Goal: Task Accomplishment & Management: Use online tool/utility

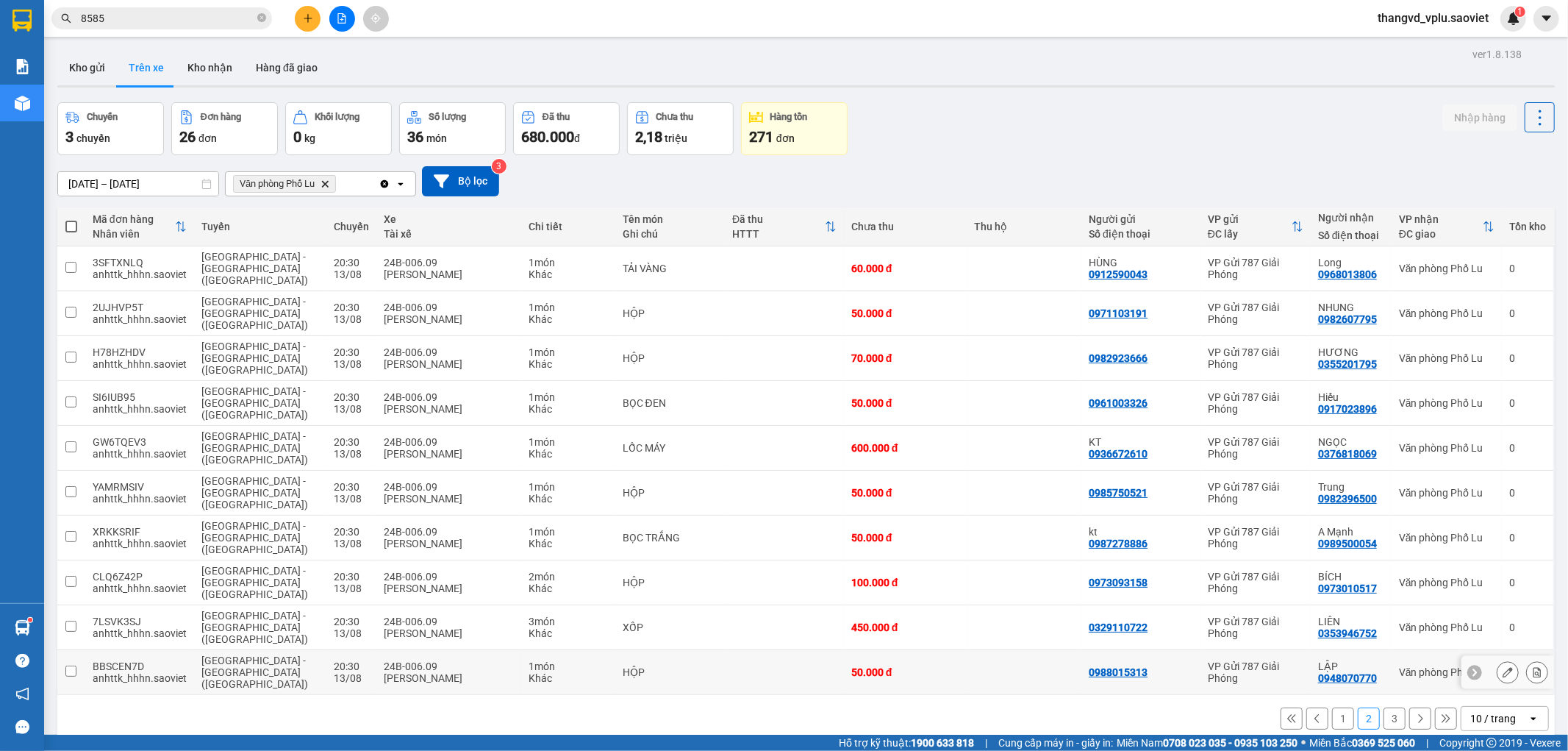
click at [406, 661] on div "24B-006.09" at bounding box center [449, 666] width 131 height 11
checkbox input "true"
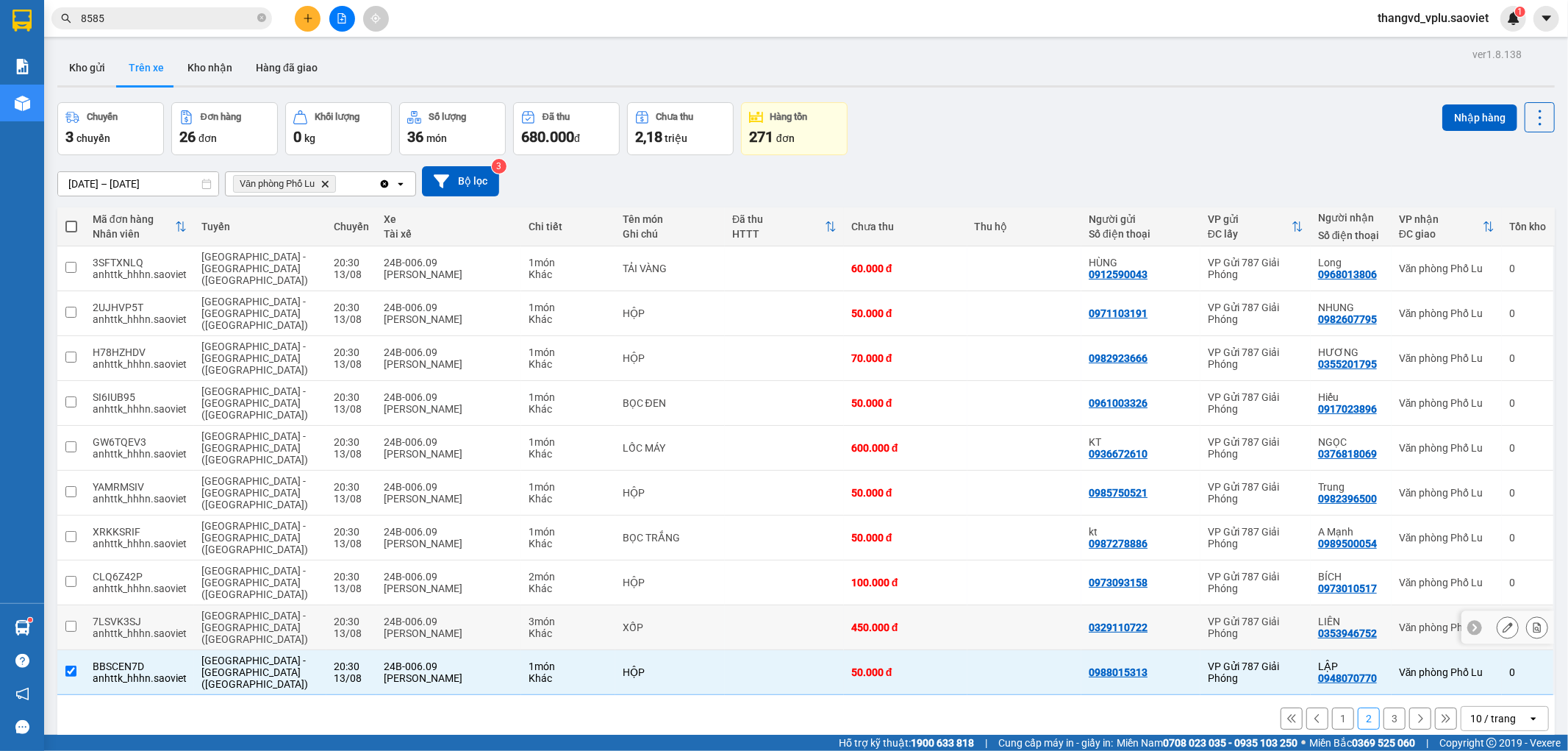
click at [398, 627] on div "[PERSON_NAME]" at bounding box center [449, 633] width 131 height 11
checkbox input "true"
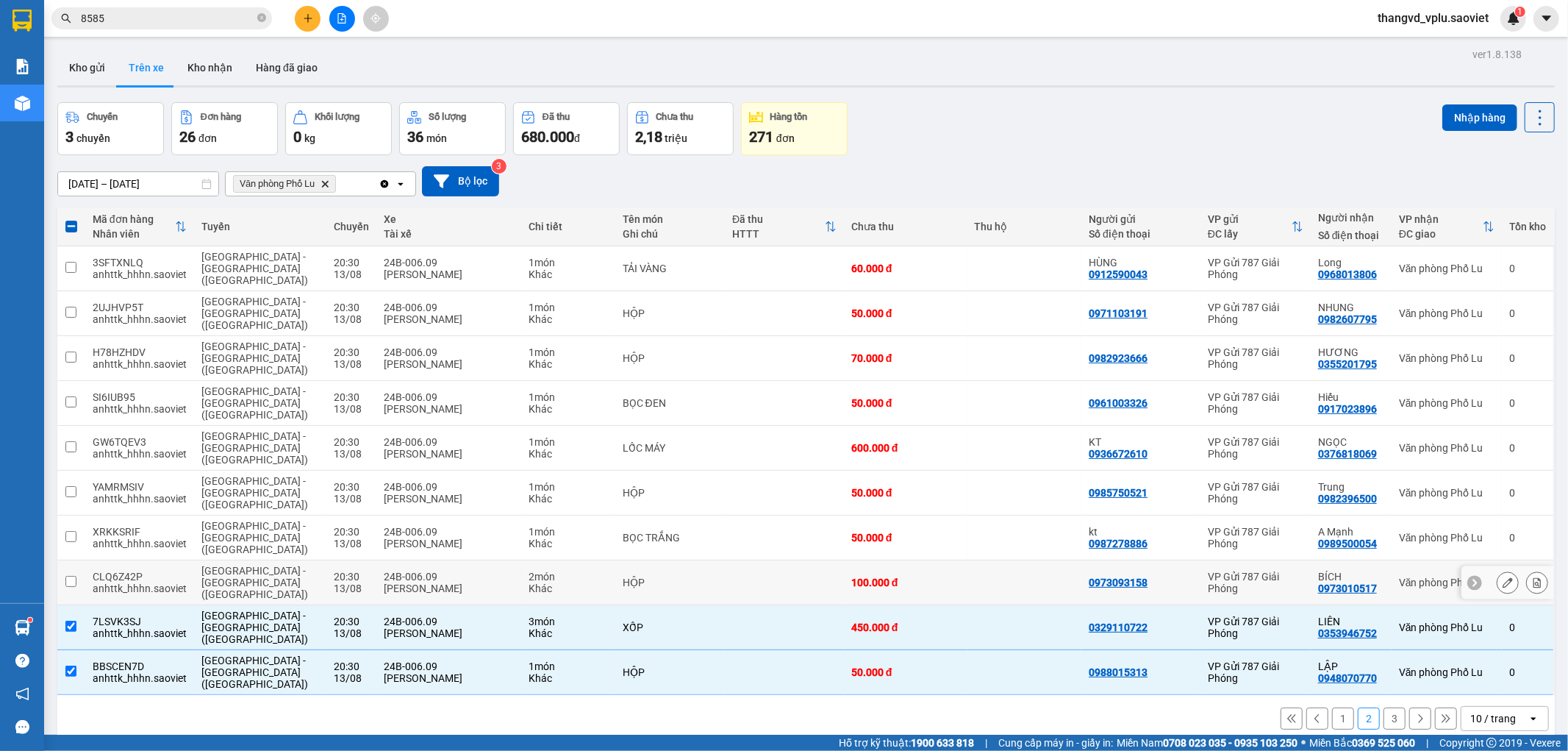
click at [388, 571] on div "24B-006.09" at bounding box center [449, 576] width 131 height 11
checkbox input "true"
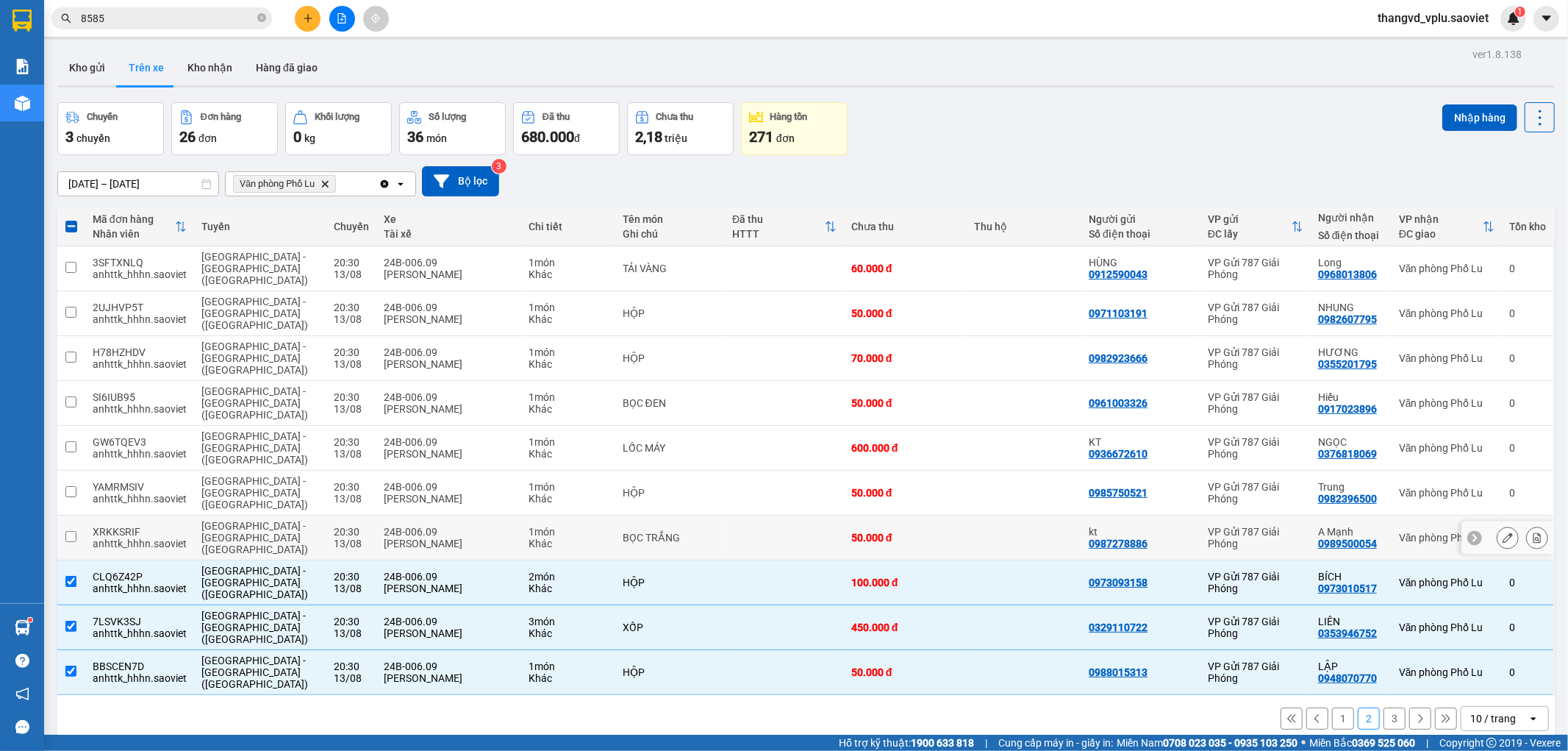
click at [385, 526] on div "24B-006.09" at bounding box center [449, 532] width 131 height 11
checkbox input "true"
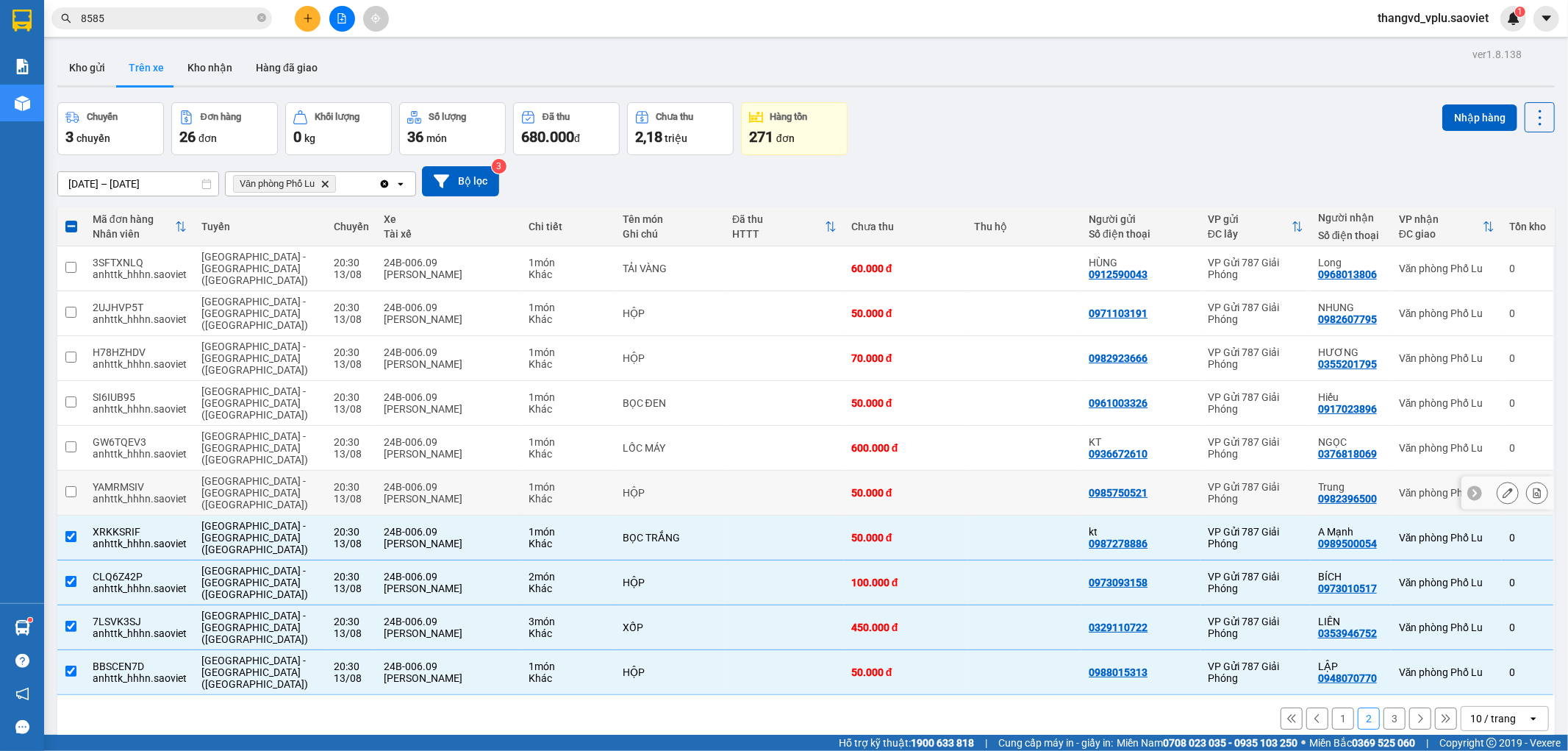
click at [390, 493] on div "[PERSON_NAME]" at bounding box center [449, 498] width 131 height 11
checkbox input "true"
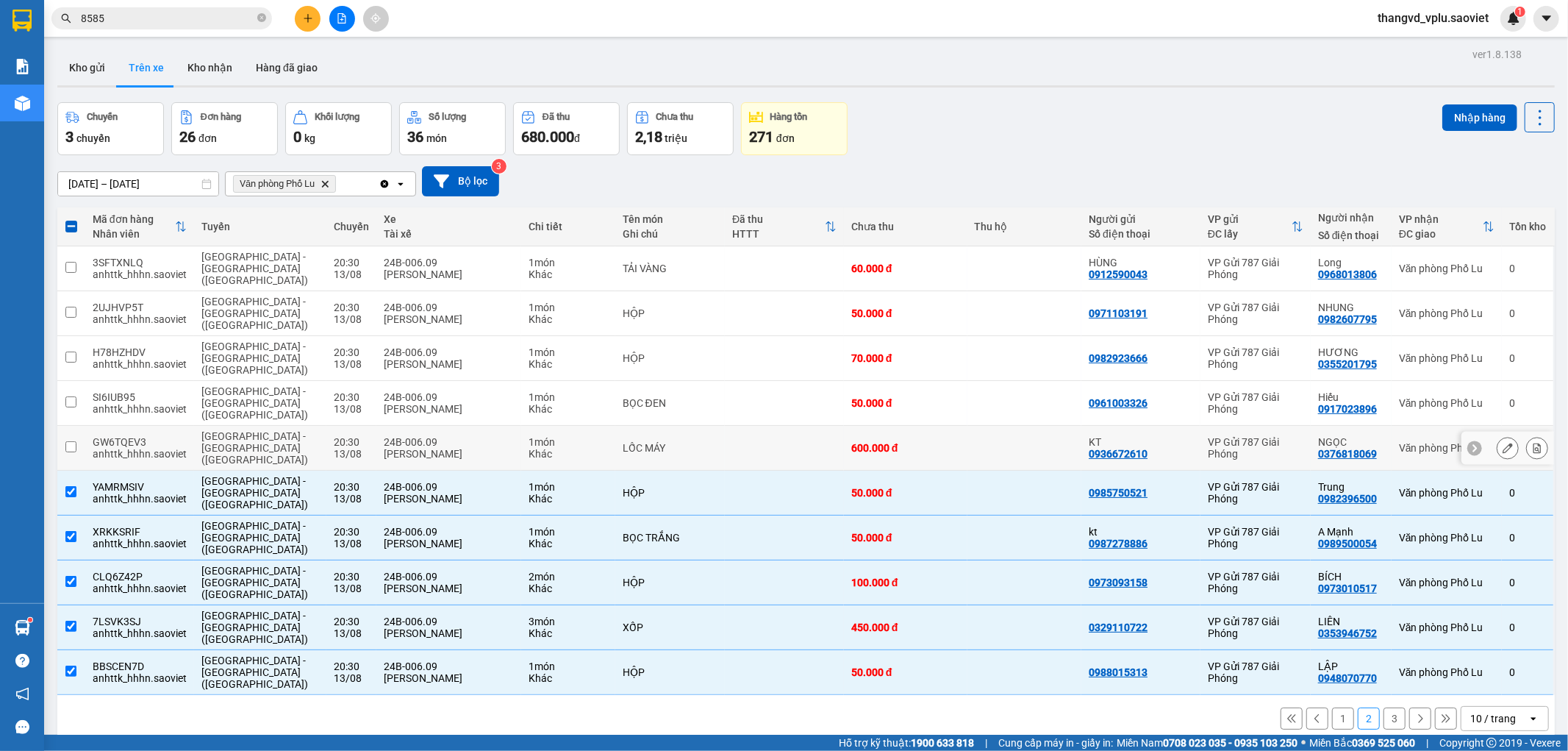
drag, startPoint x: 390, startPoint y: 405, endPoint x: 388, endPoint y: 387, distance: 18.1
click at [390, 448] on div "[PERSON_NAME]" at bounding box center [449, 453] width 131 height 11
checkbox input "true"
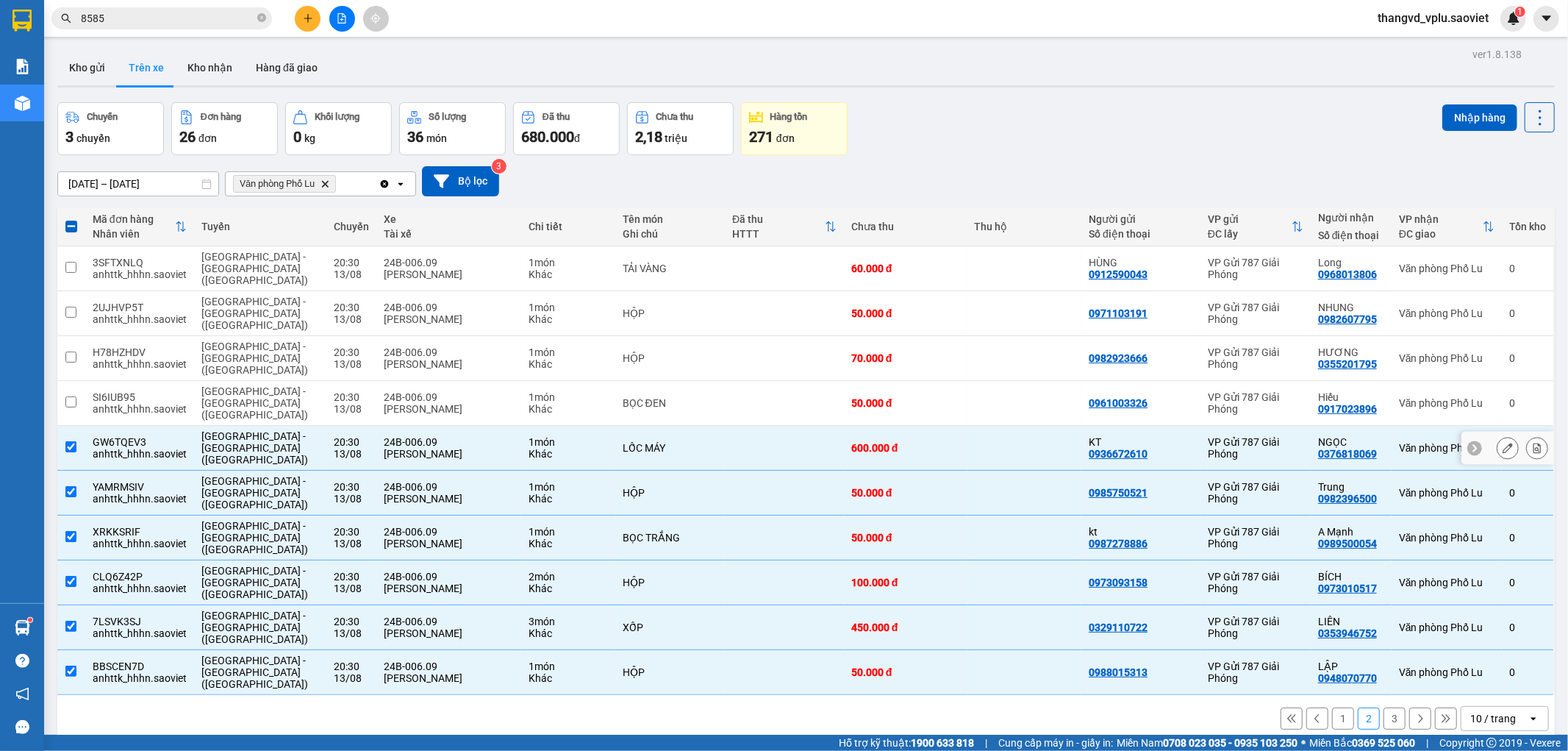
click at [388, 403] on div "[PERSON_NAME]" at bounding box center [449, 409] width 131 height 11
checkbox input "true"
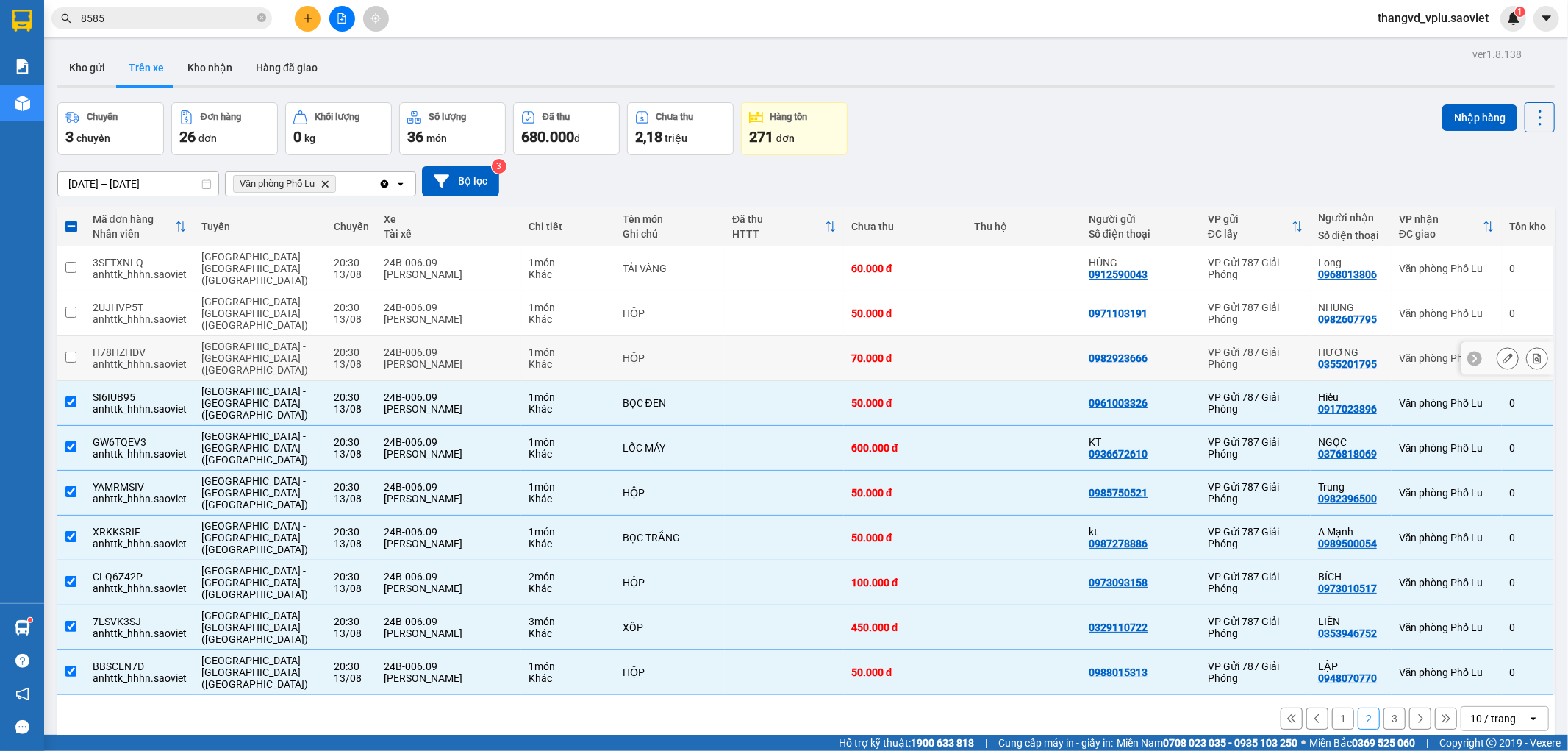
click at [395, 358] on div "[PERSON_NAME]" at bounding box center [449, 364] width 131 height 11
checkbox input "true"
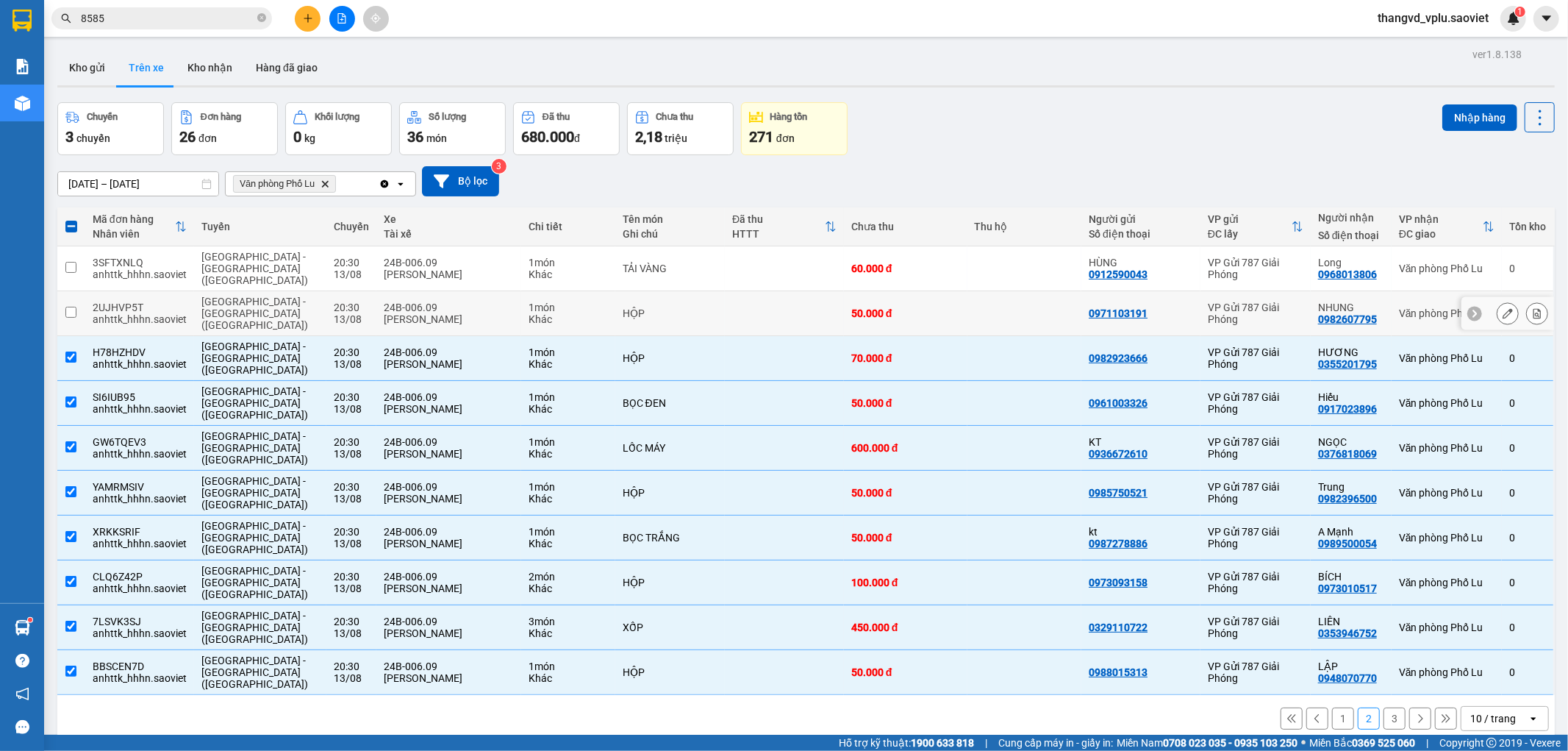
click at [393, 301] on div "24B-006.09" at bounding box center [449, 307] width 131 height 11
checkbox input "true"
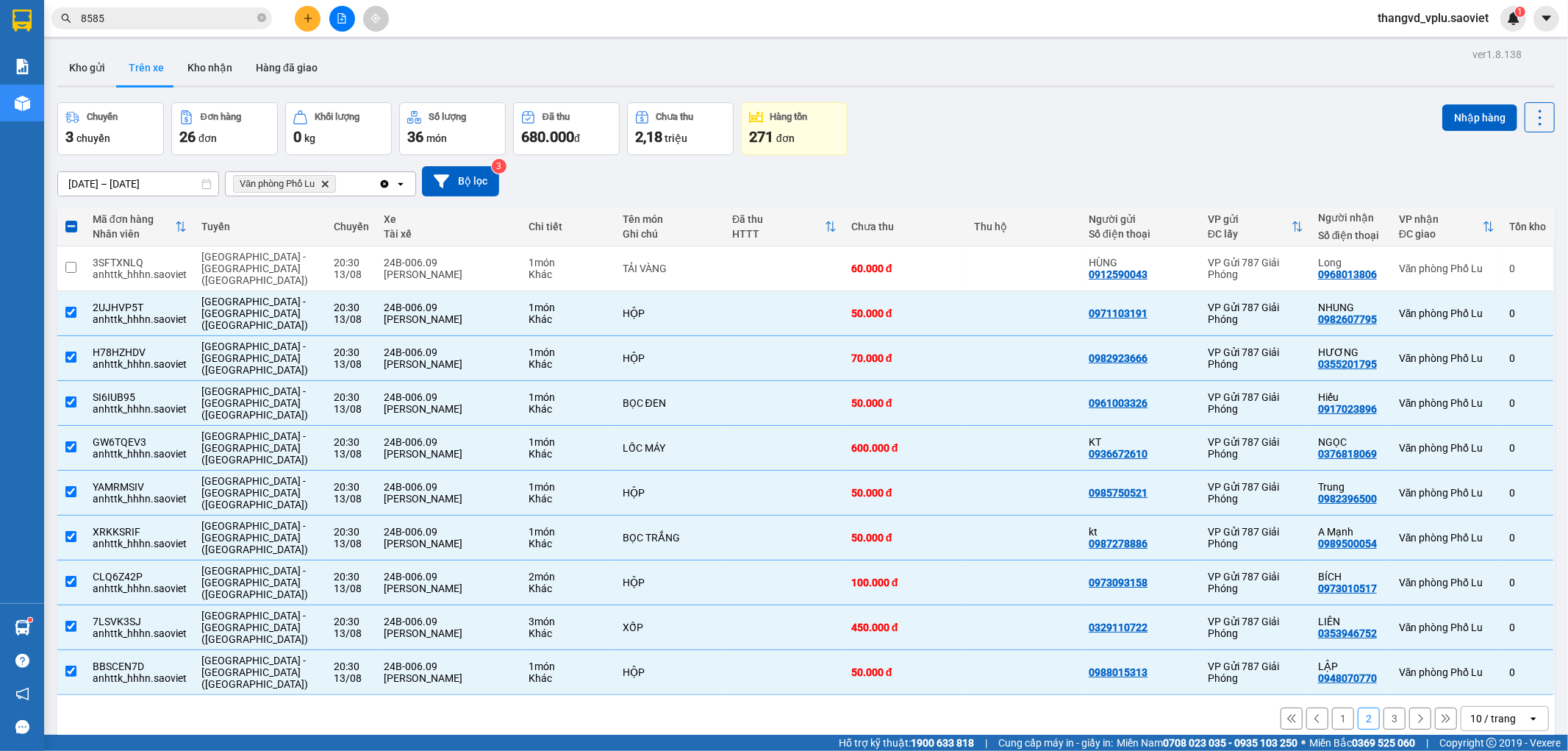
click at [398, 246] on th "Xe Tài xế" at bounding box center [449, 226] width 146 height 39
click at [687, 263] on div "TẢI VÀNG" at bounding box center [669, 268] width 95 height 11
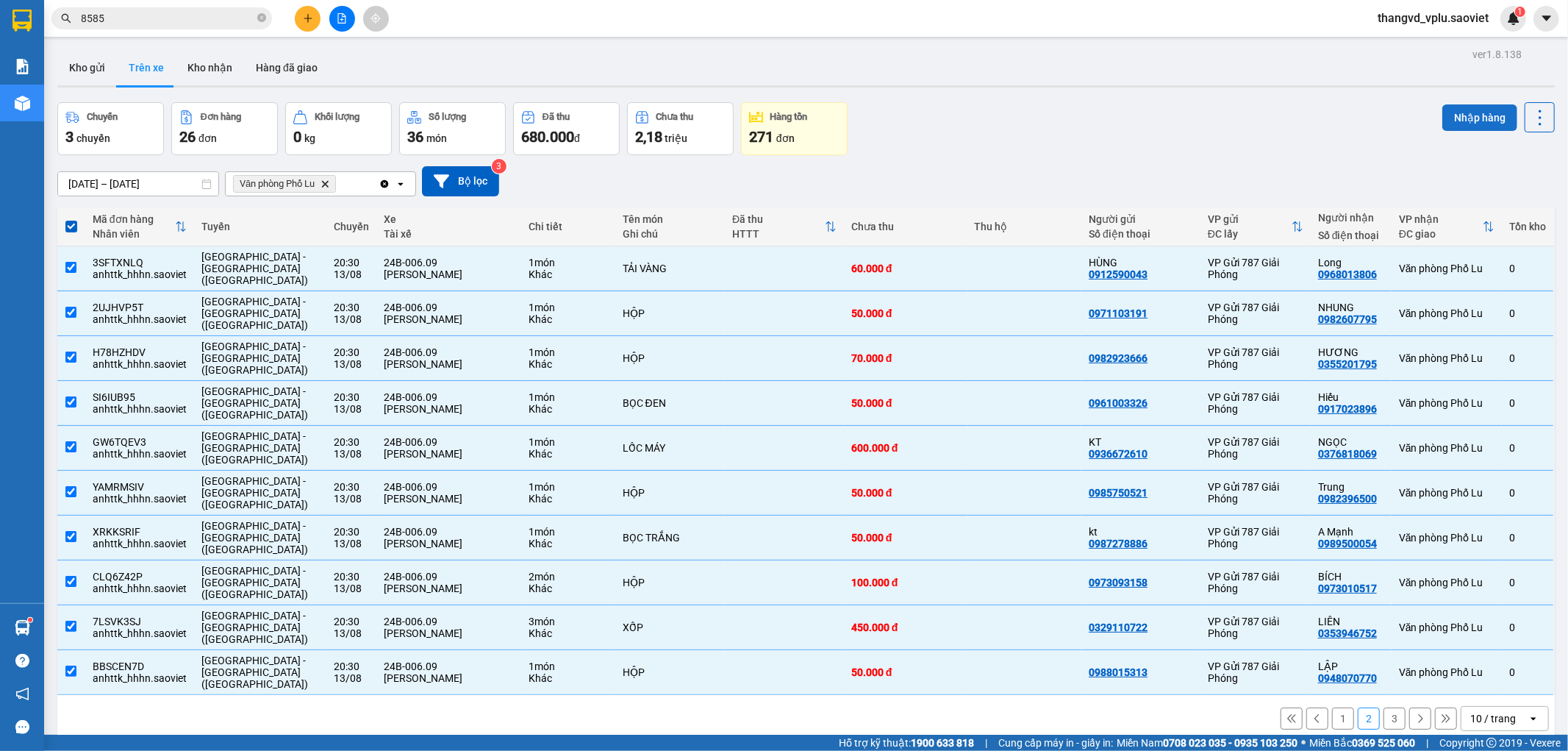
click at [1454, 112] on button "Nhập hàng" at bounding box center [1479, 118] width 75 height 27
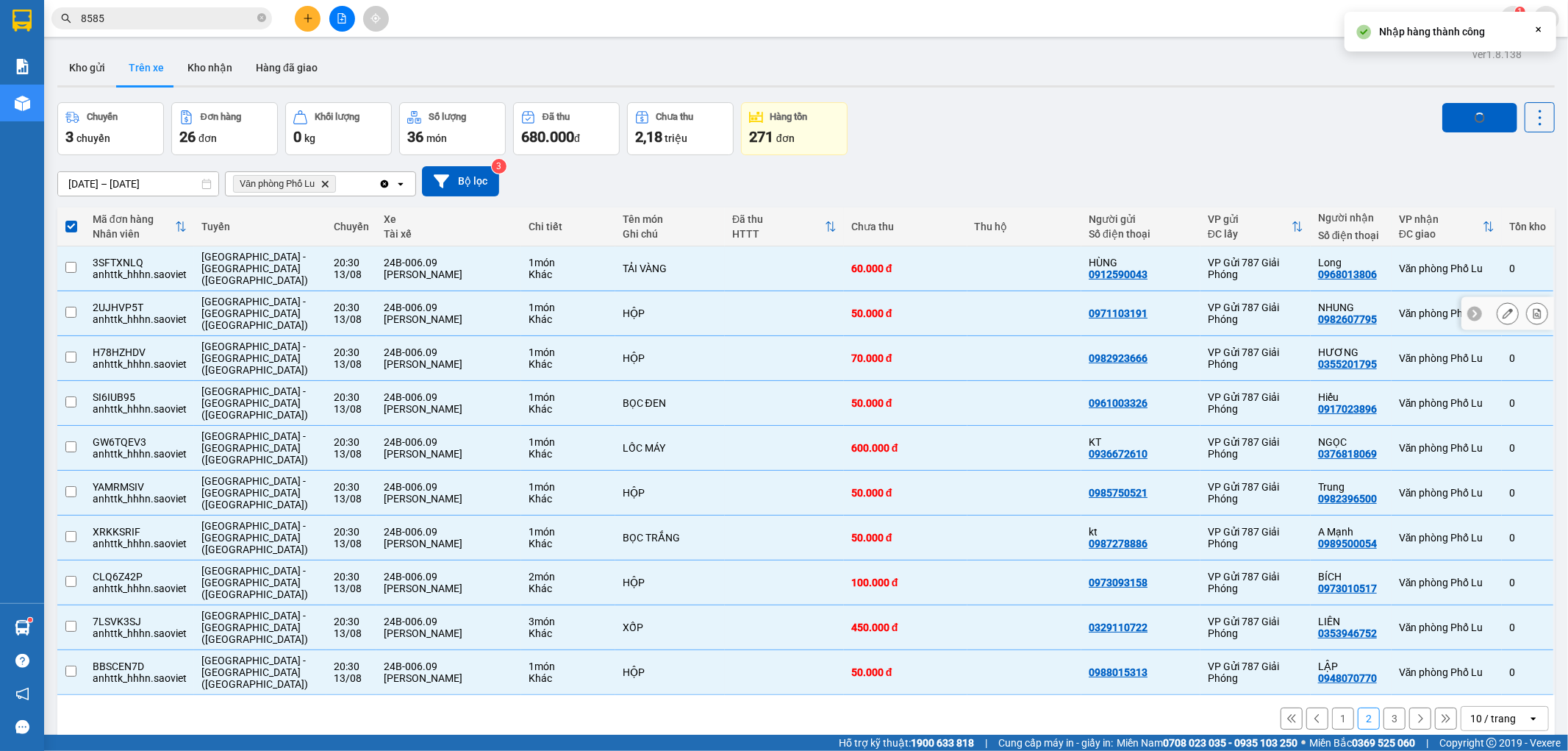
checkbox input "false"
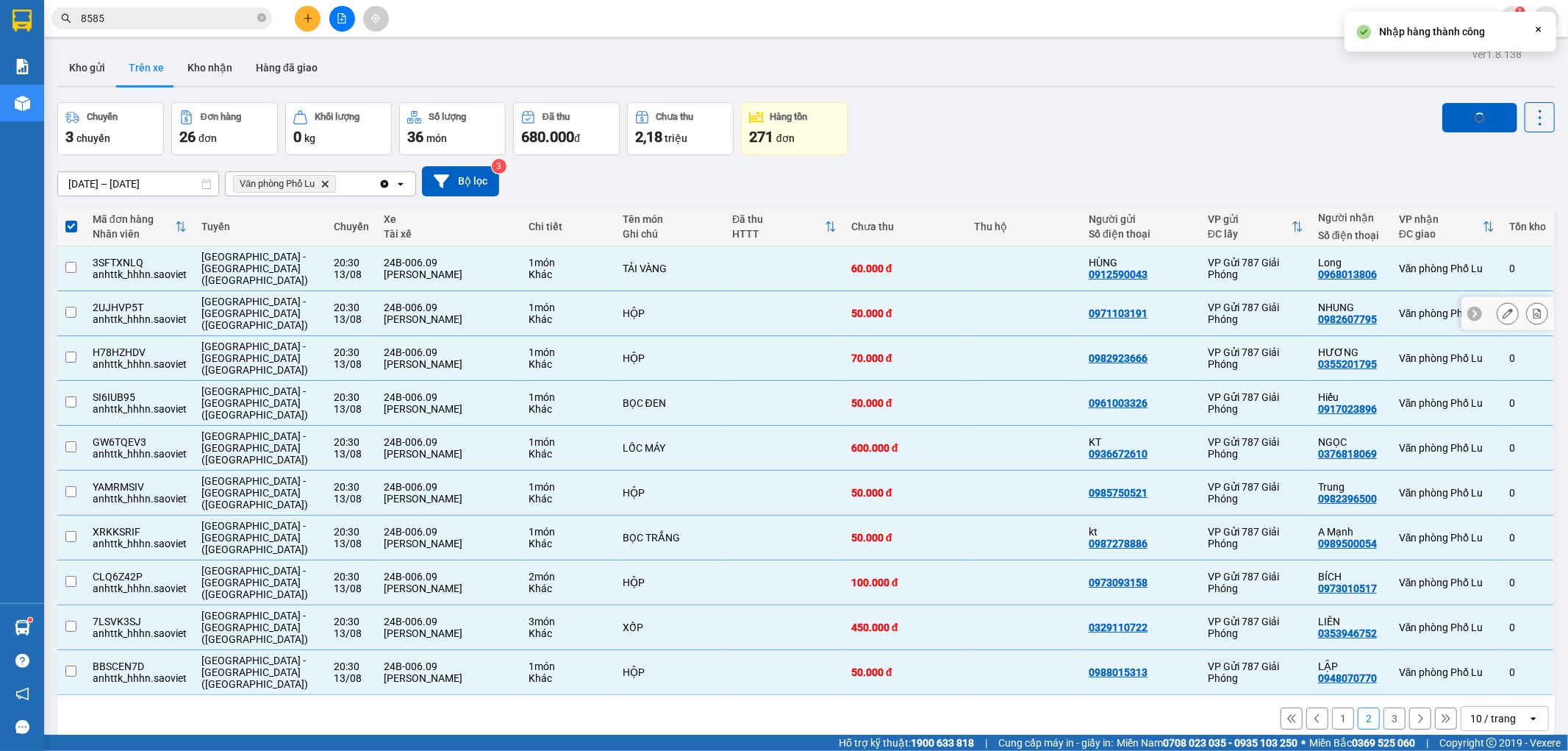
checkbox input "false"
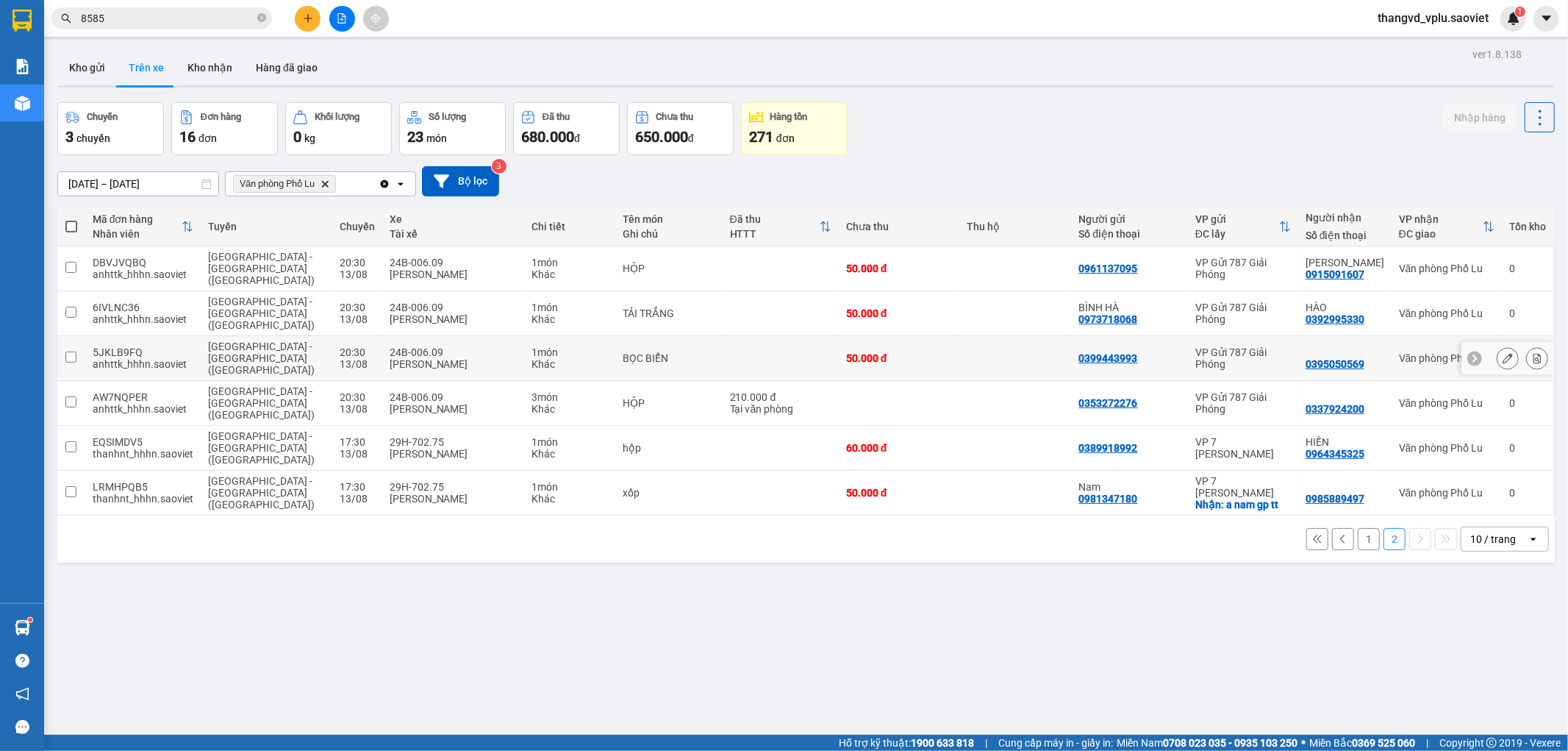
click at [415, 391] on div "24B-006.09" at bounding box center [453, 396] width 128 height 11
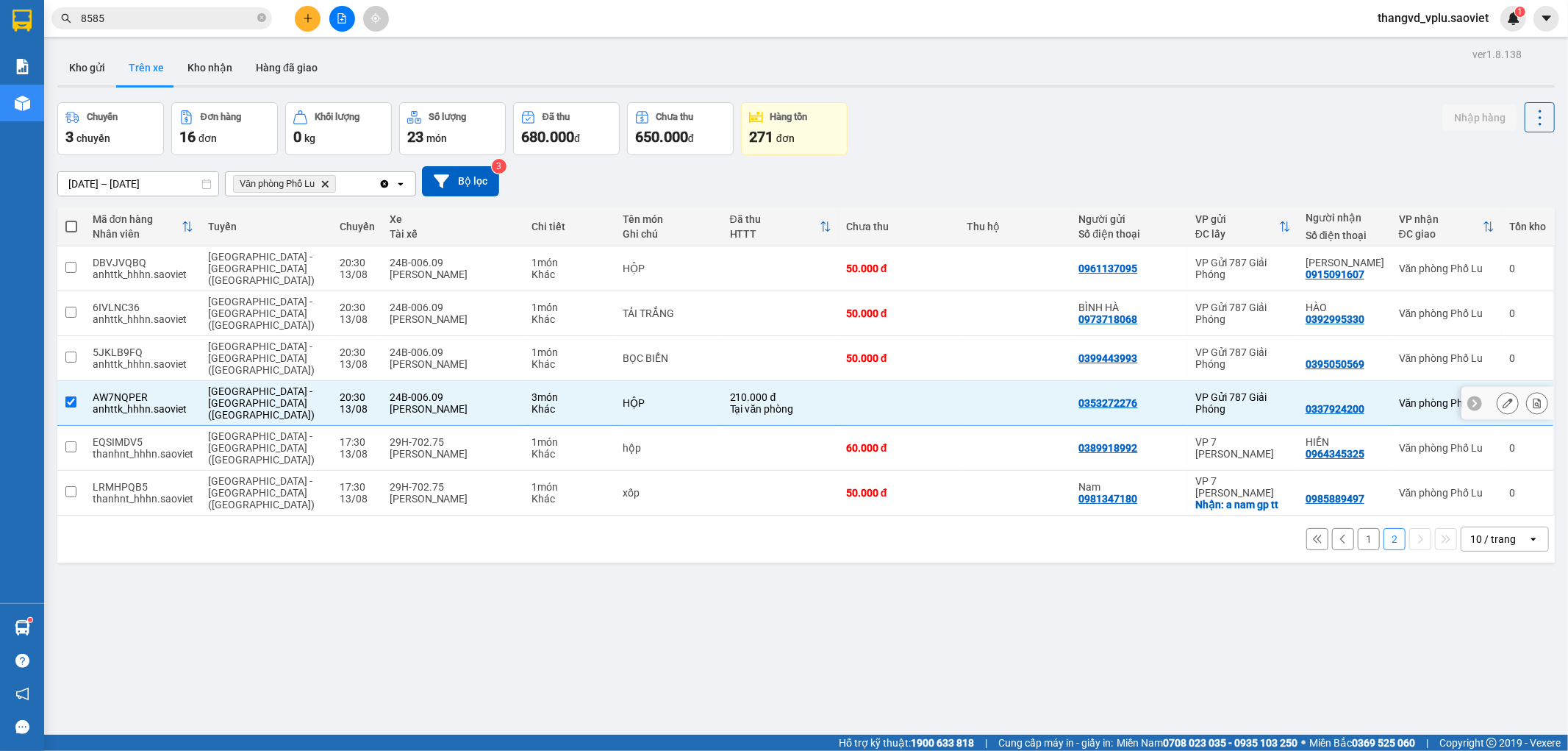
checkbox input "true"
click at [415, 346] on div "24B-006.09" at bounding box center [453, 352] width 128 height 11
checkbox input "true"
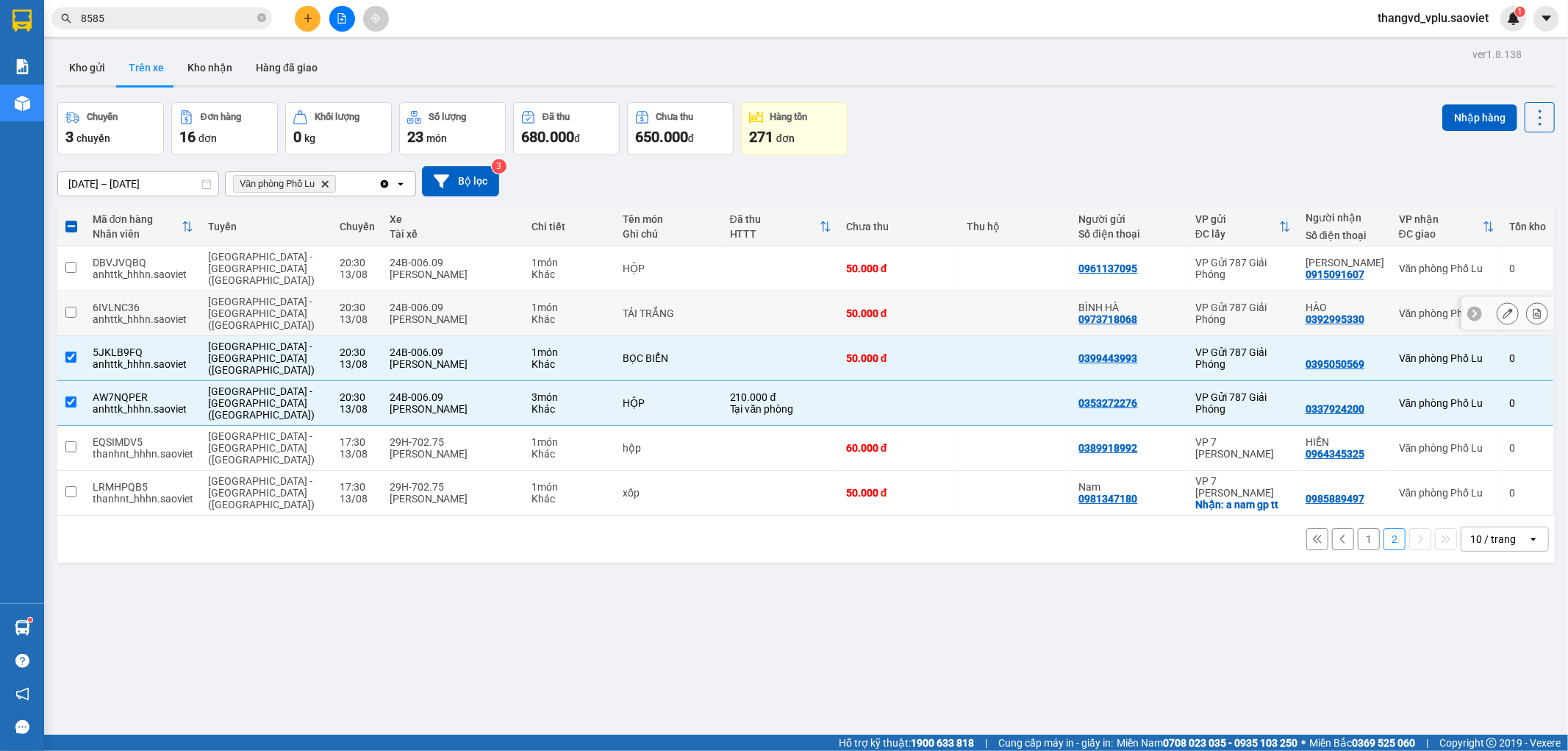
click at [410, 314] on div "[PERSON_NAME]" at bounding box center [453, 319] width 128 height 11
checkbox input "true"
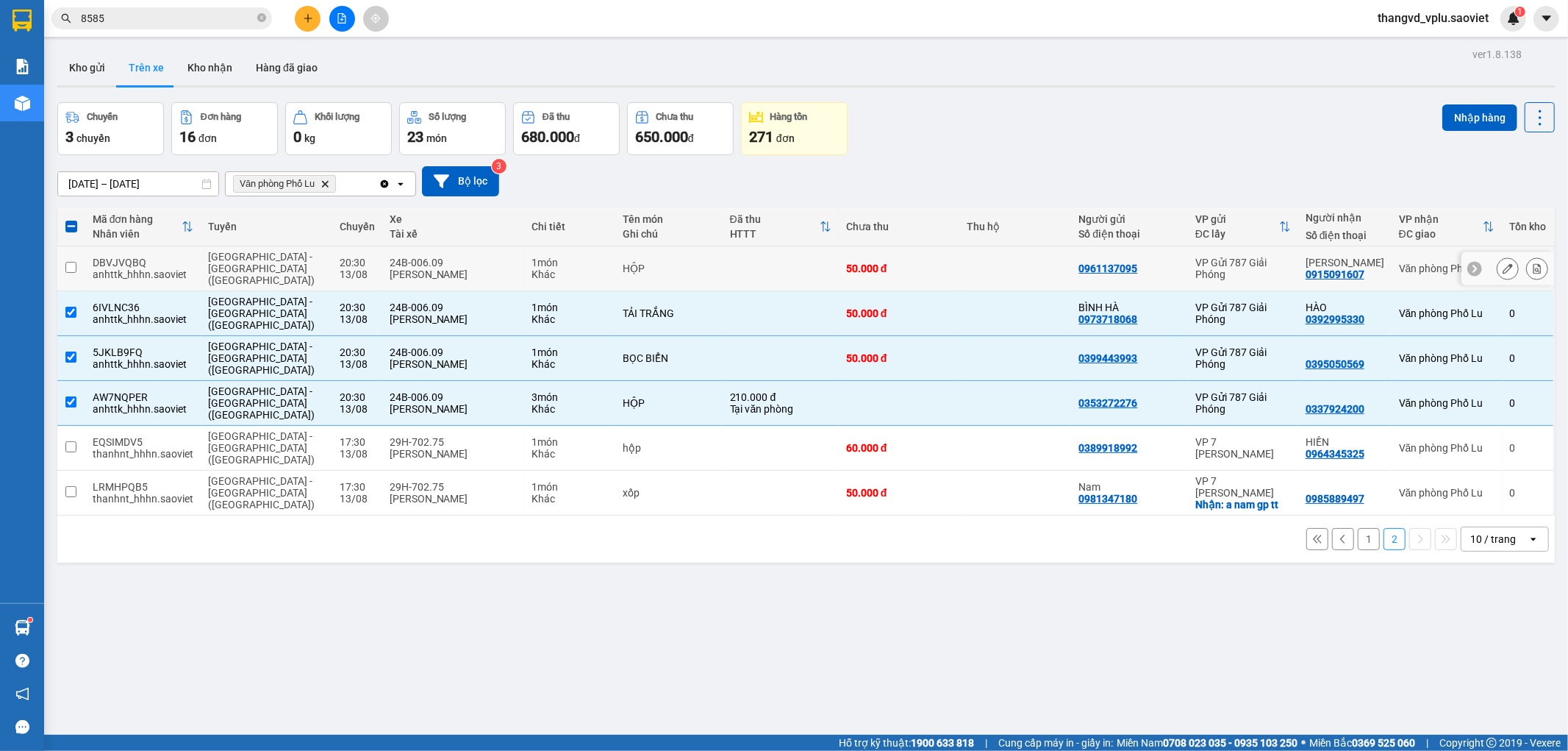
click at [408, 270] on div "[PERSON_NAME]" at bounding box center [453, 274] width 128 height 11
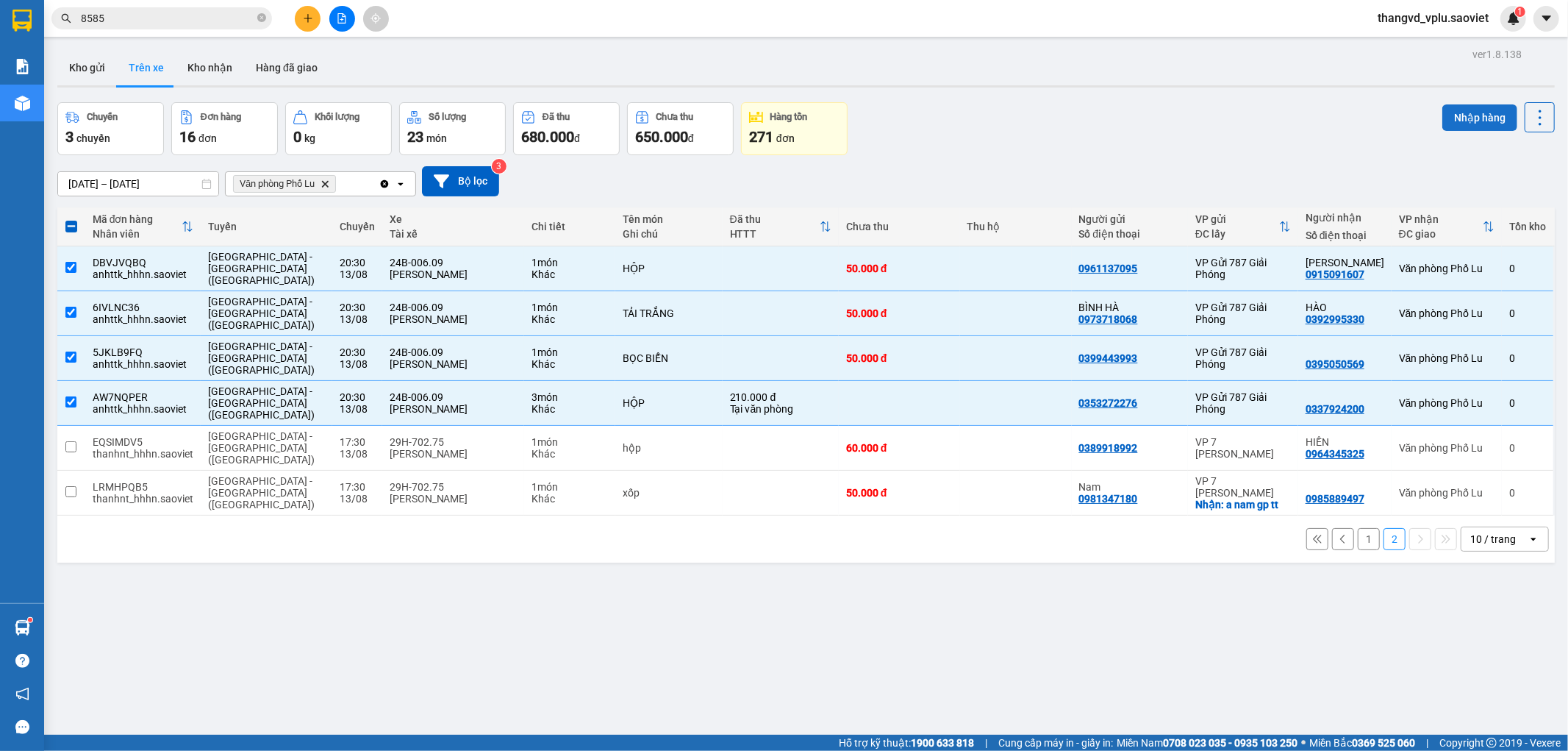
click at [1444, 113] on button "Nhập hàng" at bounding box center [1479, 118] width 75 height 27
checkbox input "false"
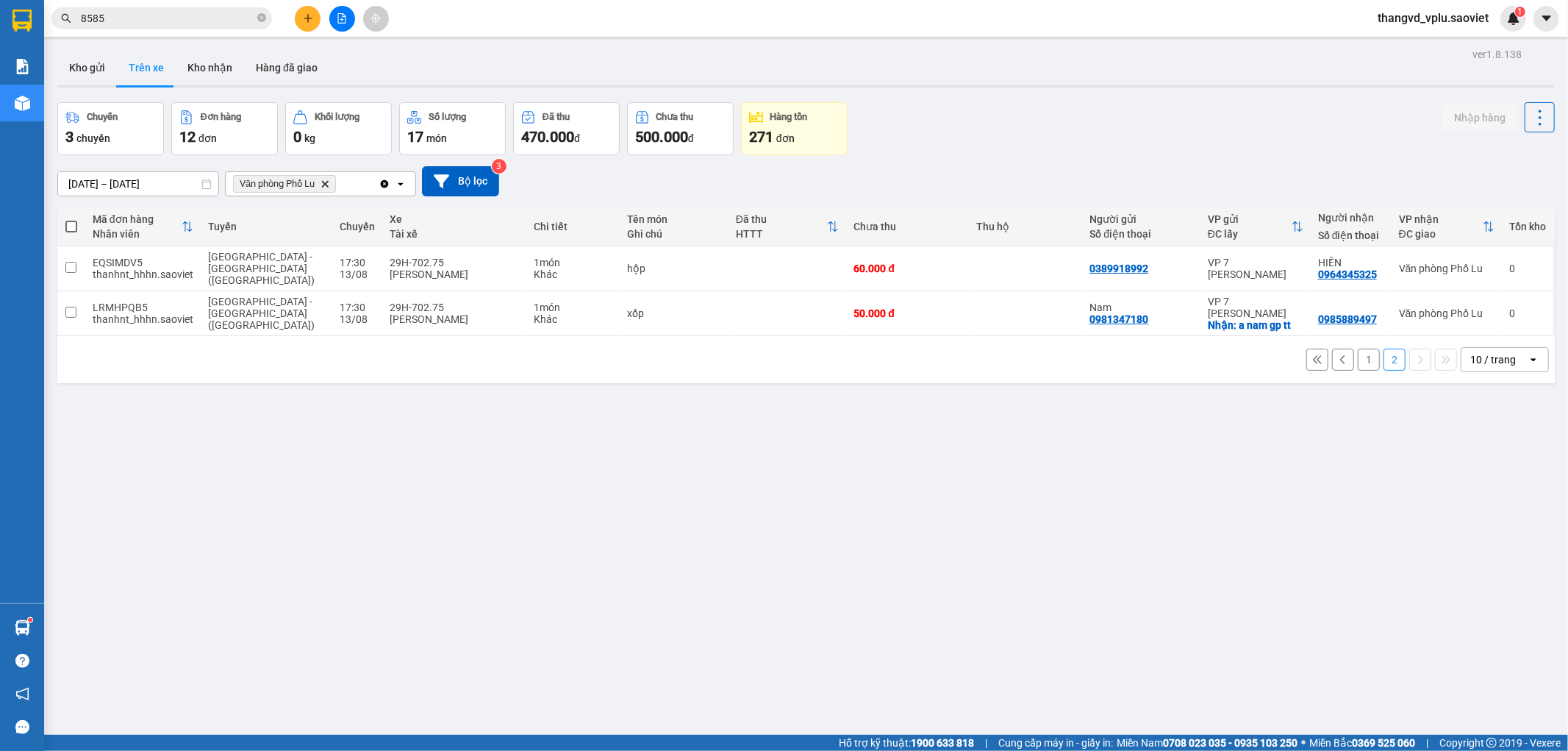
click at [1358, 349] on button "1" at bounding box center [1368, 359] width 22 height 22
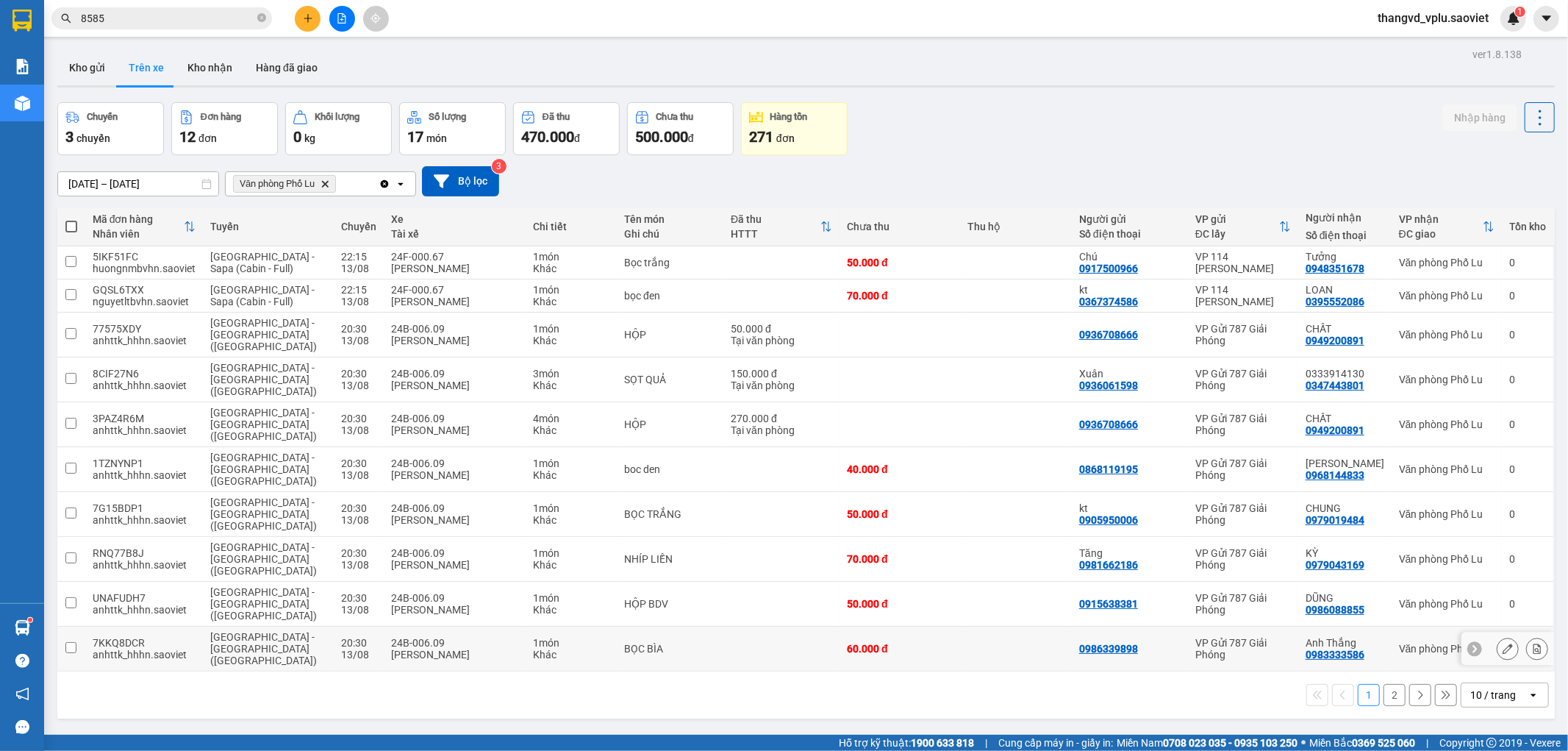
click at [416, 648] on div "[PERSON_NAME]" at bounding box center [455, 654] width 128 height 11
checkbox input "true"
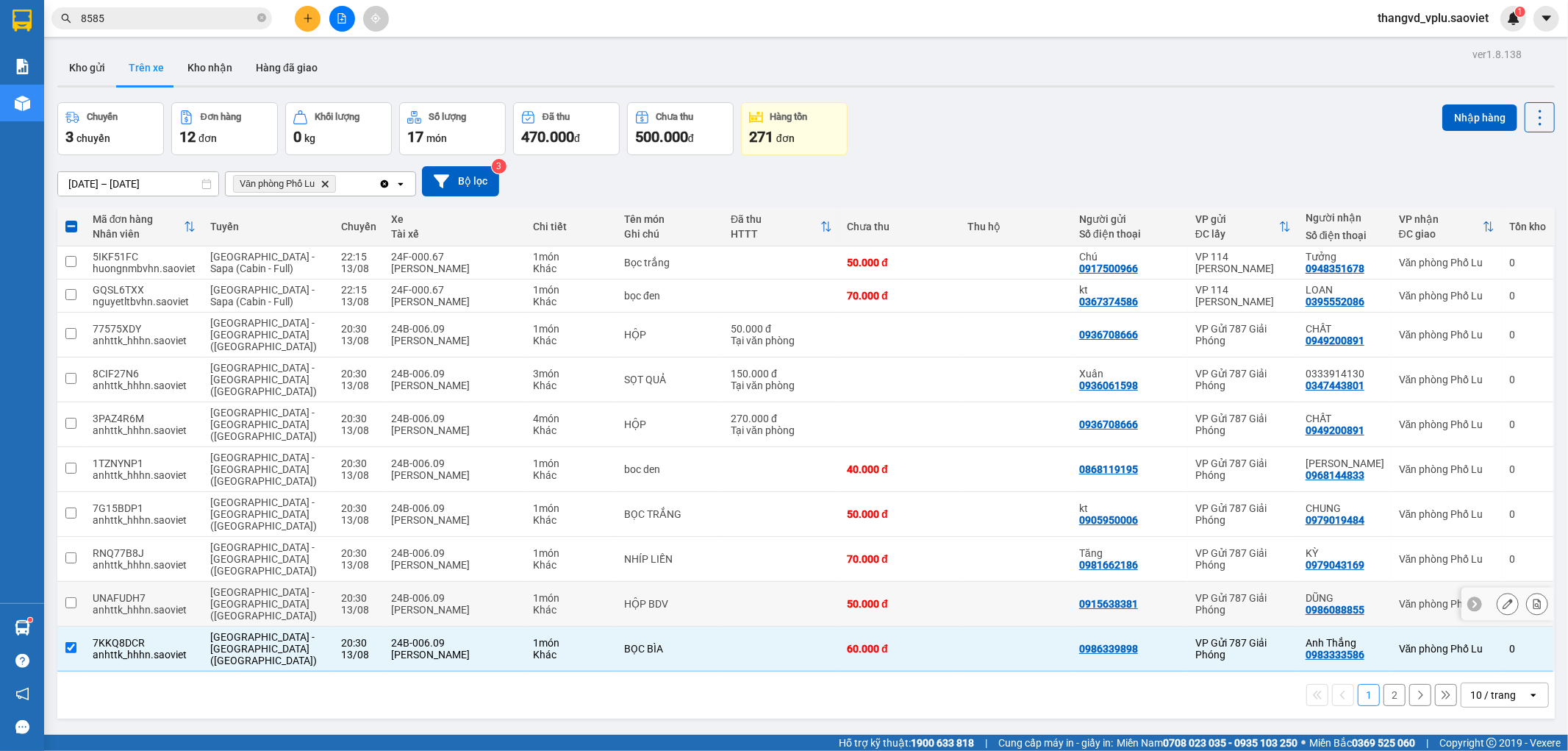
click at [412, 604] on div "[PERSON_NAME]" at bounding box center [455, 609] width 128 height 11
checkbox input "true"
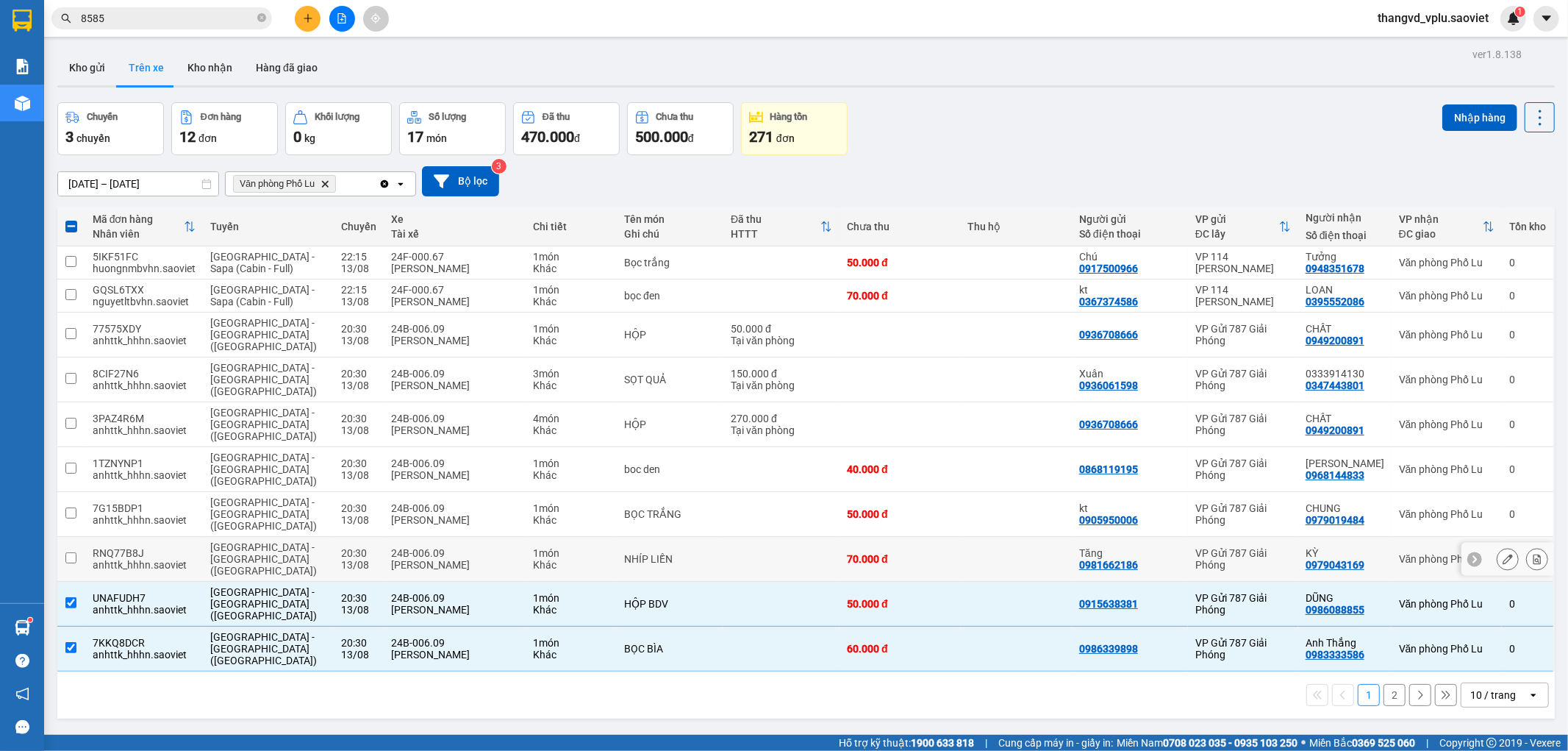
click at [410, 559] on div "[PERSON_NAME]" at bounding box center [455, 564] width 128 height 11
checkbox input "true"
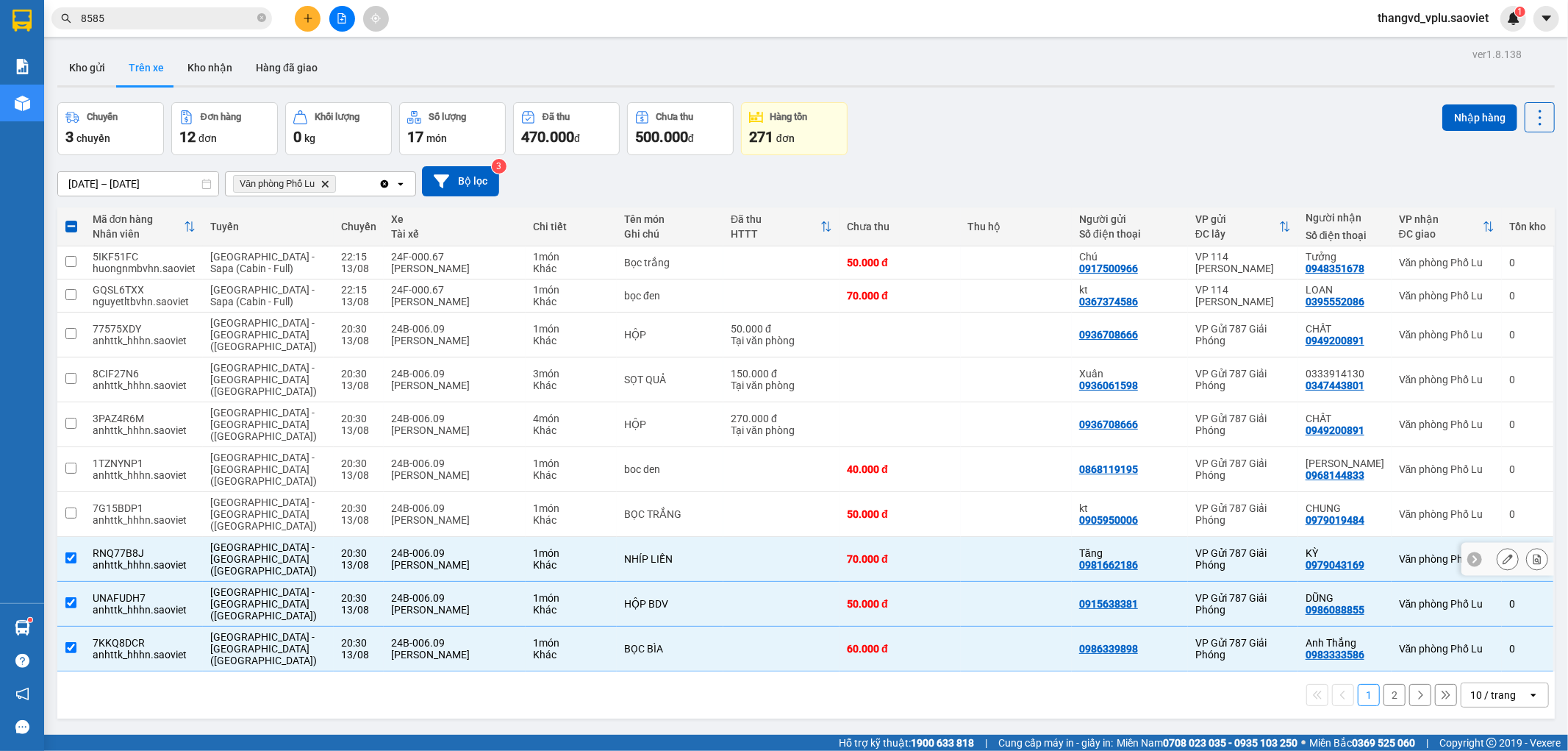
click at [406, 514] on div "[PERSON_NAME]" at bounding box center [455, 519] width 128 height 11
checkbox input "true"
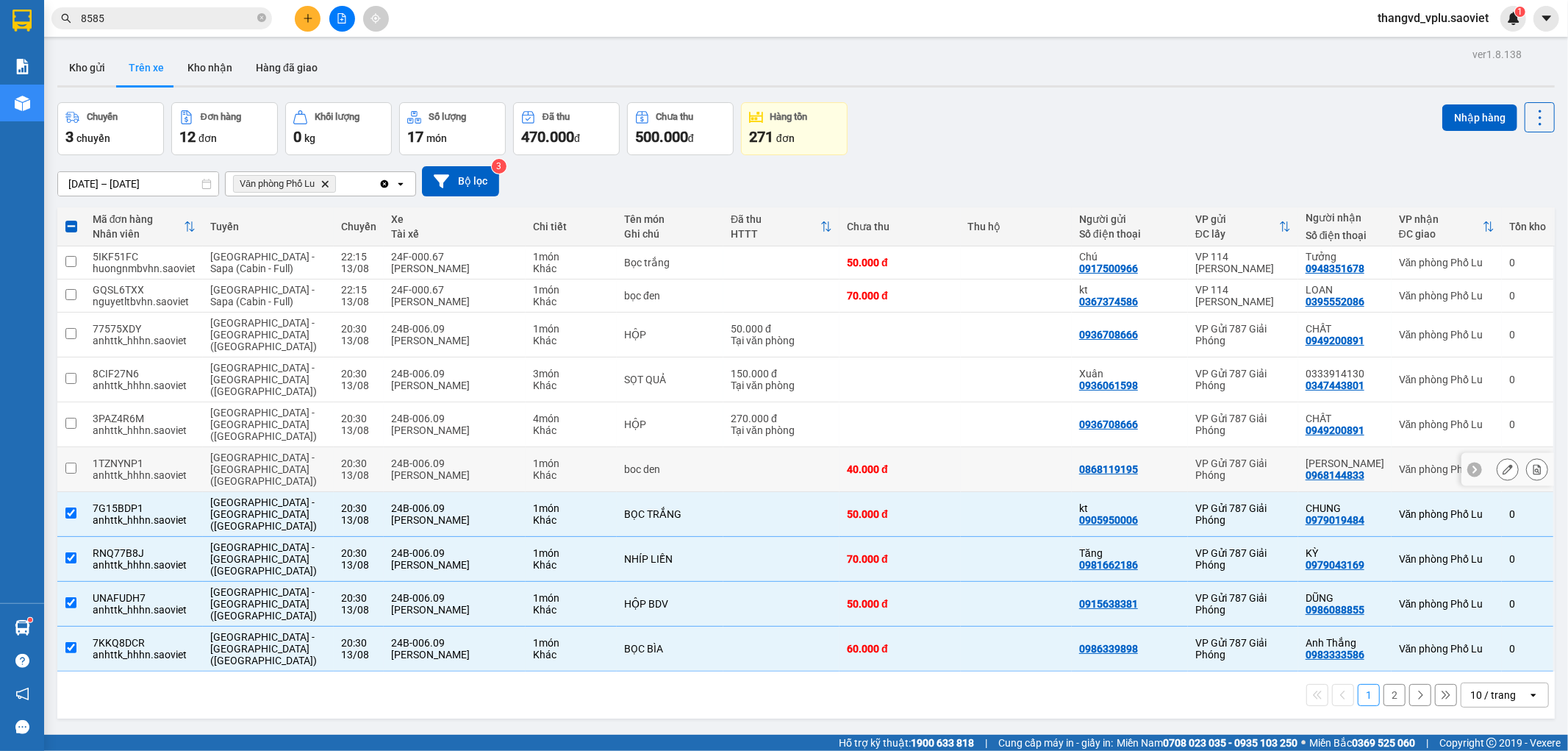
click at [406, 469] on div "[PERSON_NAME]" at bounding box center [455, 475] width 128 height 11
checkbox input "true"
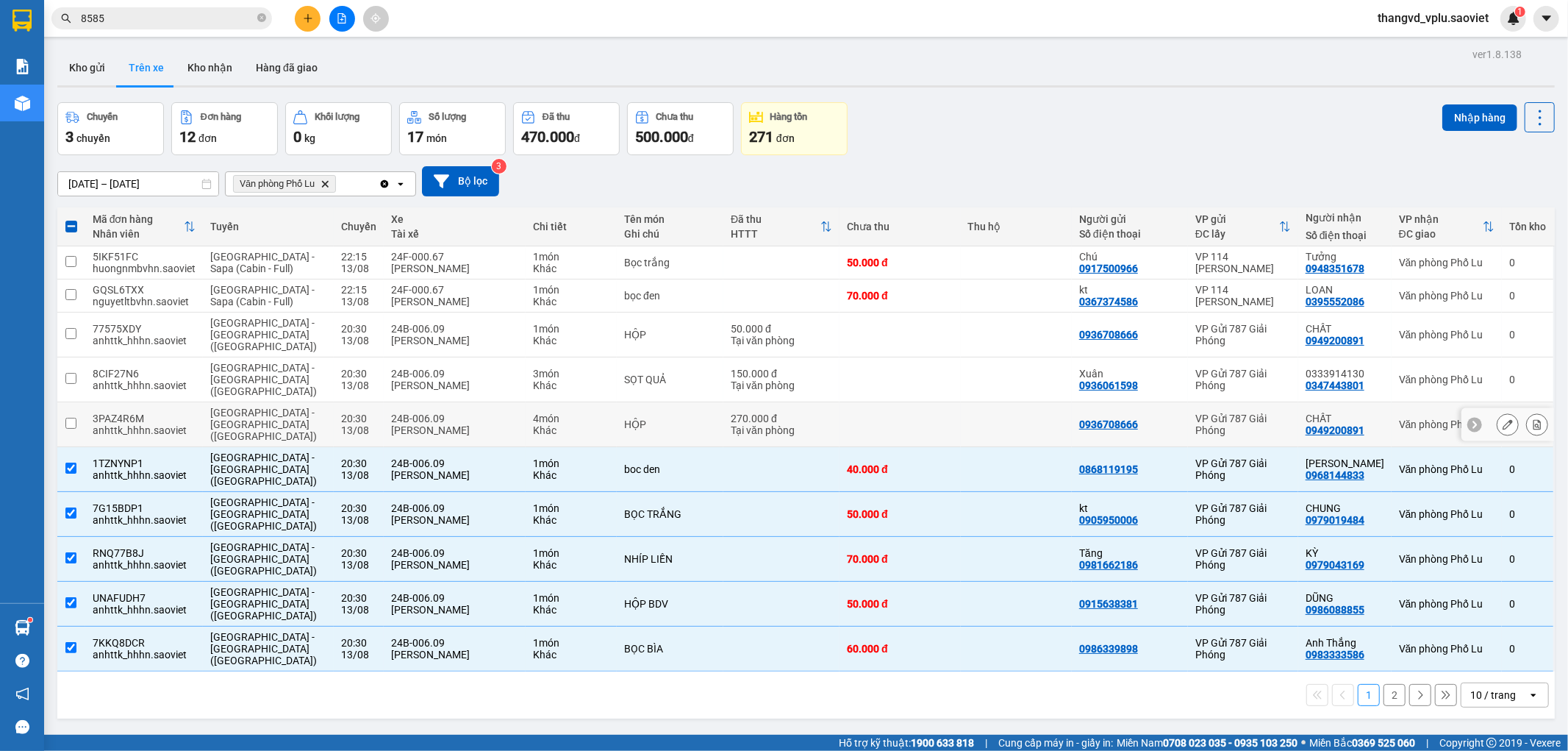
drag, startPoint x: 405, startPoint y: 395, endPoint x: 410, endPoint y: 364, distance: 31.4
click at [405, 424] on div "[PERSON_NAME]" at bounding box center [455, 430] width 128 height 11
checkbox input "true"
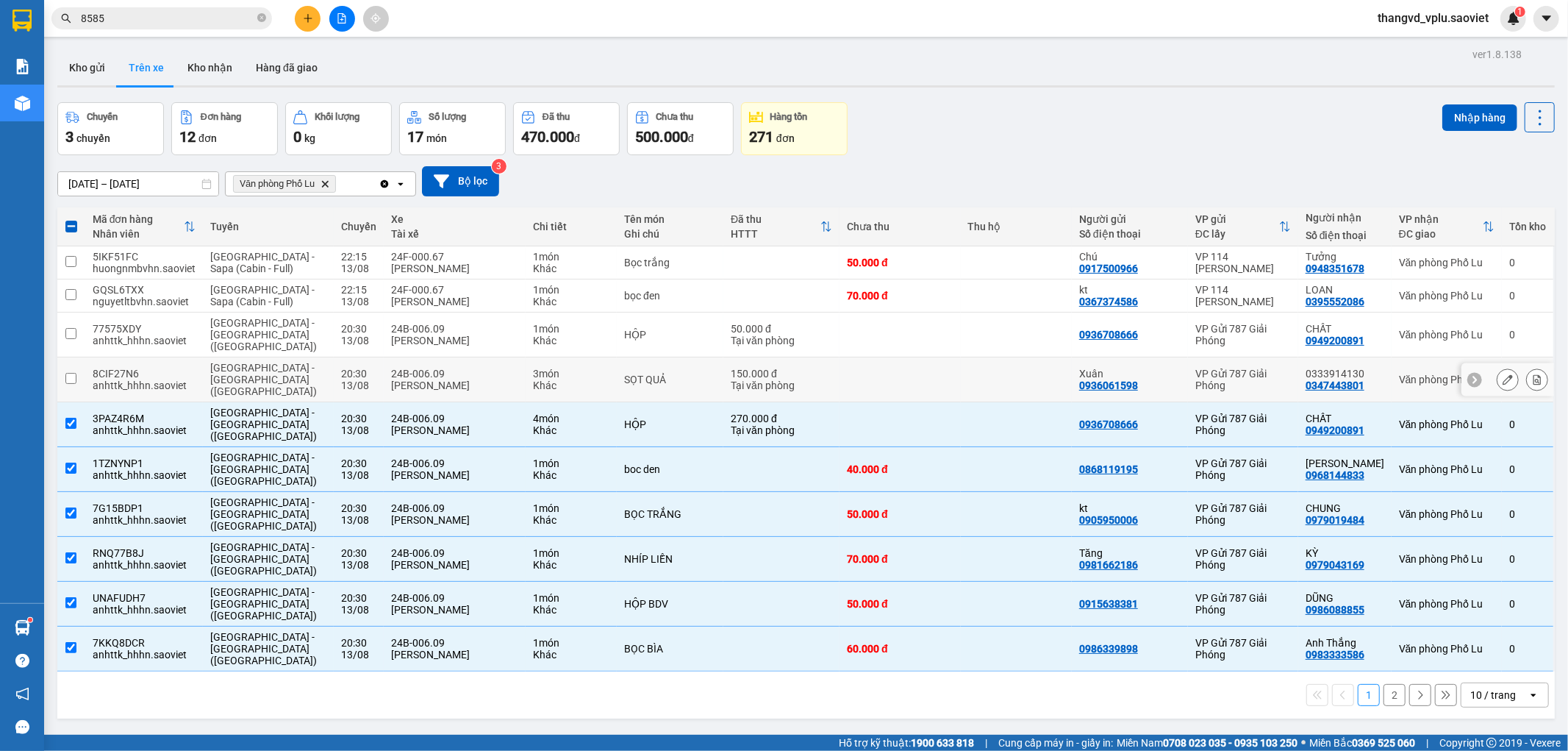
click at [411, 368] on div "24B-006.09" at bounding box center [455, 373] width 128 height 11
checkbox input "true"
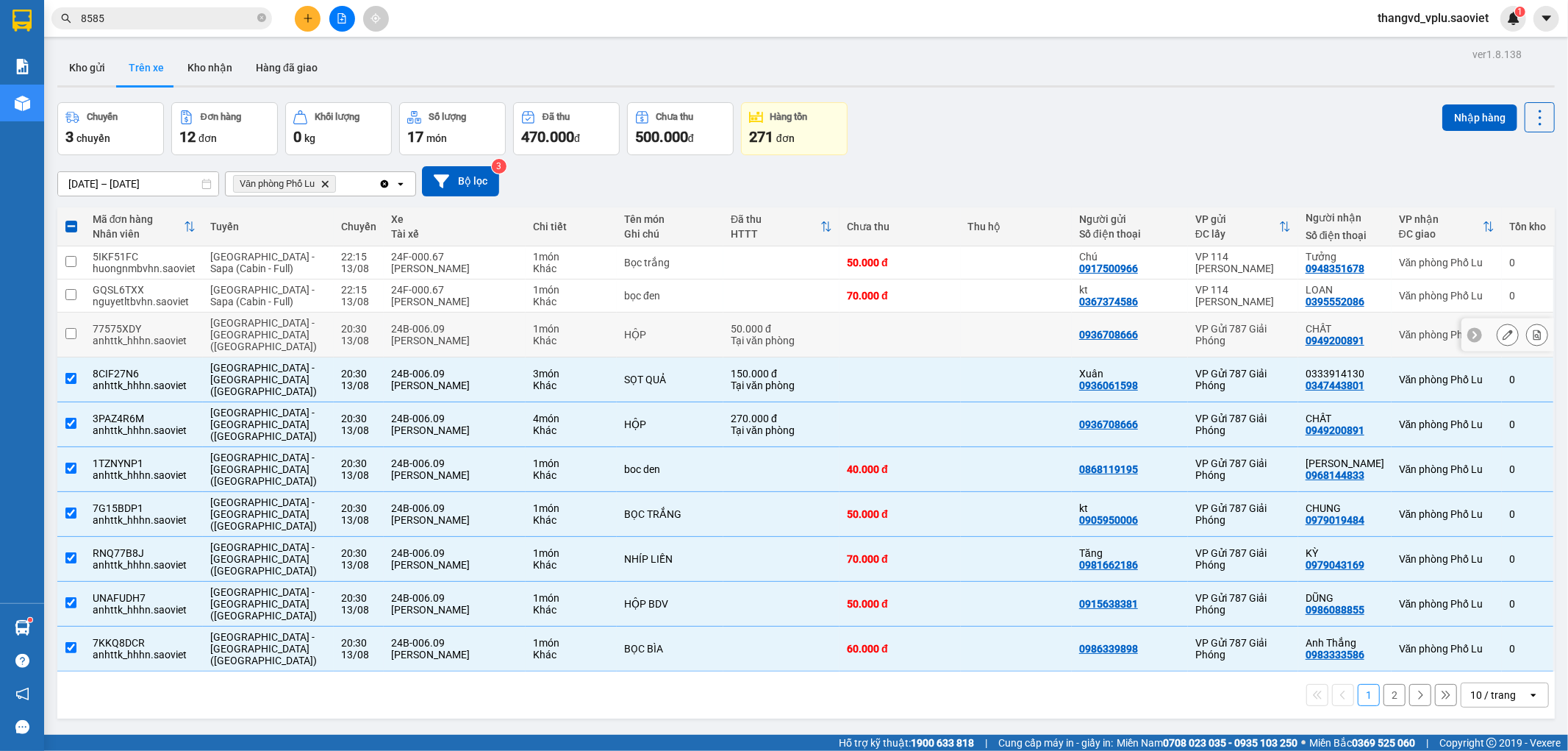
click at [412, 335] on div "[PERSON_NAME]" at bounding box center [455, 340] width 128 height 11
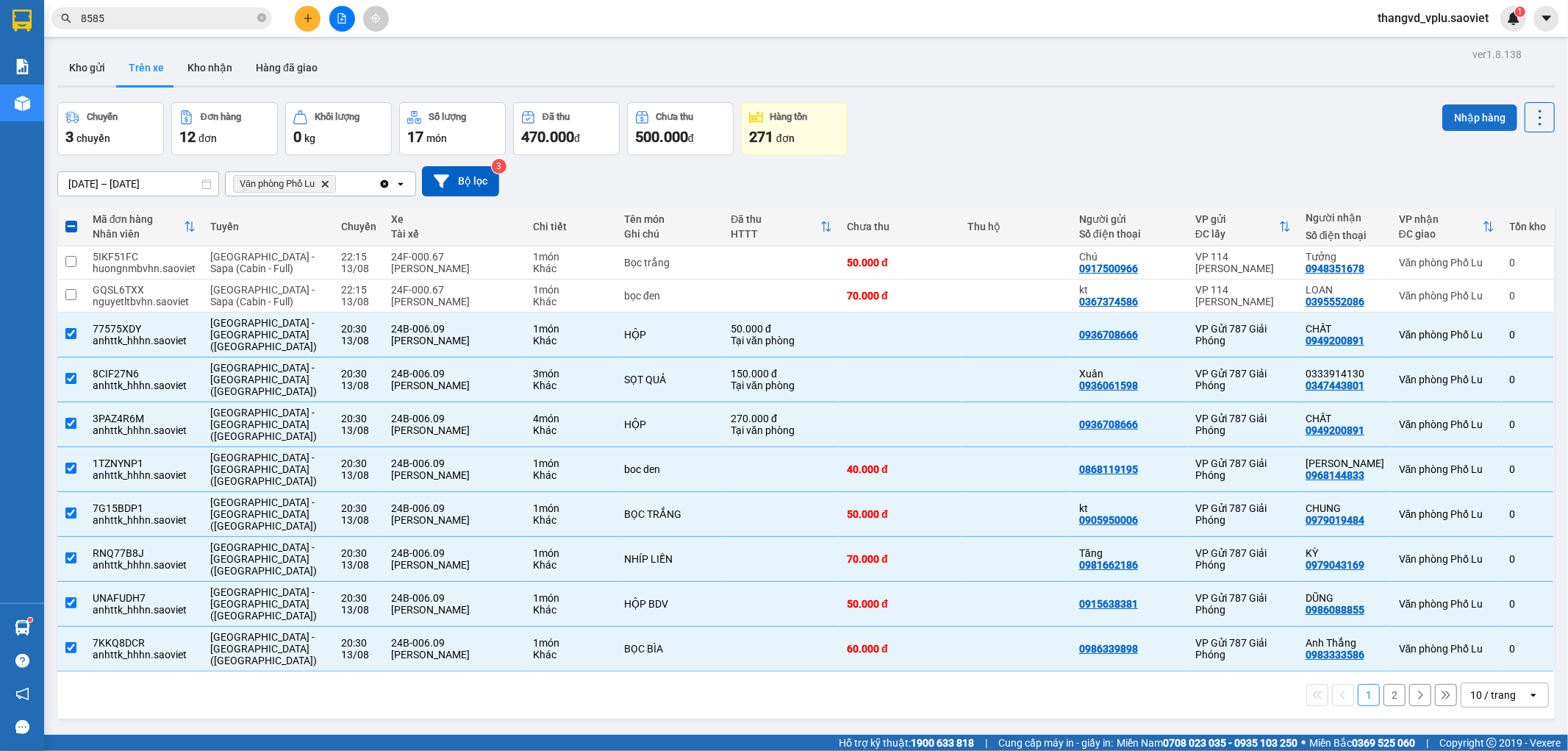
click at [1460, 120] on button "Nhập hàng" at bounding box center [1479, 118] width 75 height 27
checkbox input "false"
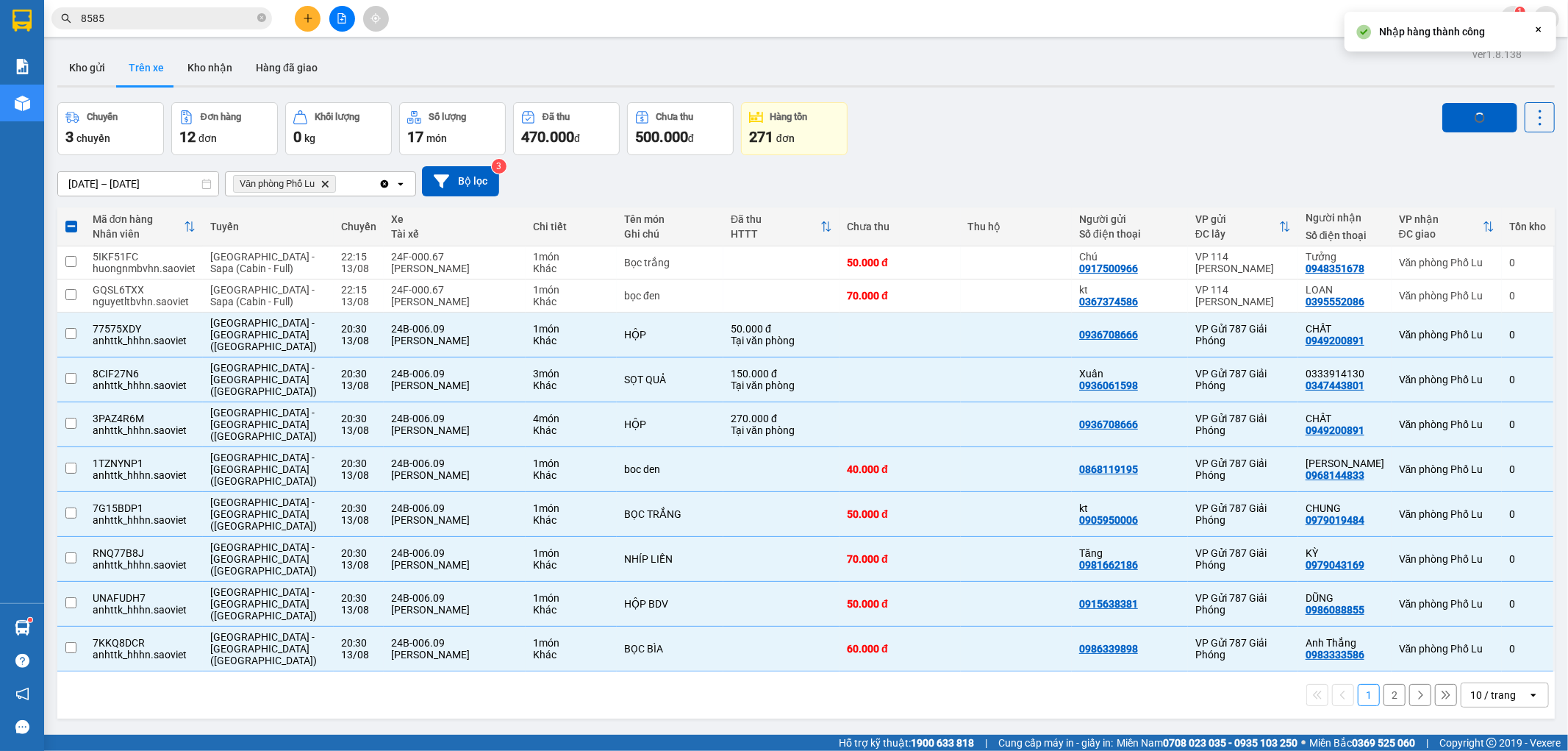
checkbox input "false"
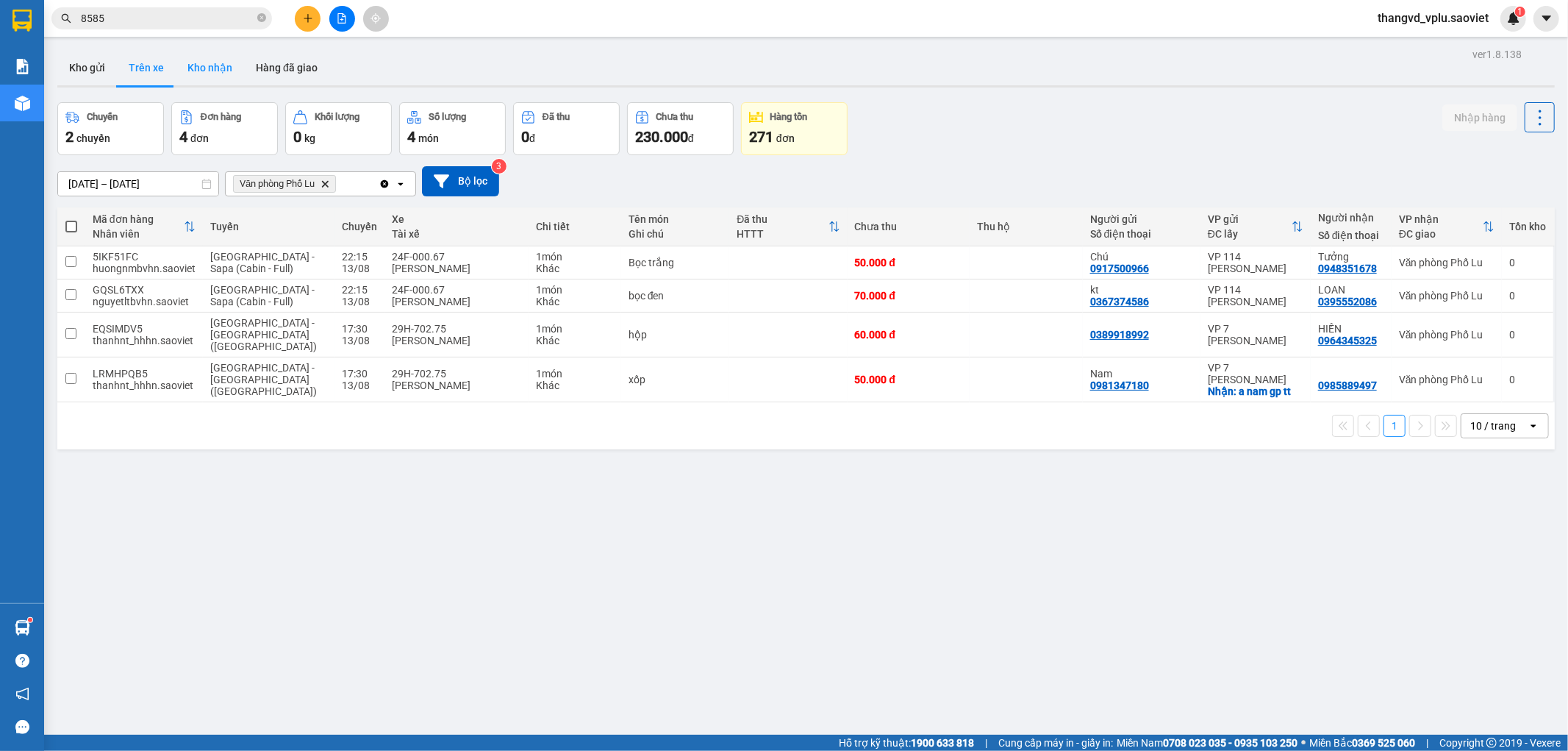
click at [230, 77] on button "Kho nhận" at bounding box center [210, 68] width 68 height 35
type input "[DATE] – [DATE]"
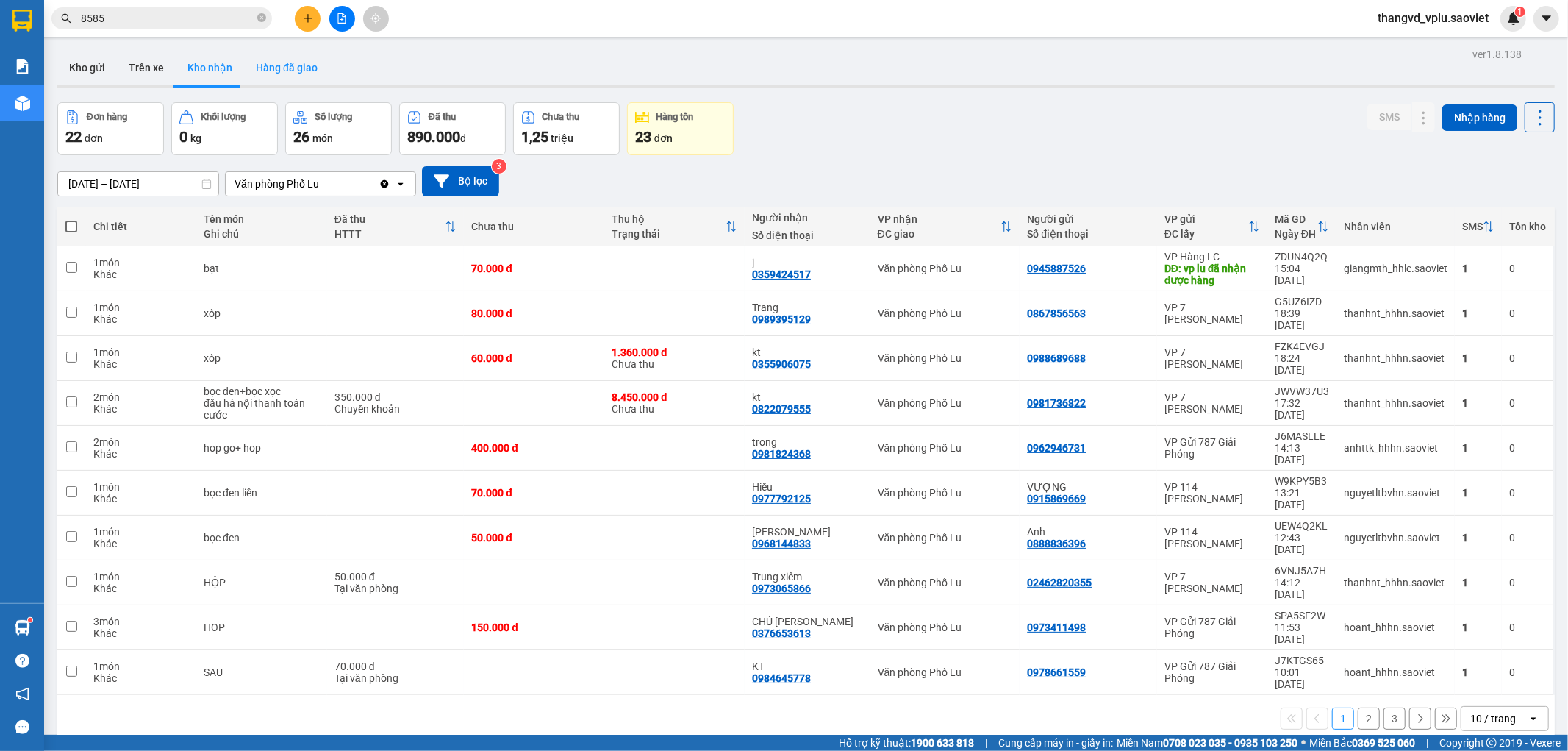
click at [250, 68] on button "Hàng đã giao" at bounding box center [287, 68] width 85 height 35
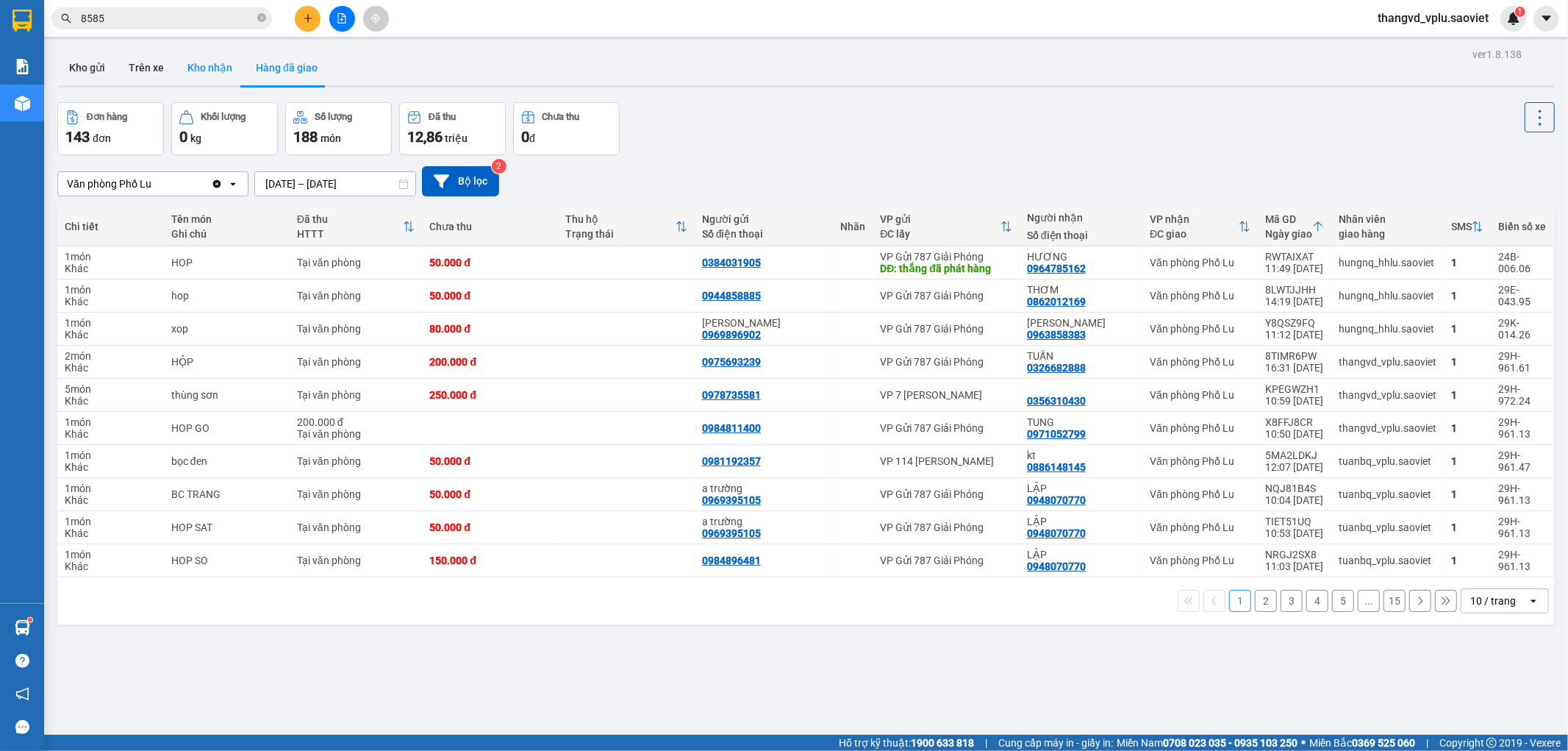
click at [204, 68] on button "Kho nhận" at bounding box center [210, 68] width 68 height 35
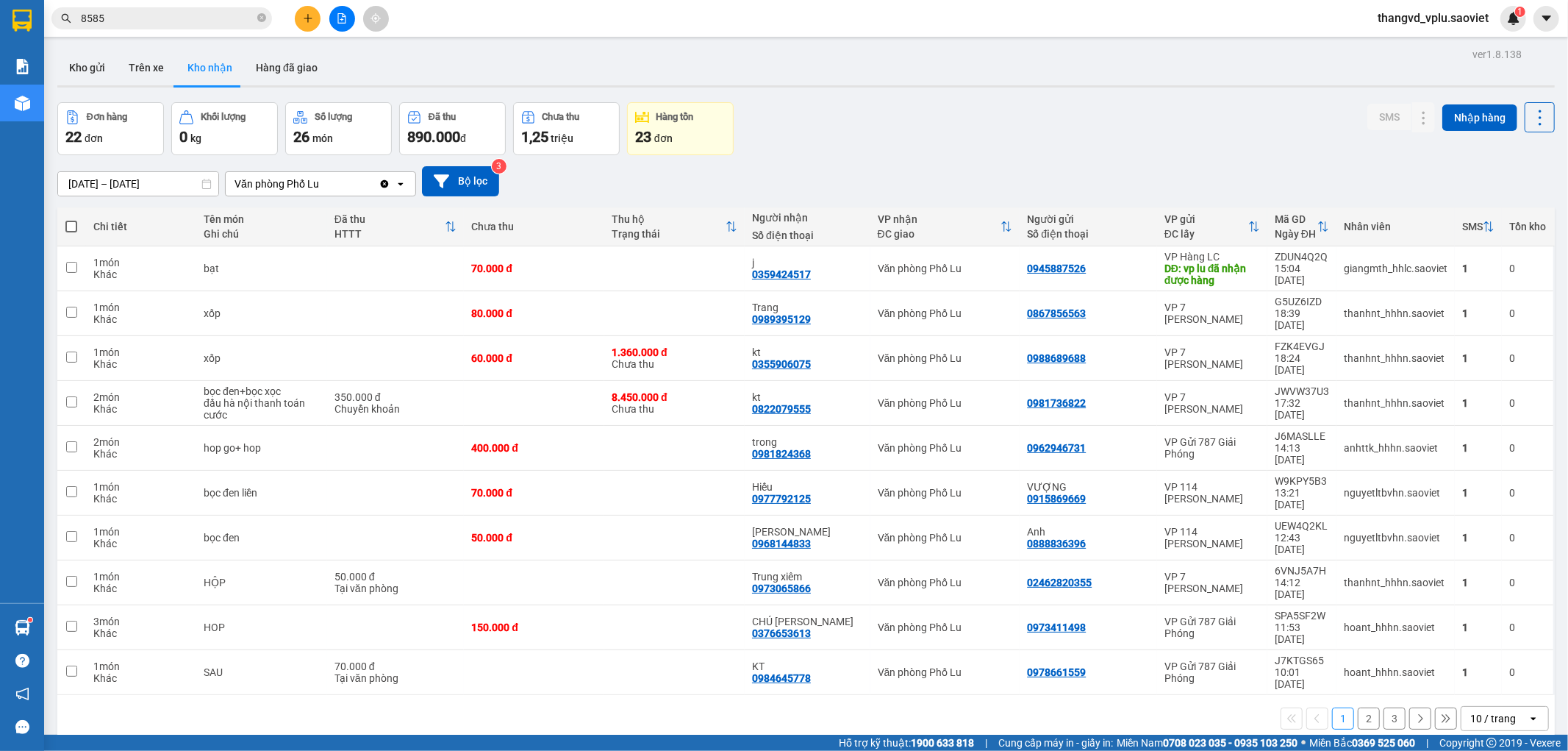
click at [140, 174] on input "[DATE] – [DATE]" at bounding box center [138, 184] width 160 height 24
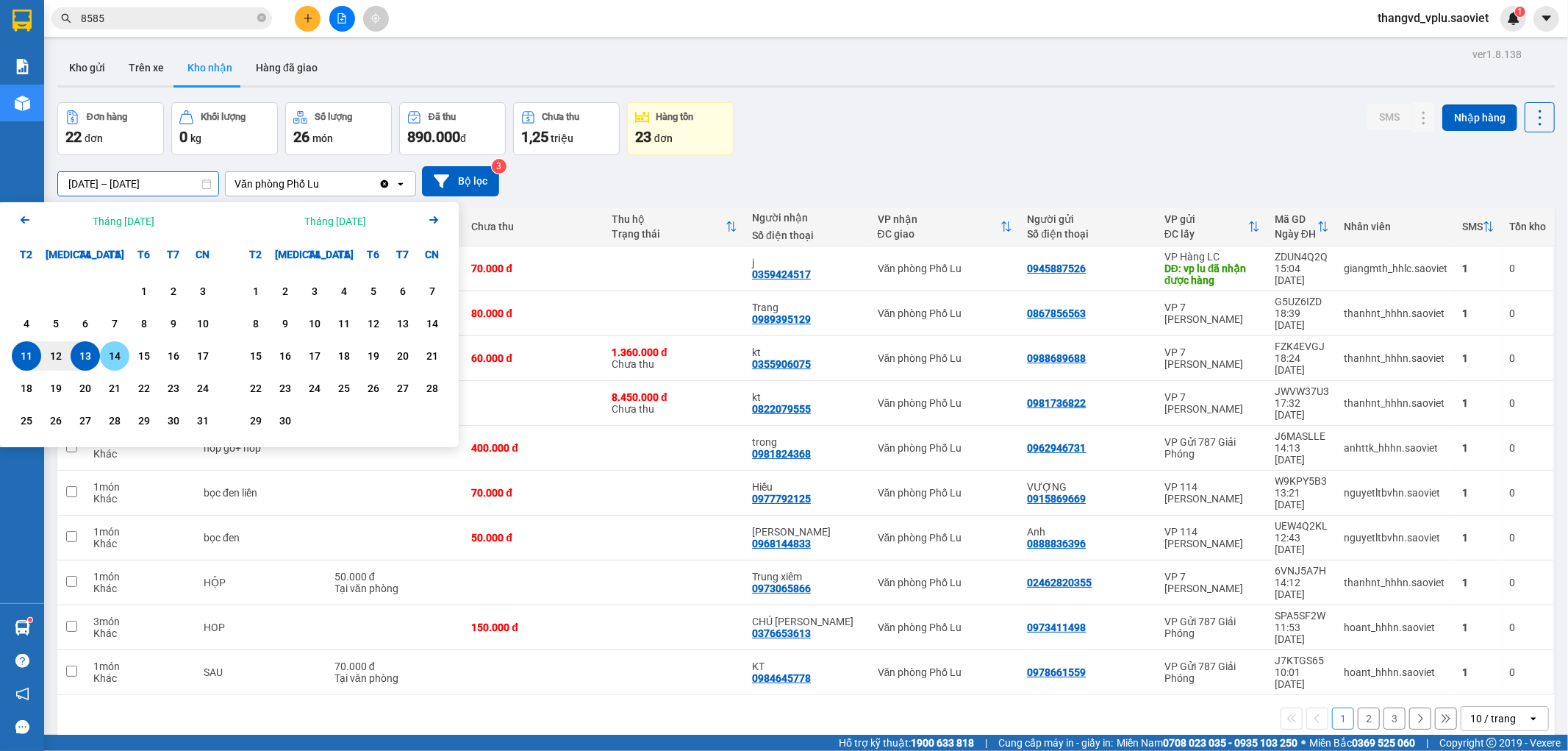
click at [108, 355] on div "14" at bounding box center [115, 355] width 20 height 17
type input "[DATE] – [DATE]"
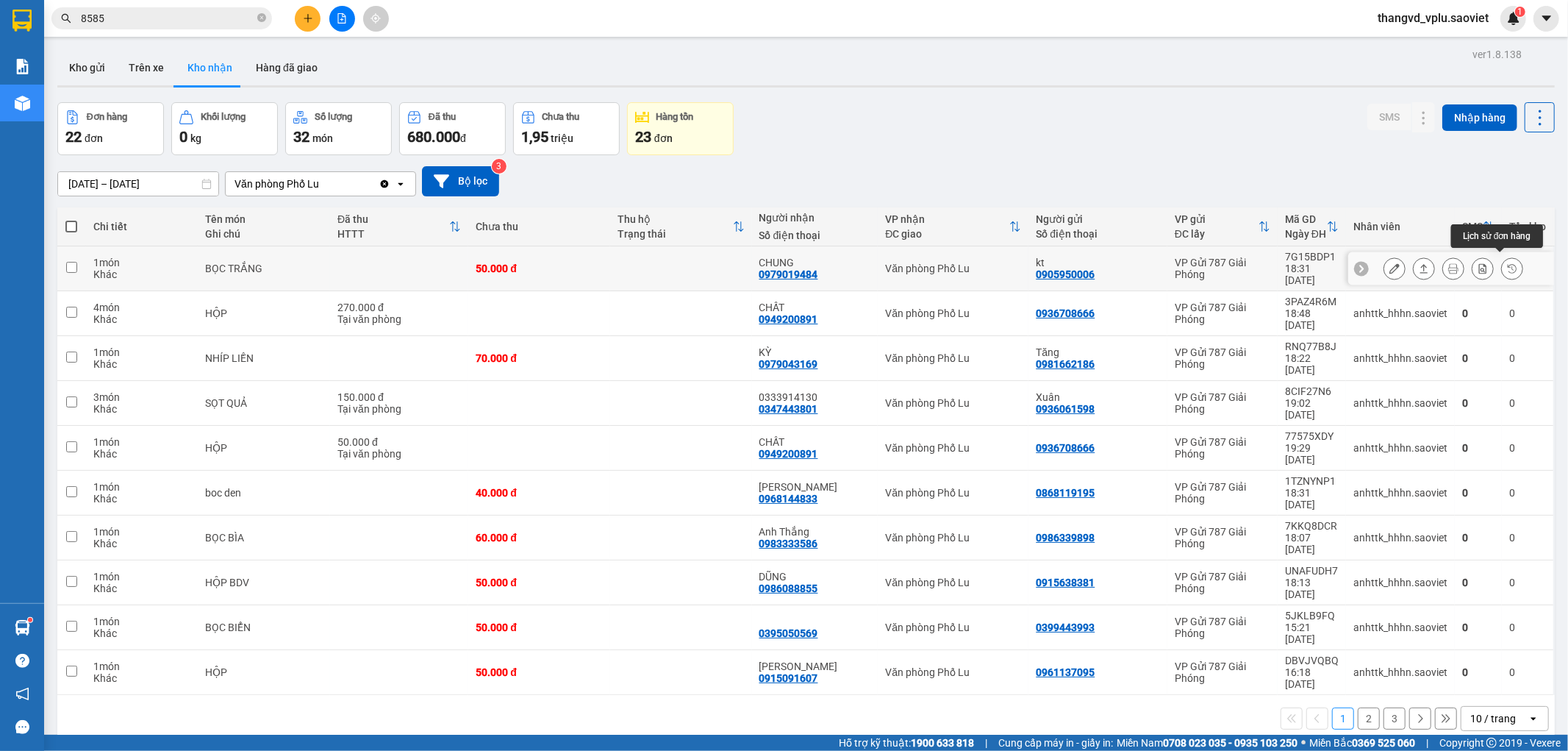
click at [1507, 263] on icon at bounding box center [1513, 269] width 11 height 11
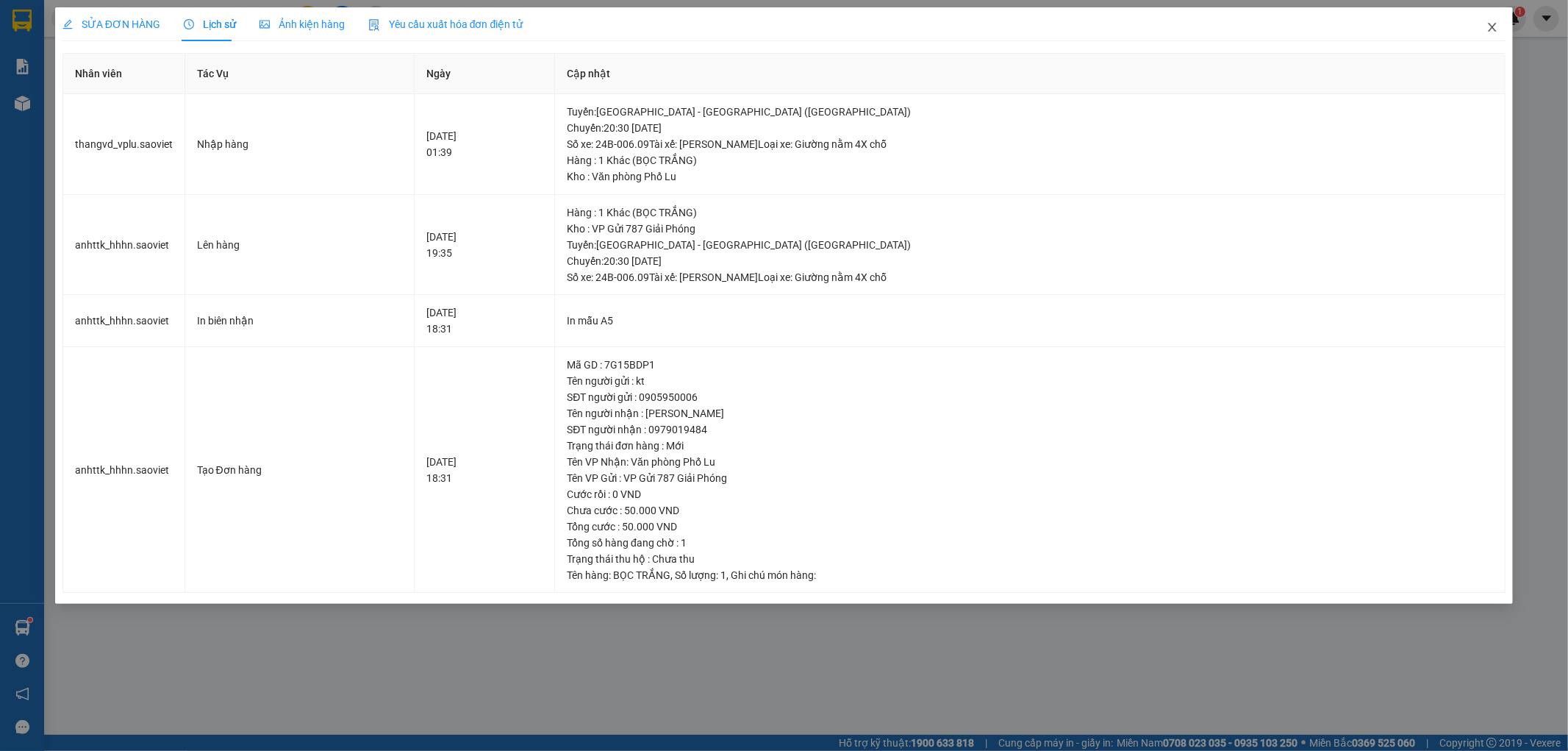
click at [1488, 27] on icon "close" at bounding box center [1492, 27] width 11 height 11
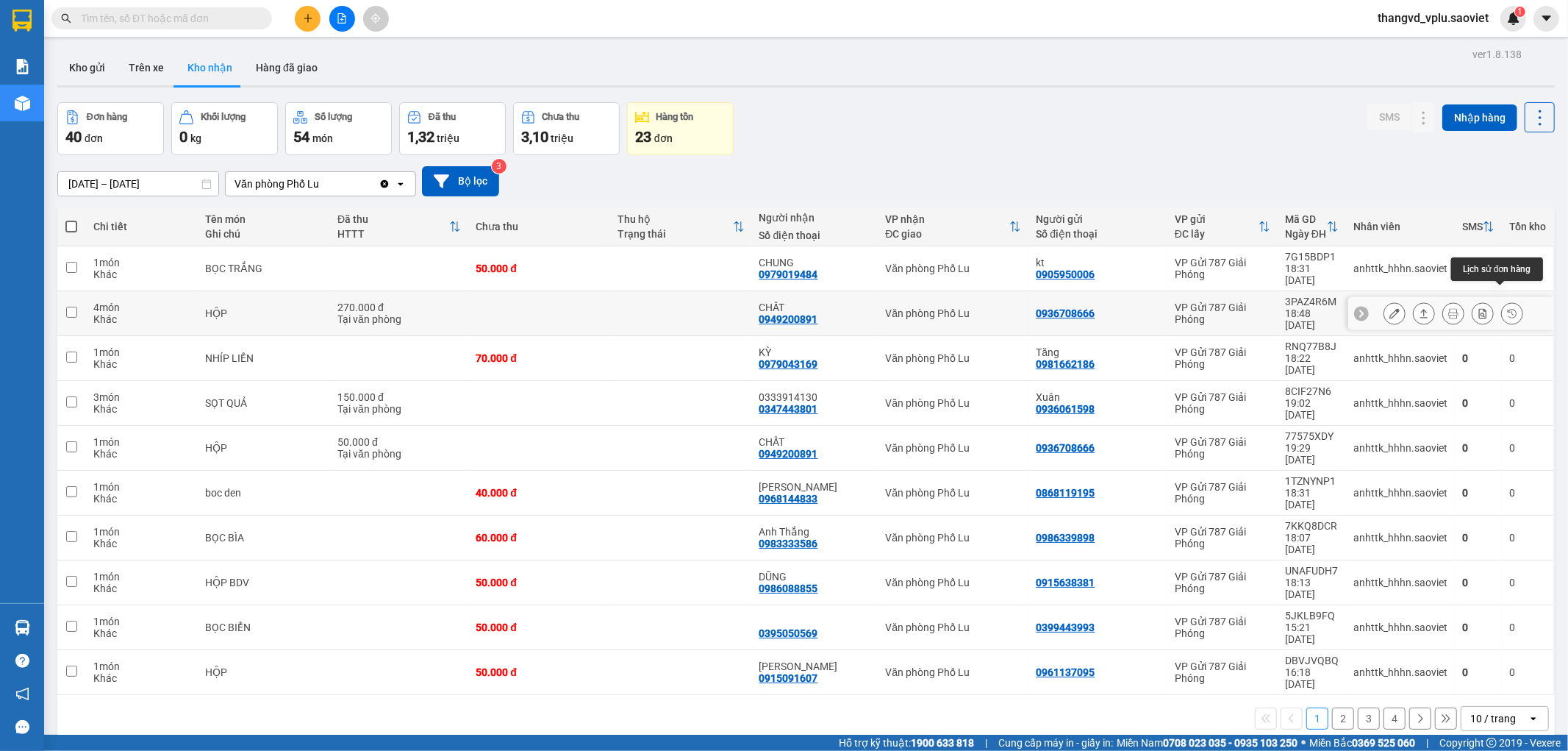
click at [1507, 301] on button at bounding box center [1512, 314] width 20 height 26
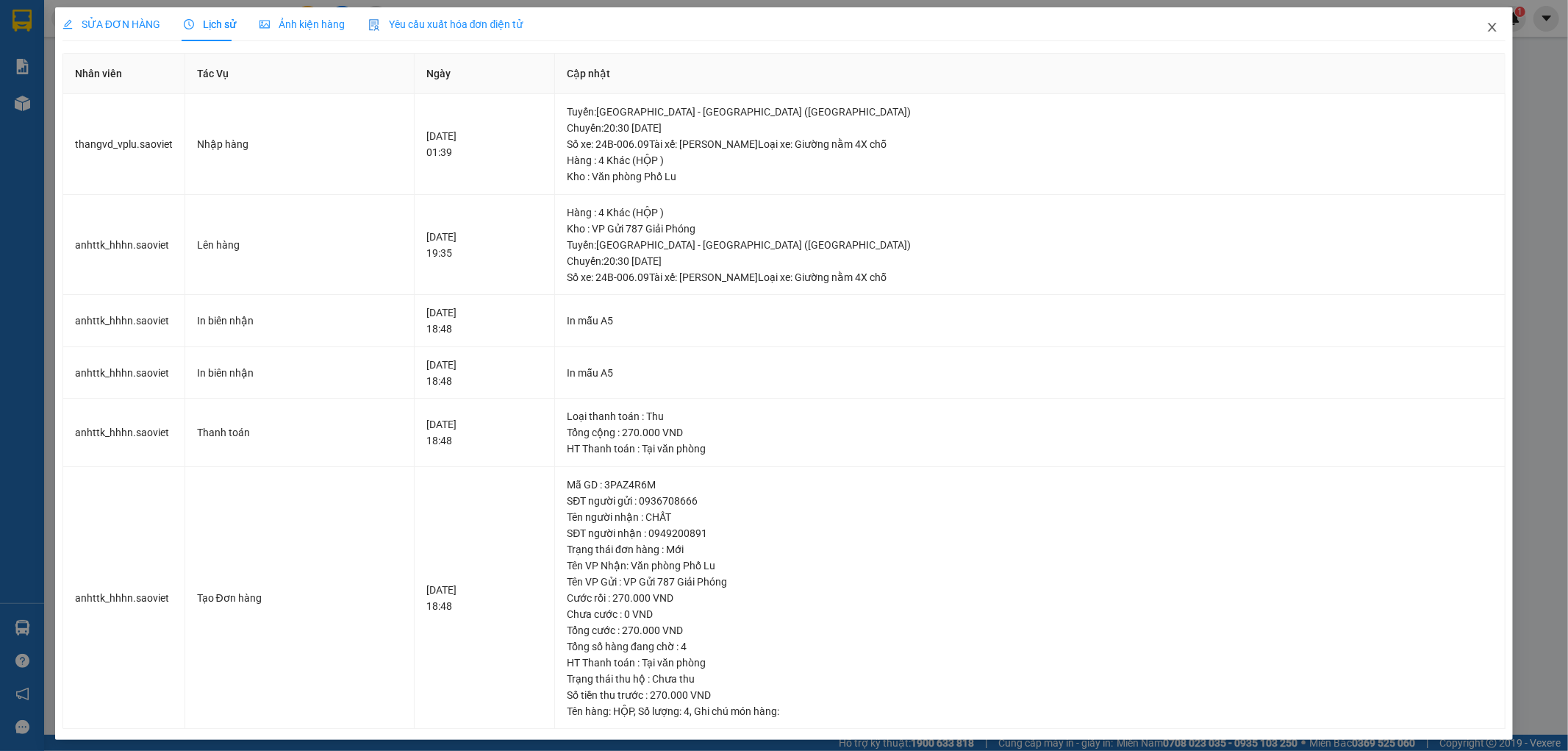
click at [1487, 28] on icon "close" at bounding box center [1492, 27] width 11 height 11
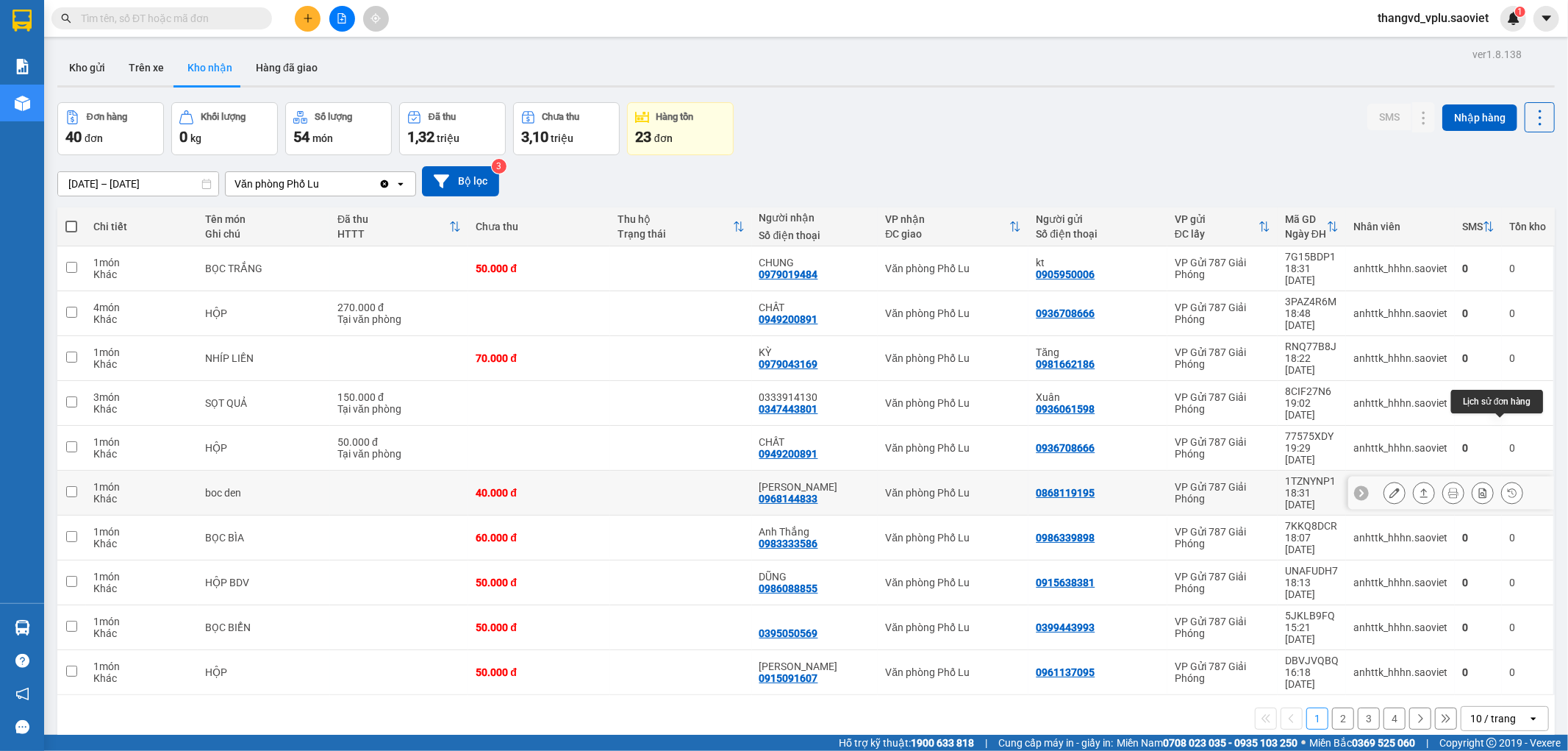
click at [1507, 488] on icon at bounding box center [1513, 493] width 11 height 11
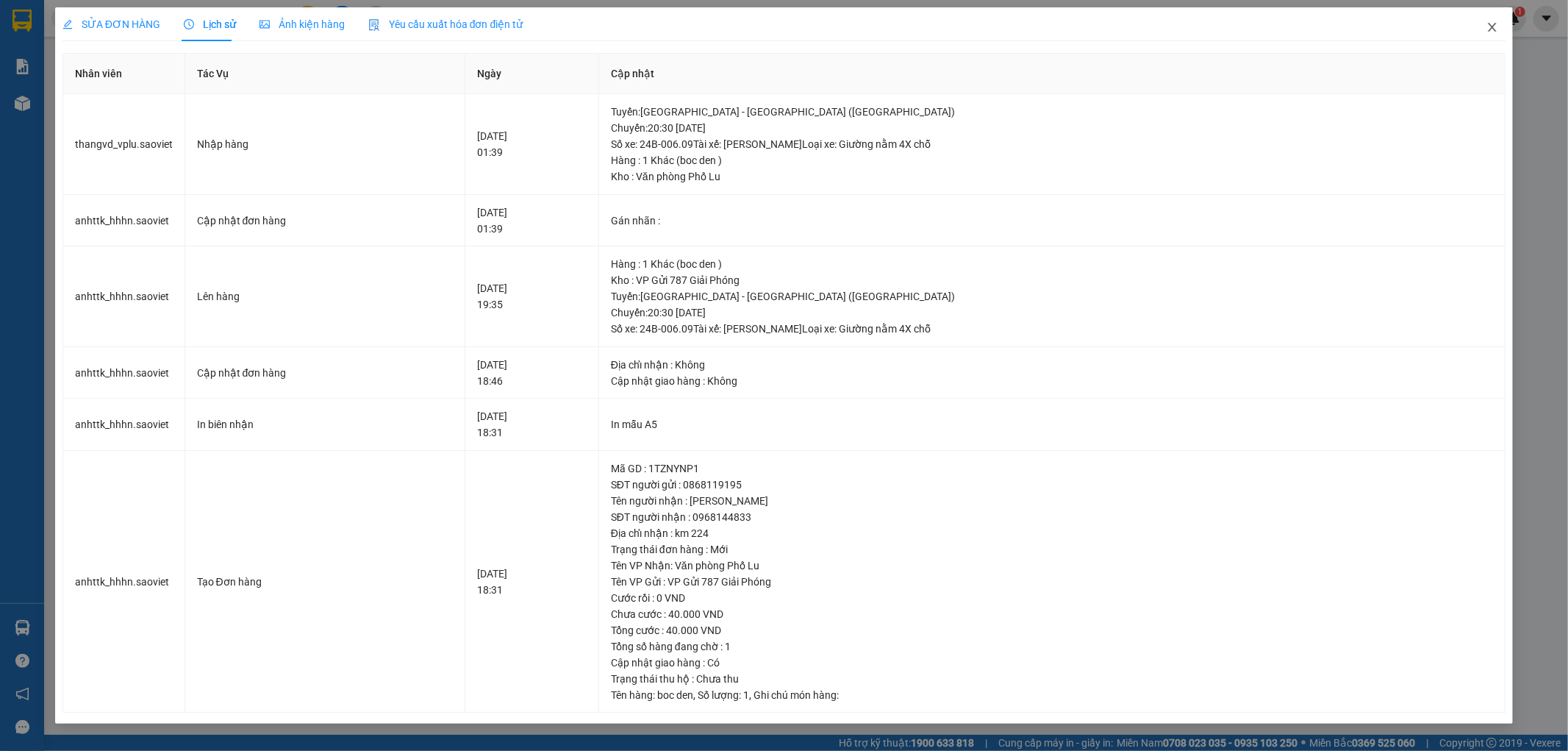
click at [1488, 31] on icon "close" at bounding box center [1492, 27] width 11 height 11
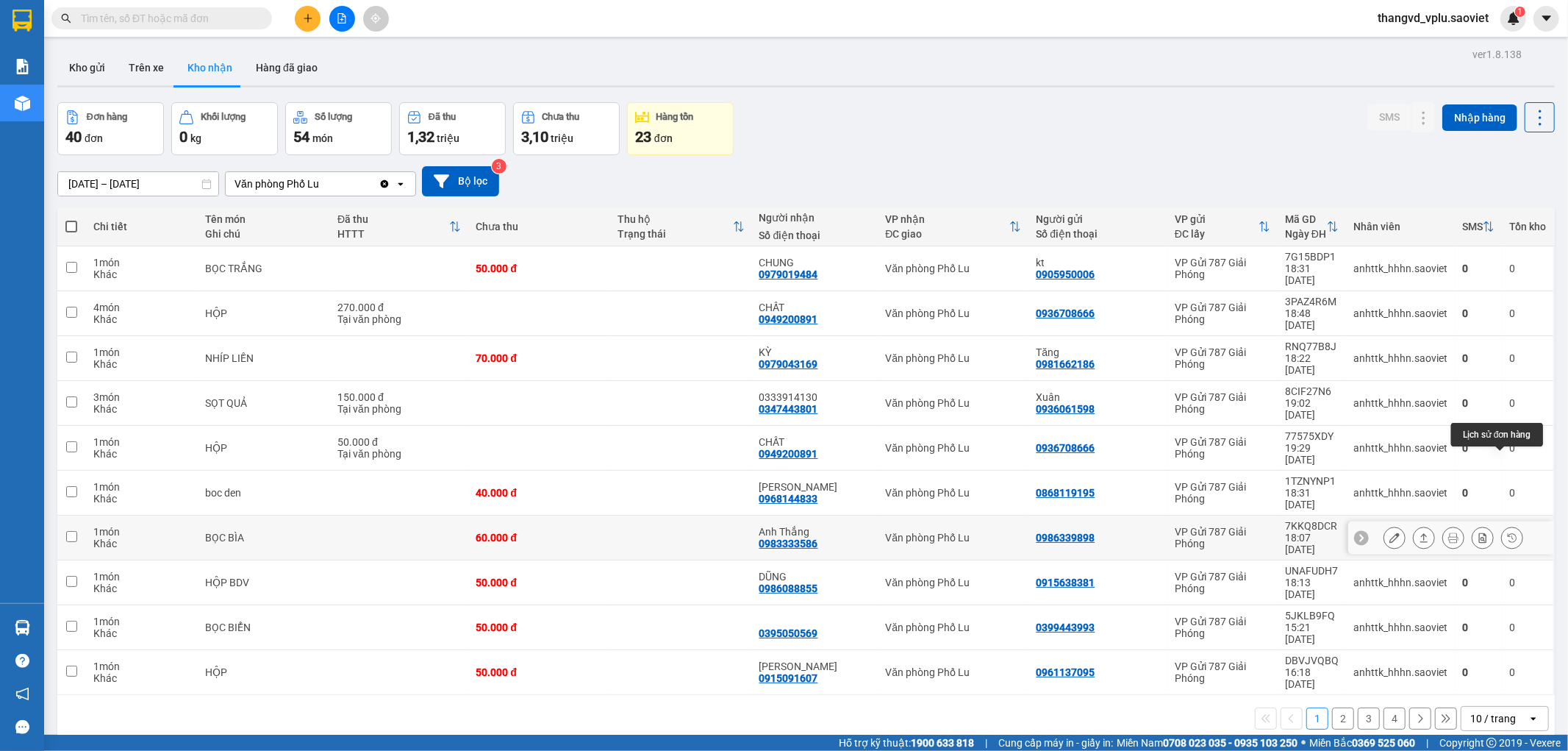
click at [1505, 525] on button at bounding box center [1512, 538] width 20 height 26
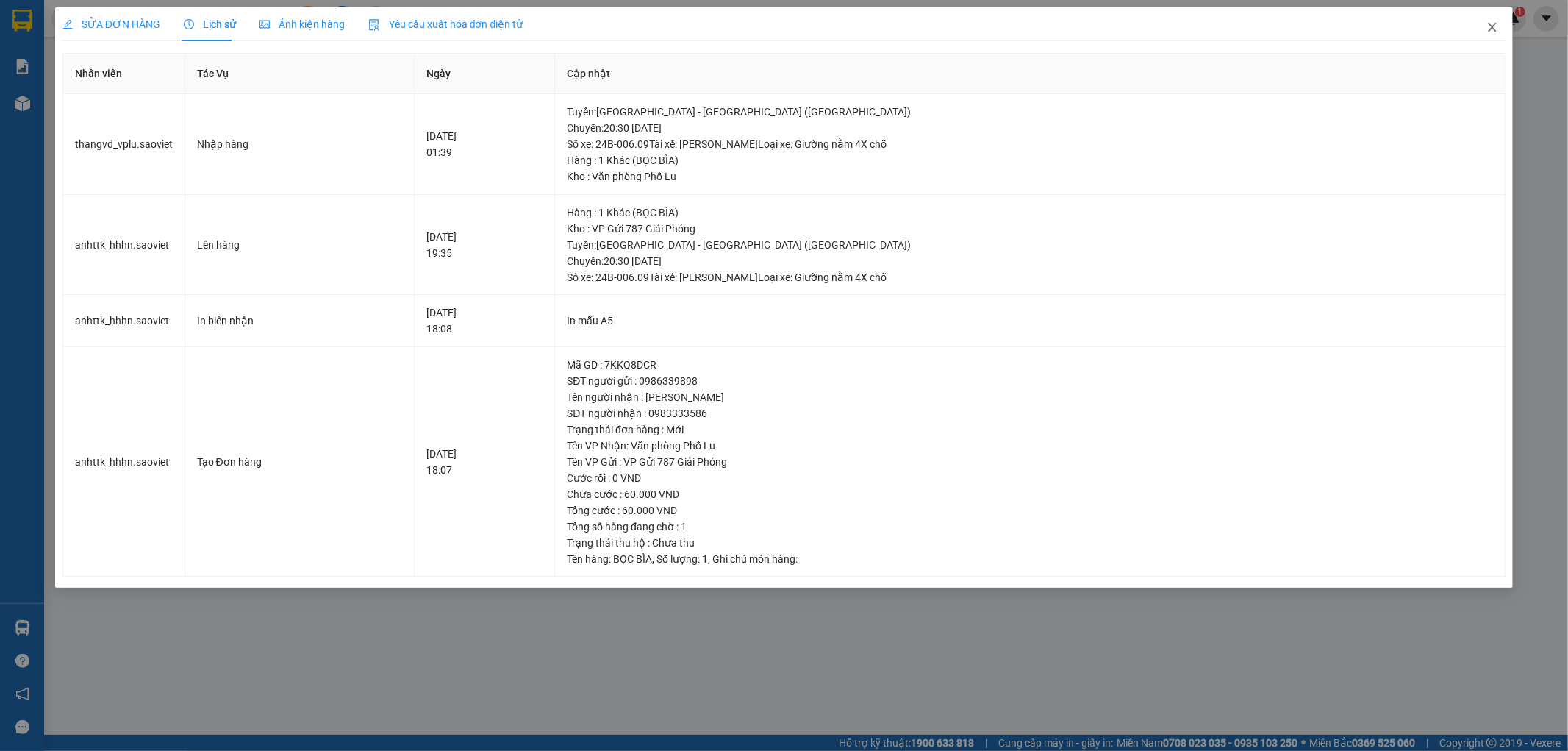
click at [1494, 27] on icon "close" at bounding box center [1493, 27] width 8 height 9
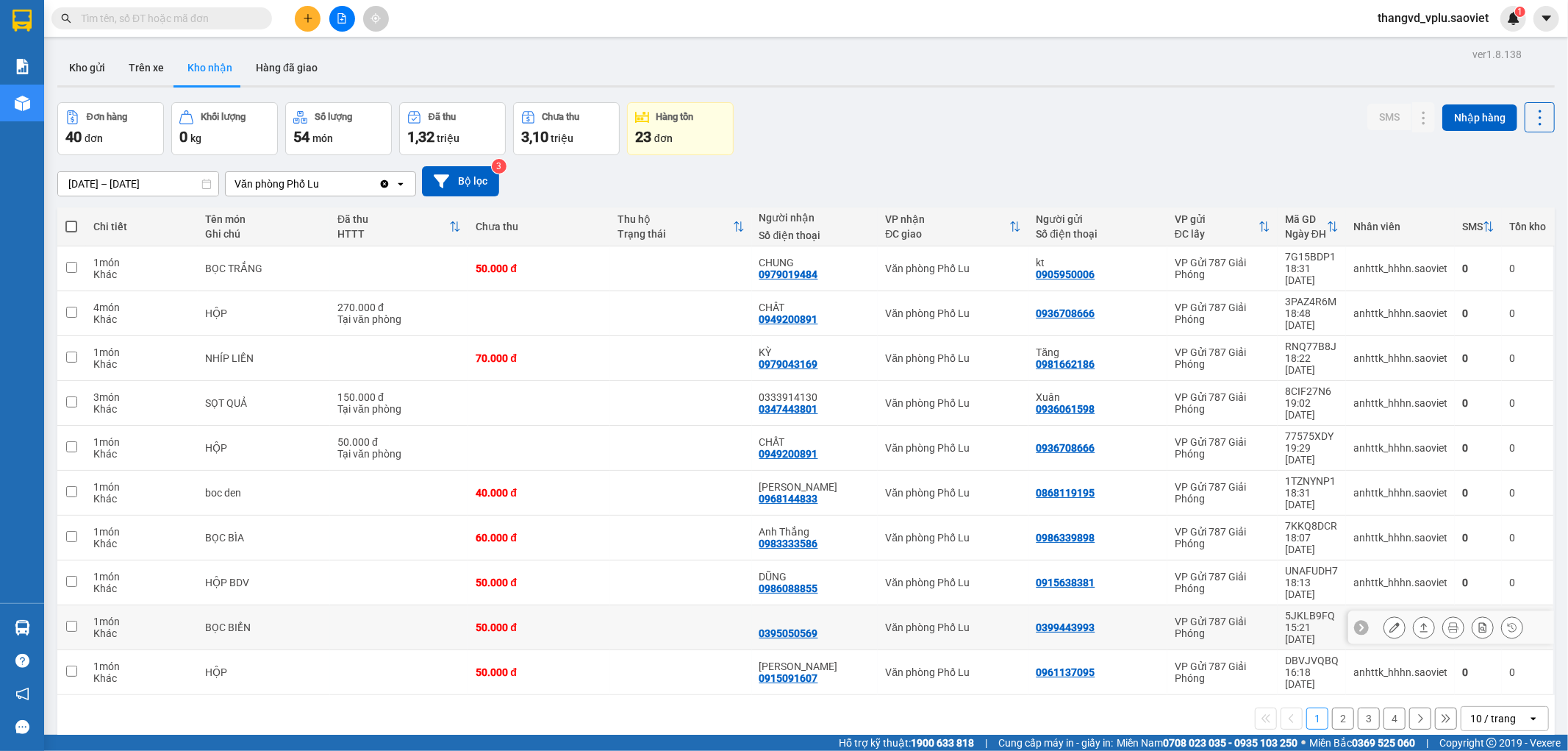
click at [1508, 623] on icon at bounding box center [1513, 627] width 9 height 9
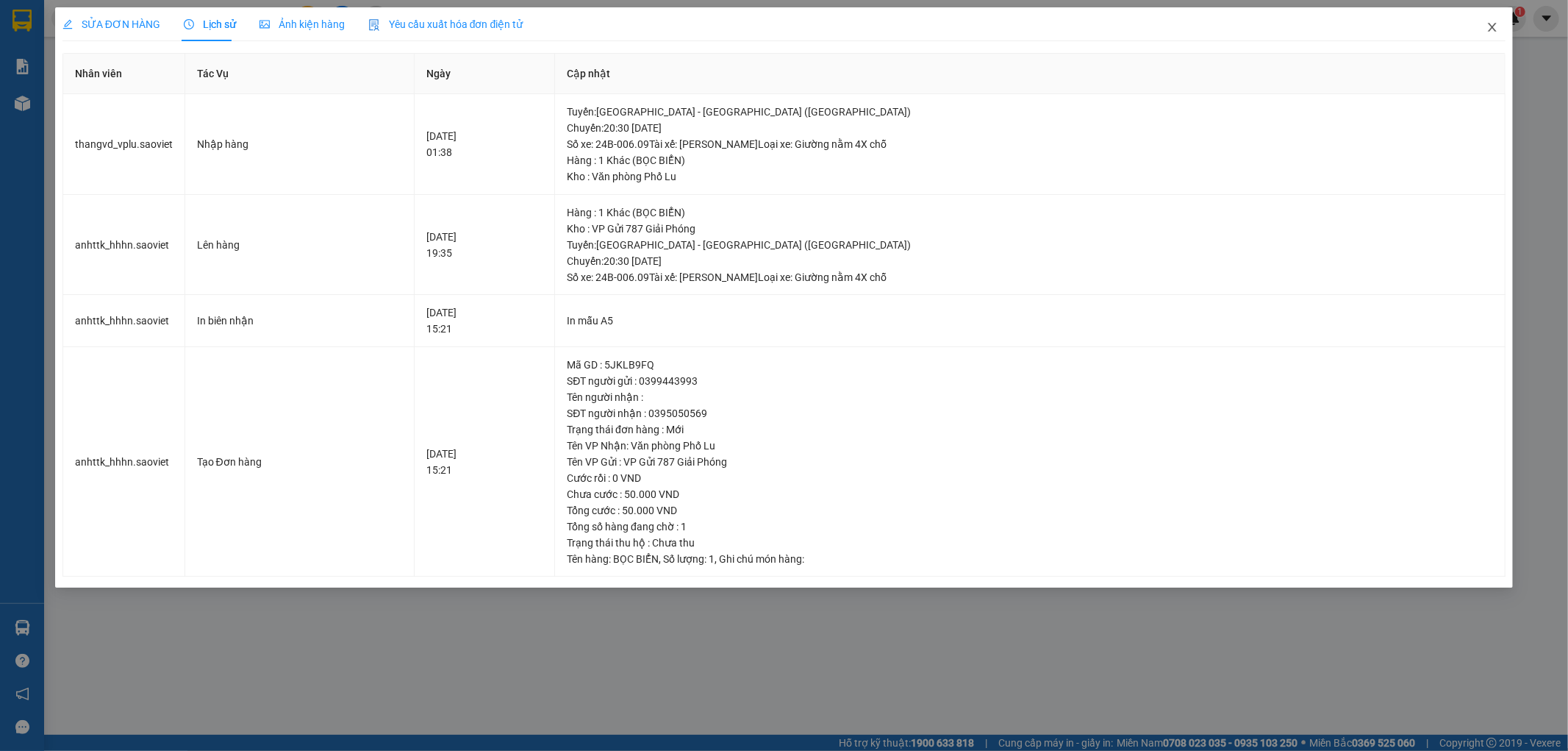
click at [1494, 30] on icon "close" at bounding box center [1493, 27] width 8 height 9
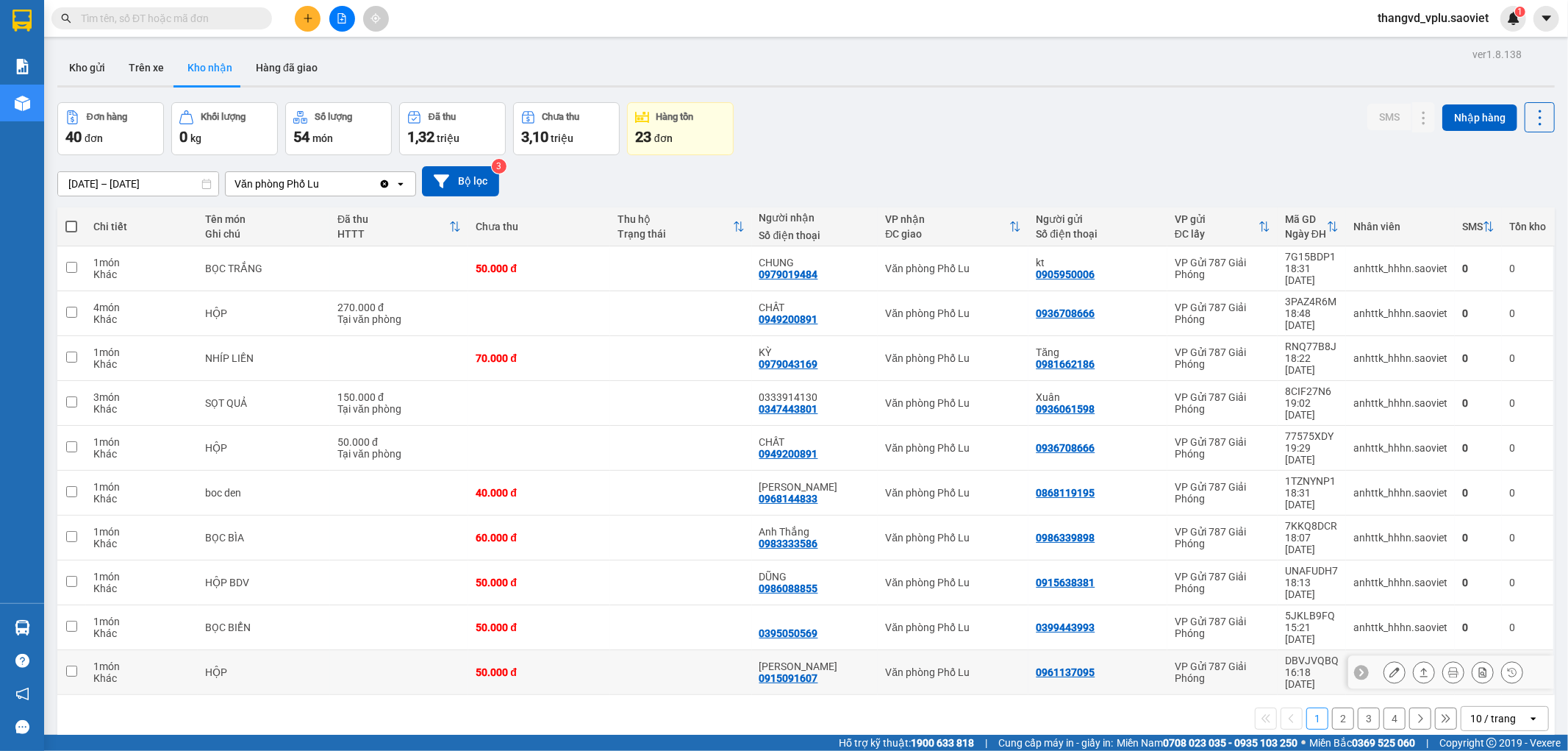
click at [1508, 668] on icon at bounding box center [1513, 673] width 9 height 9
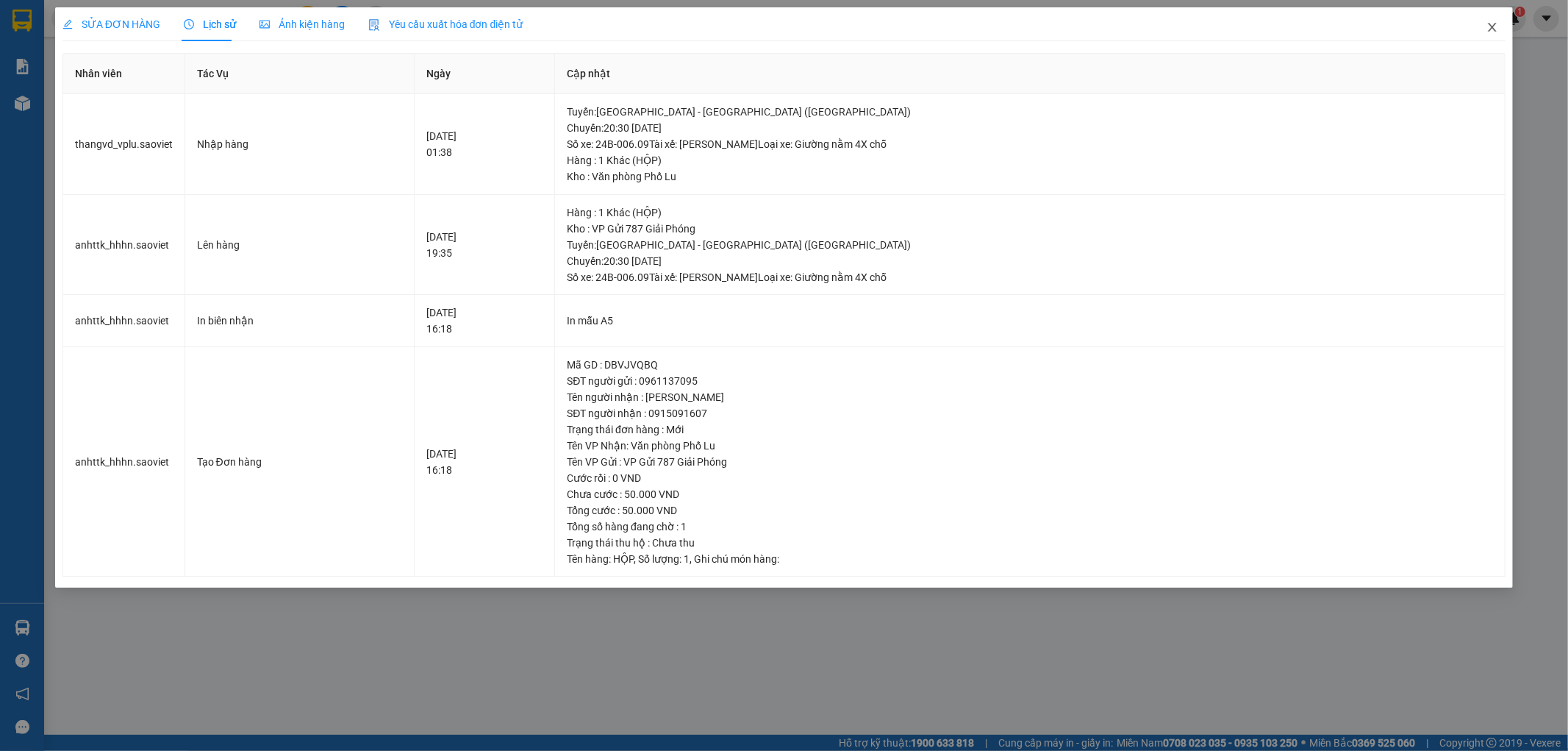
click at [1494, 31] on icon "close" at bounding box center [1492, 27] width 11 height 11
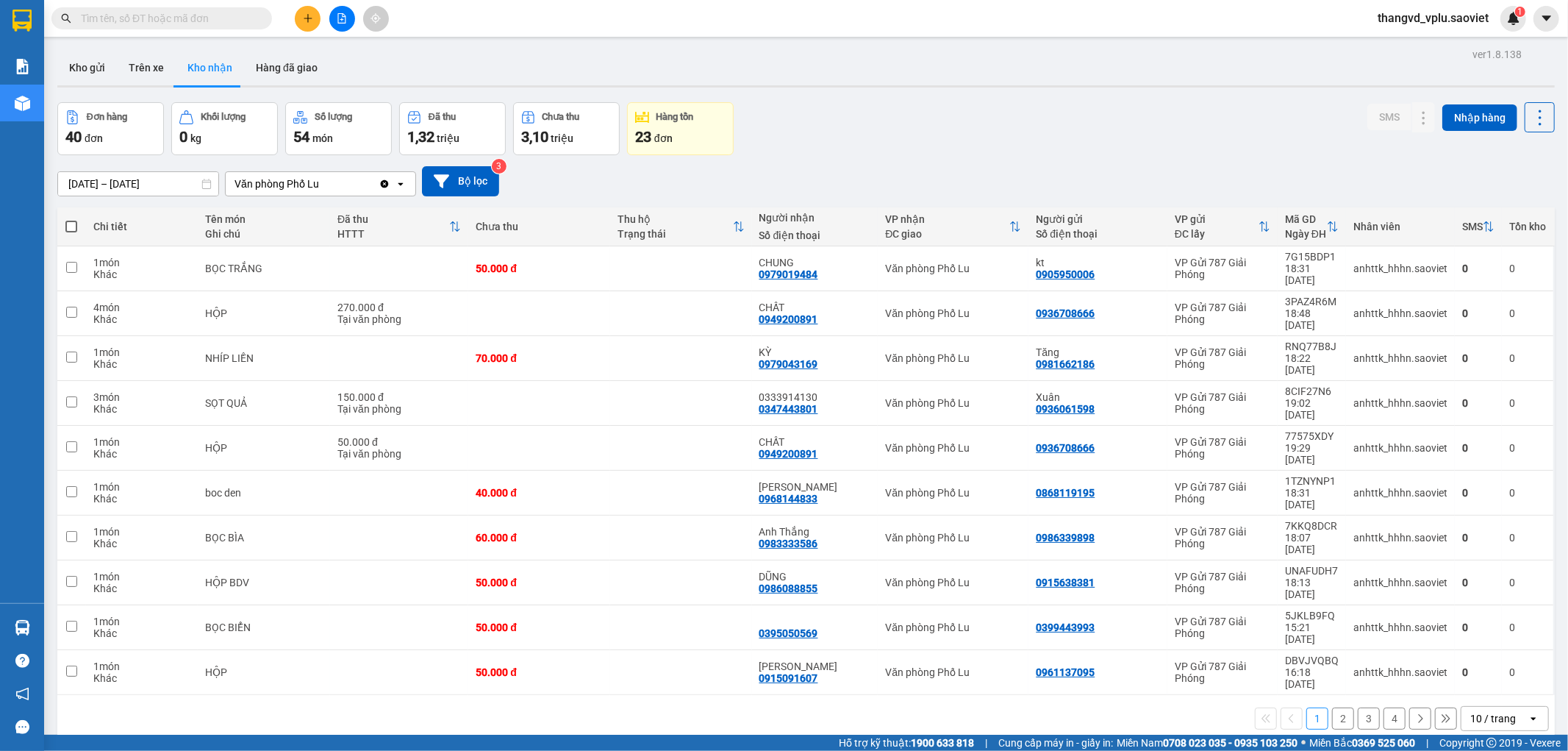
click at [1332, 708] on button "2" at bounding box center [1343, 718] width 22 height 22
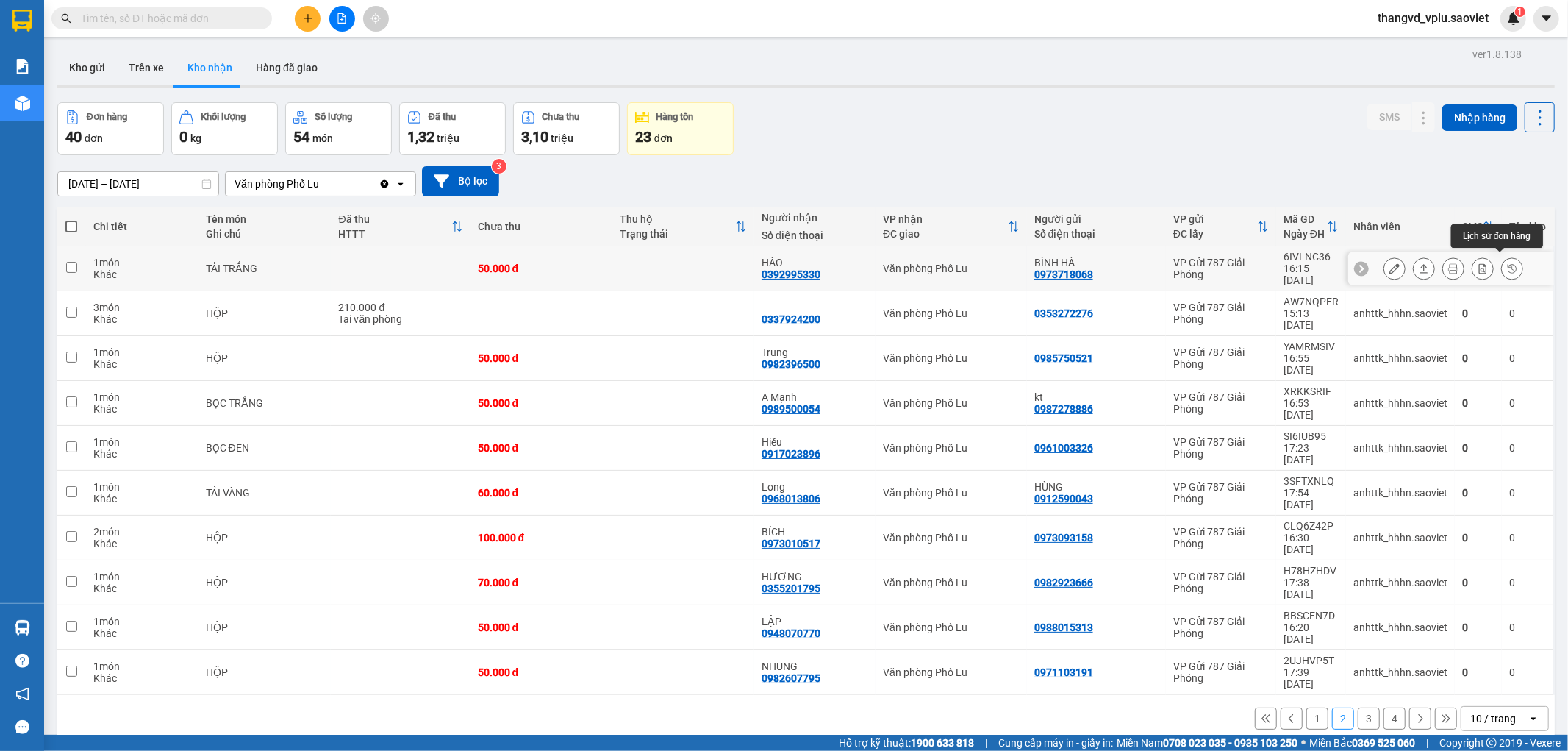
click at [1507, 267] on icon at bounding box center [1513, 269] width 11 height 11
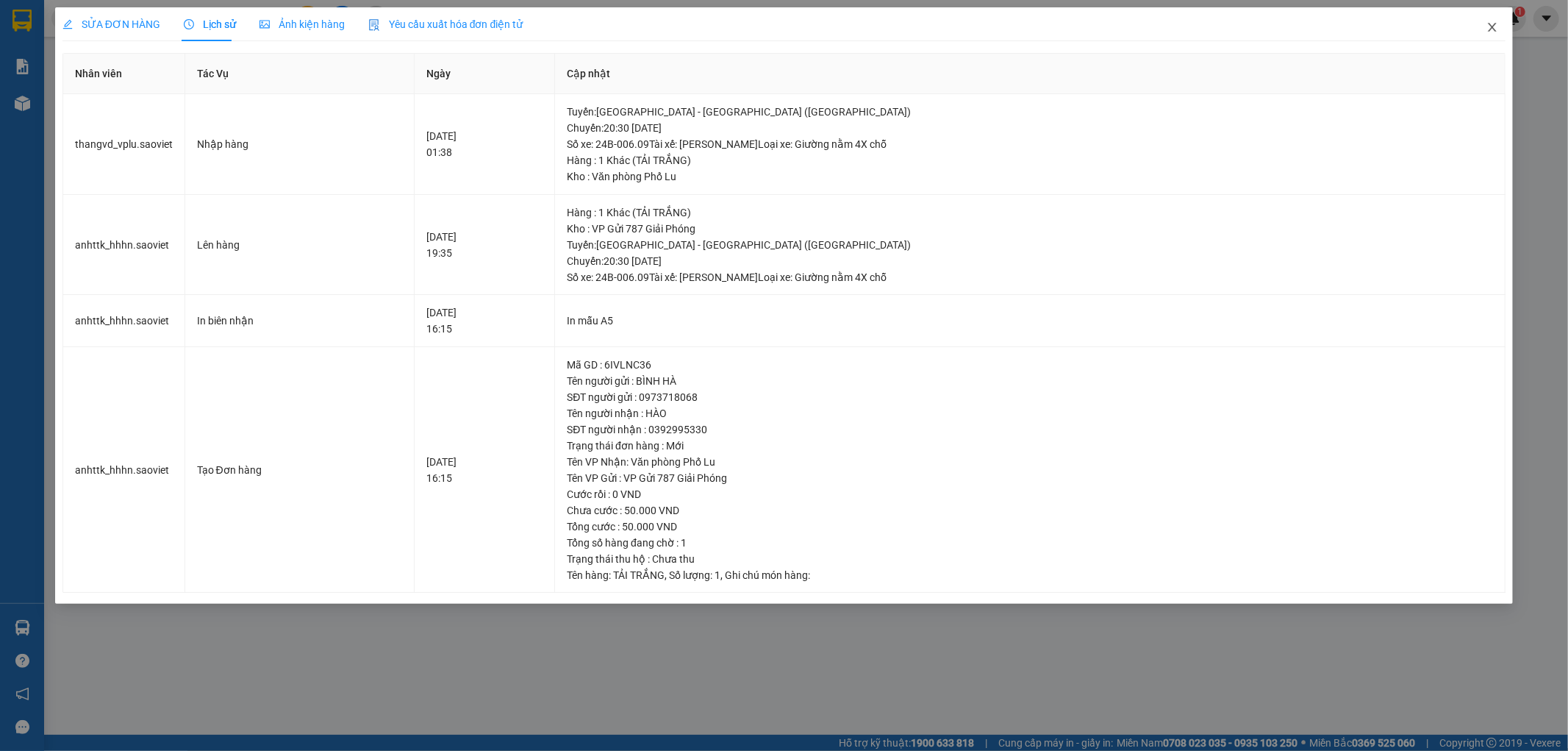
click at [1492, 30] on icon "close" at bounding box center [1492, 27] width 11 height 11
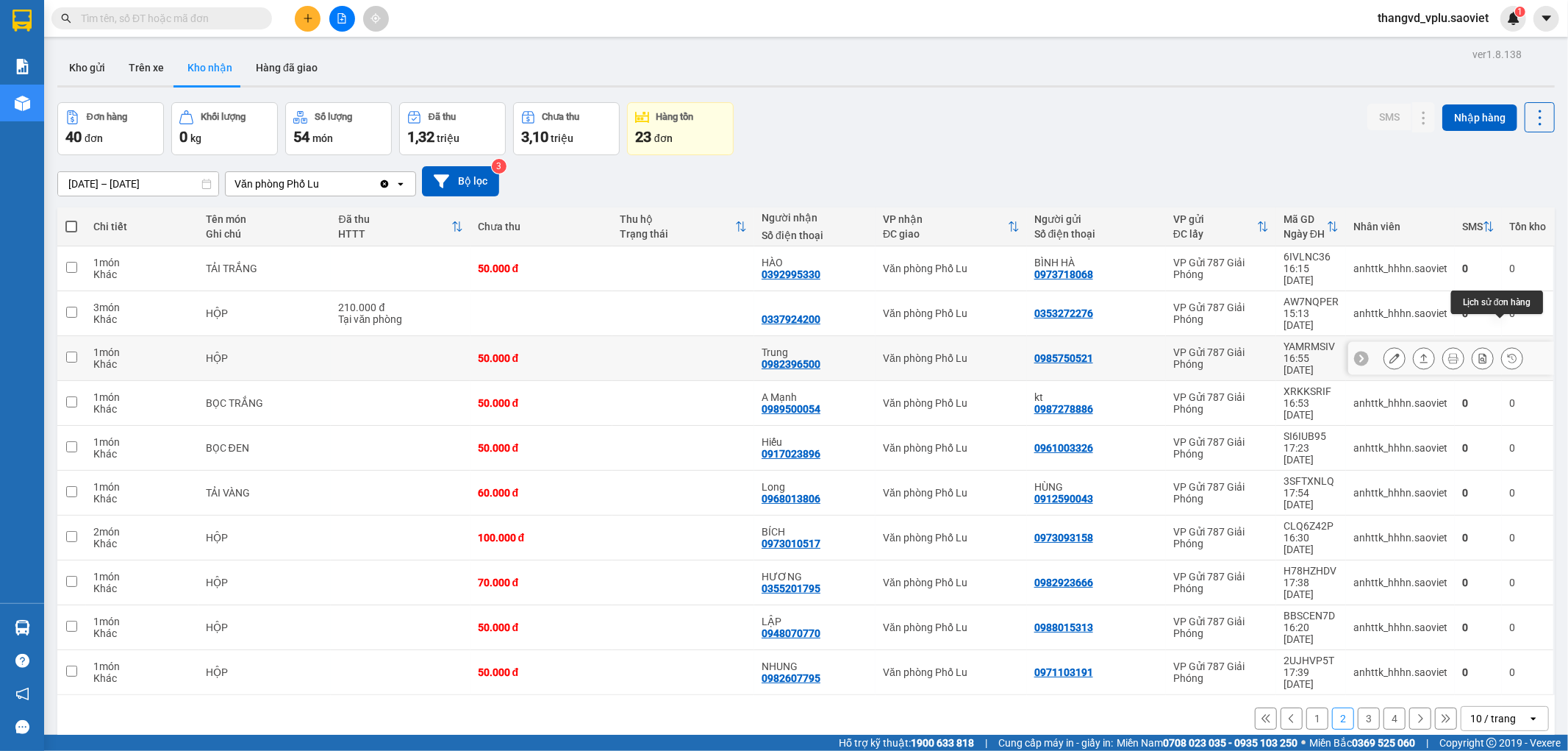
click at [1502, 346] on button at bounding box center [1512, 358] width 20 height 26
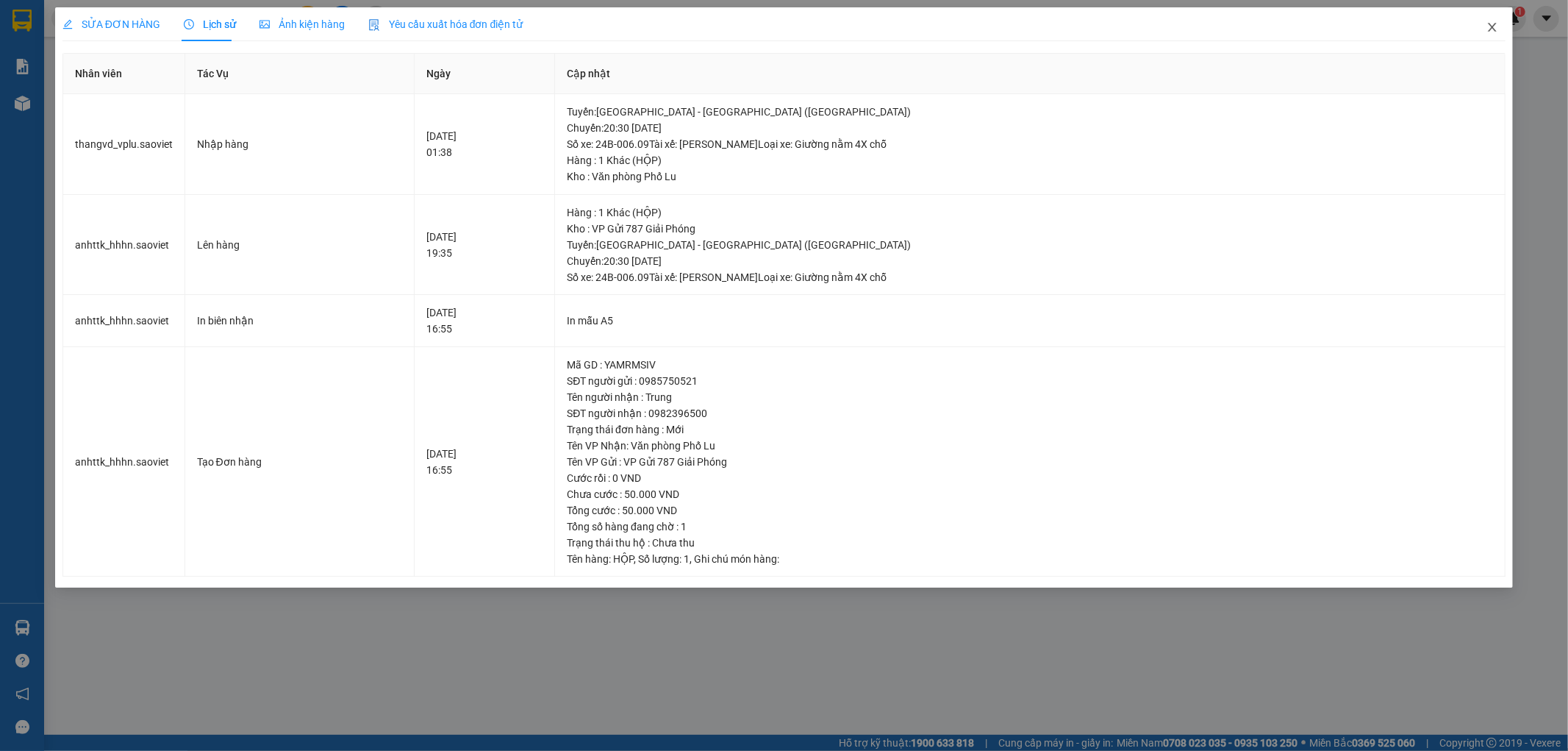
click at [1490, 30] on icon "close" at bounding box center [1492, 27] width 11 height 11
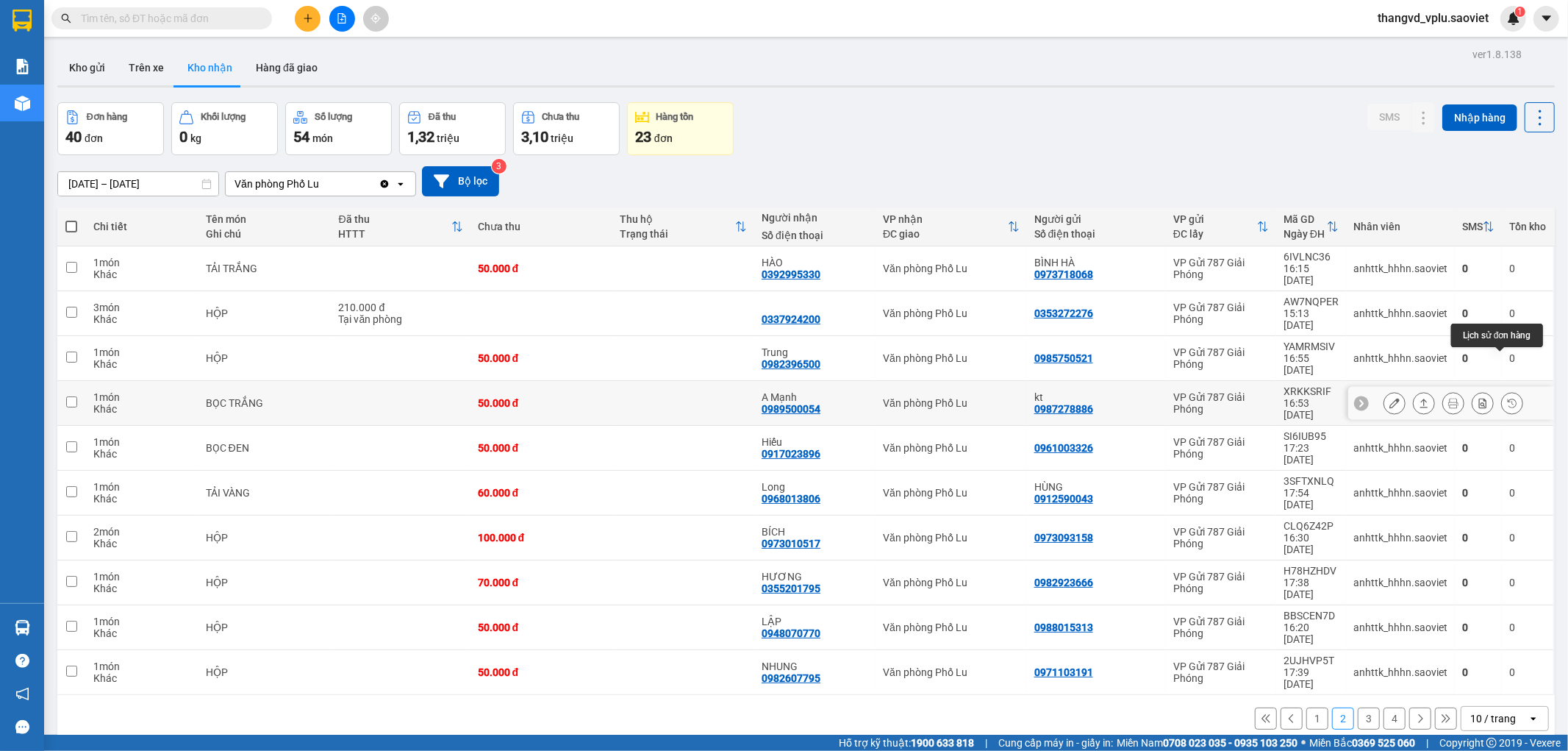
click at [1507, 398] on icon at bounding box center [1513, 403] width 11 height 11
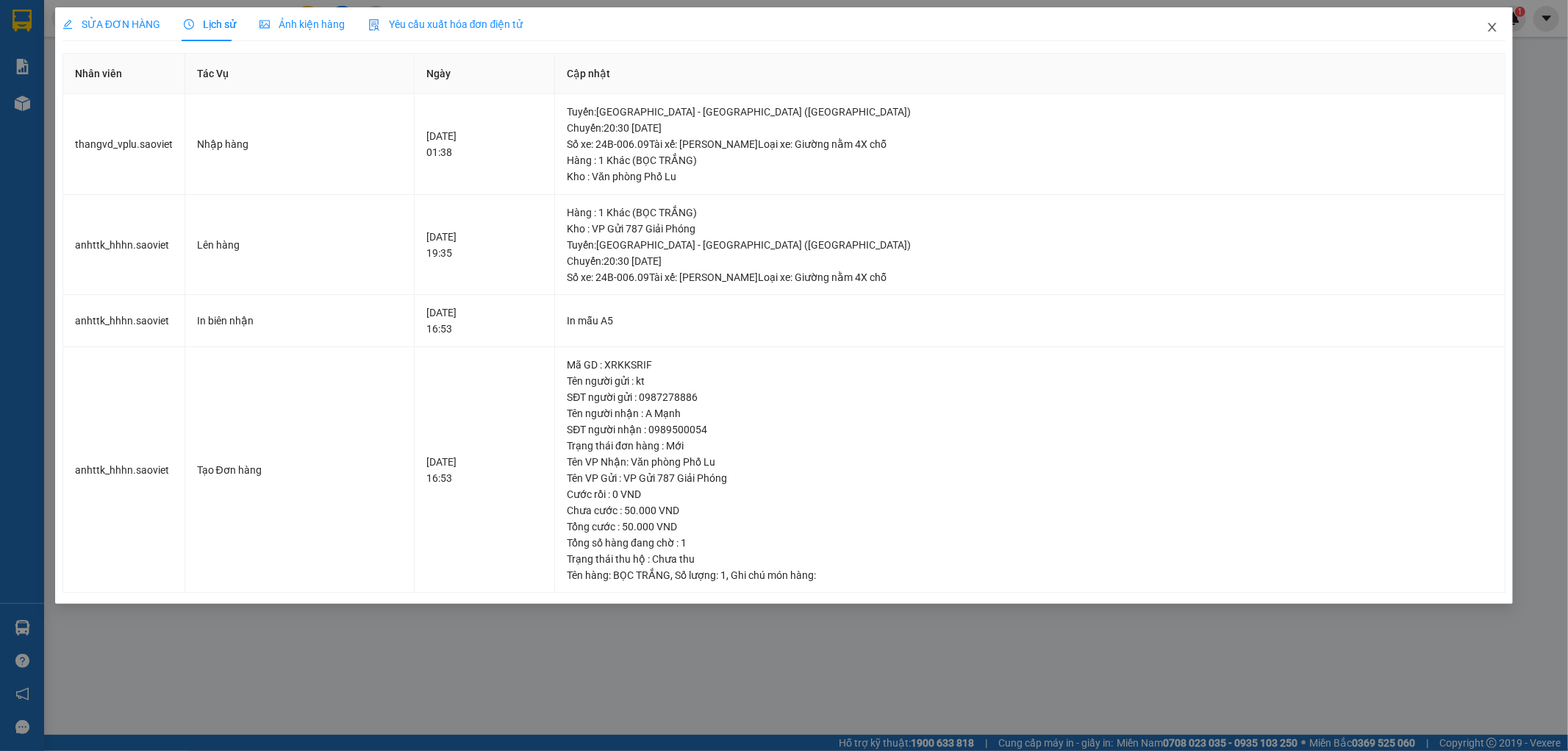
click at [1489, 23] on icon "close" at bounding box center [1492, 27] width 11 height 11
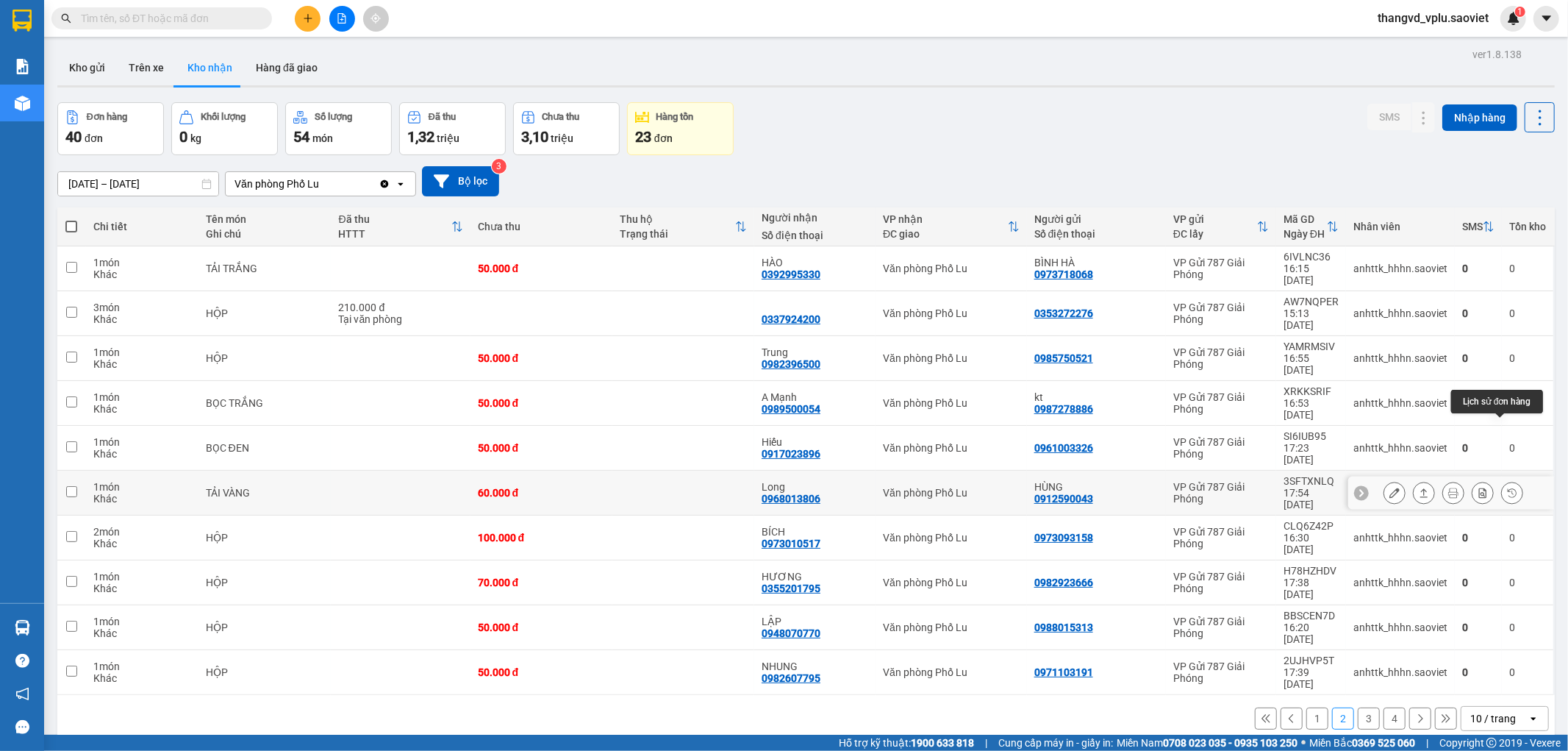
click at [1507, 488] on icon at bounding box center [1513, 493] width 11 height 11
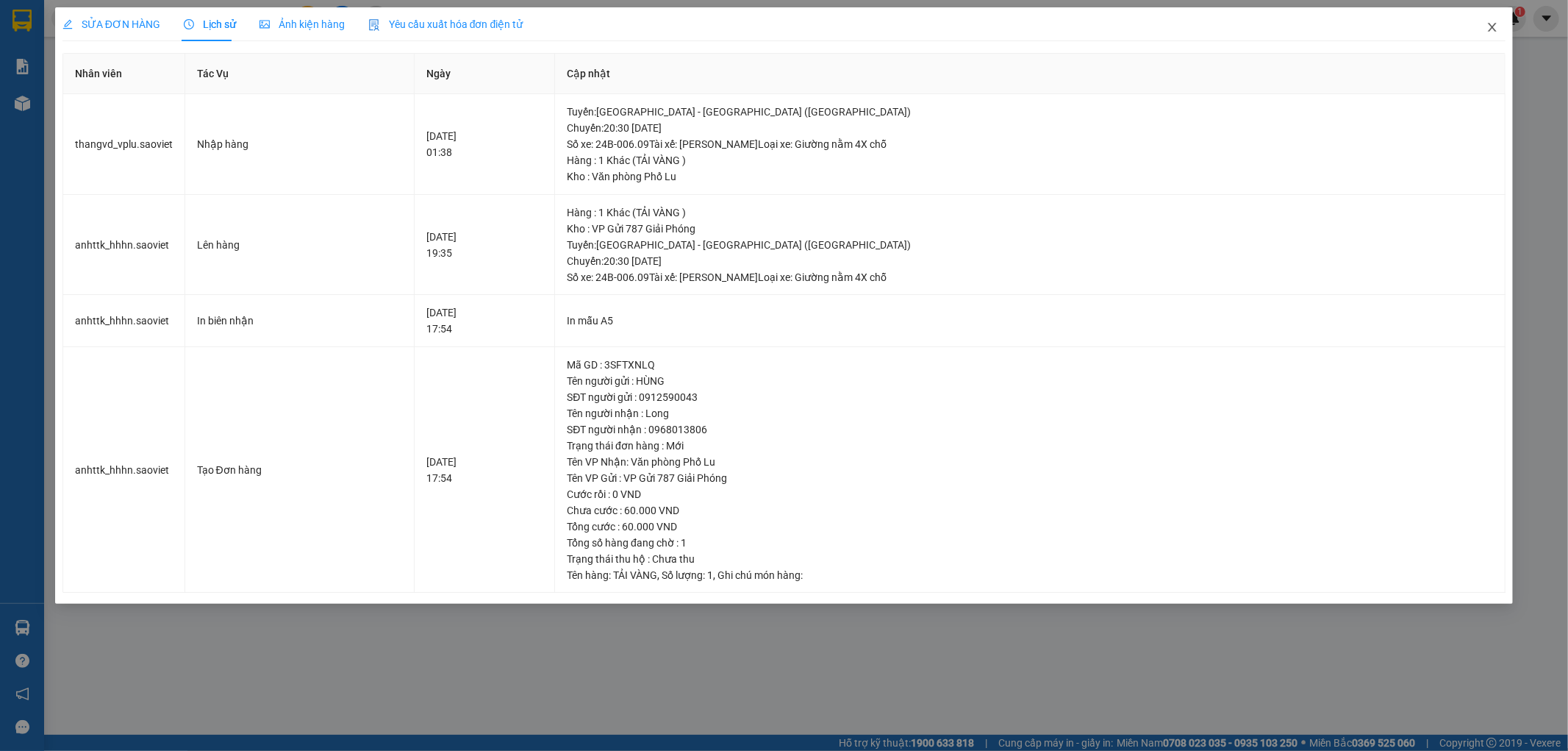
click at [1487, 27] on icon "close" at bounding box center [1492, 27] width 11 height 11
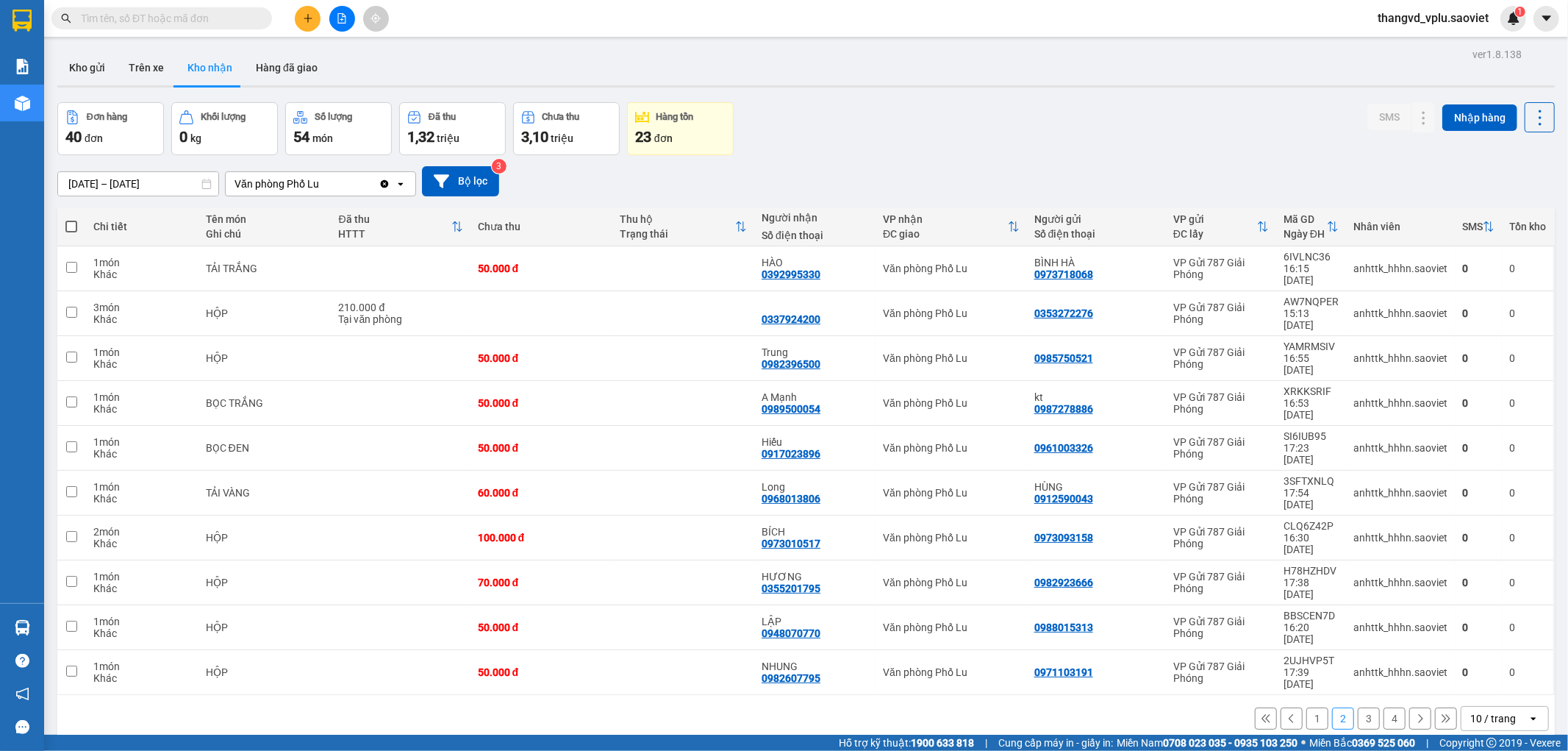
click at [1358, 708] on button "3" at bounding box center [1368, 718] width 22 height 22
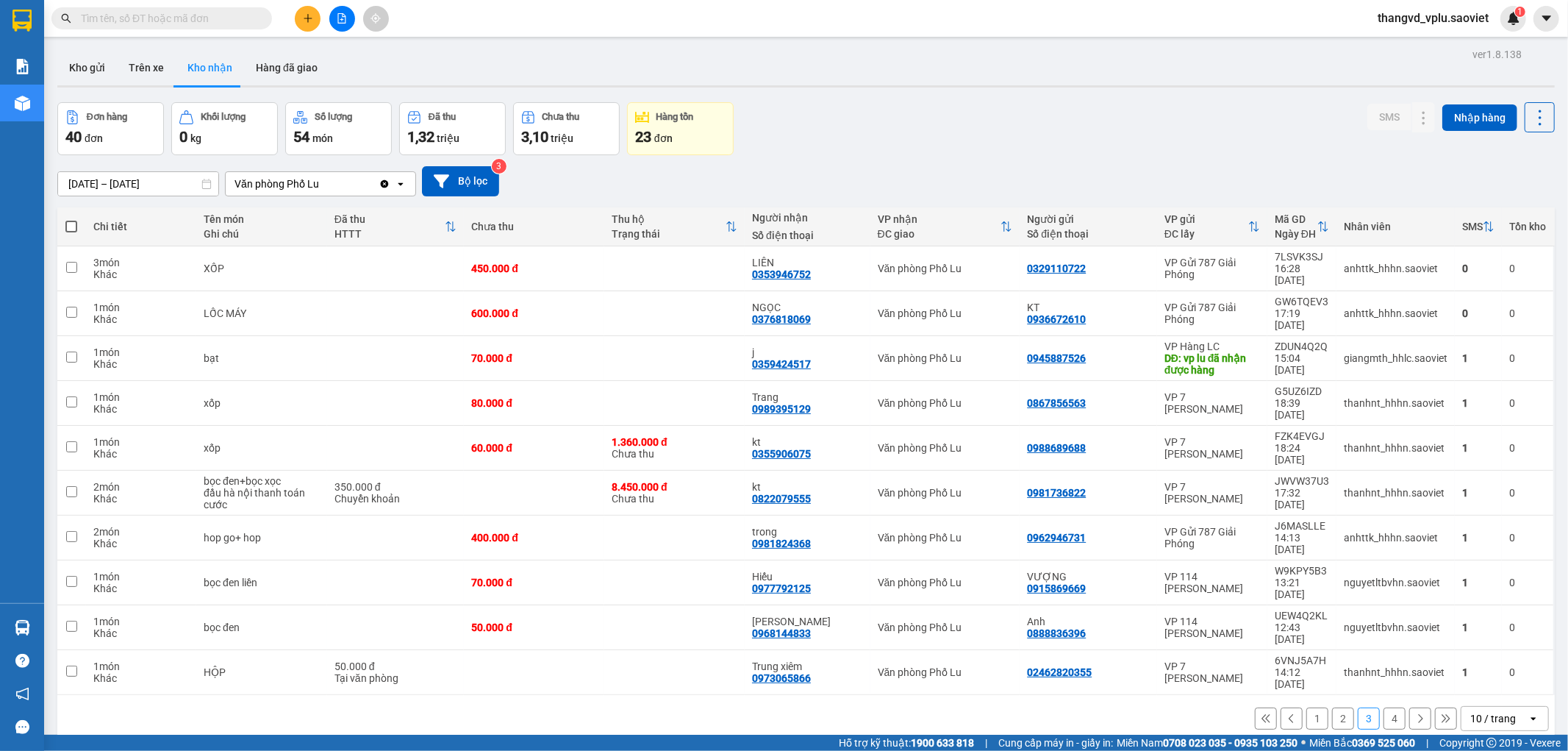
click at [151, 178] on input "12/08/2025 – 14/08/2025" at bounding box center [138, 184] width 160 height 24
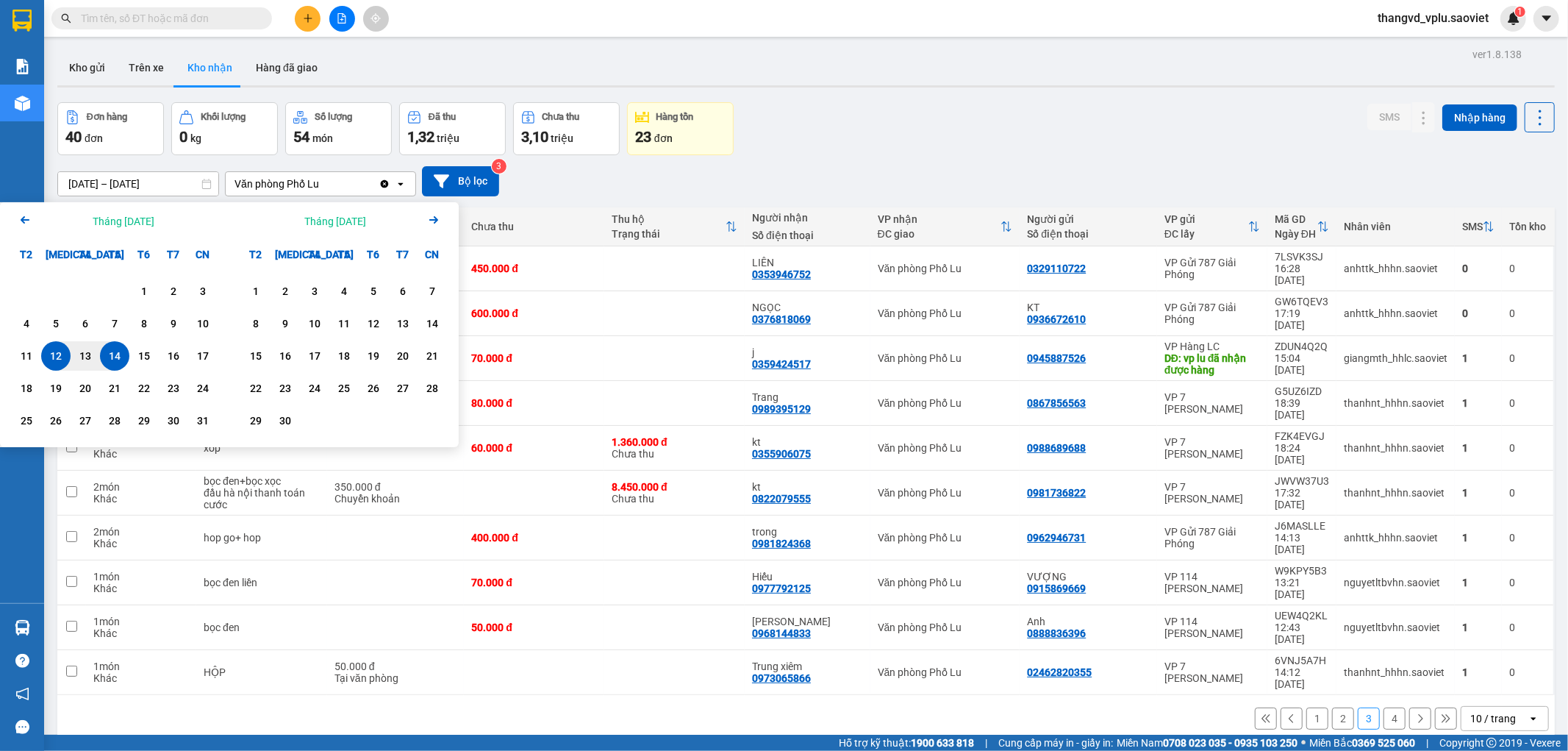
click at [116, 355] on div "14" at bounding box center [115, 355] width 20 height 17
type input "[DATE] – [DATE]"
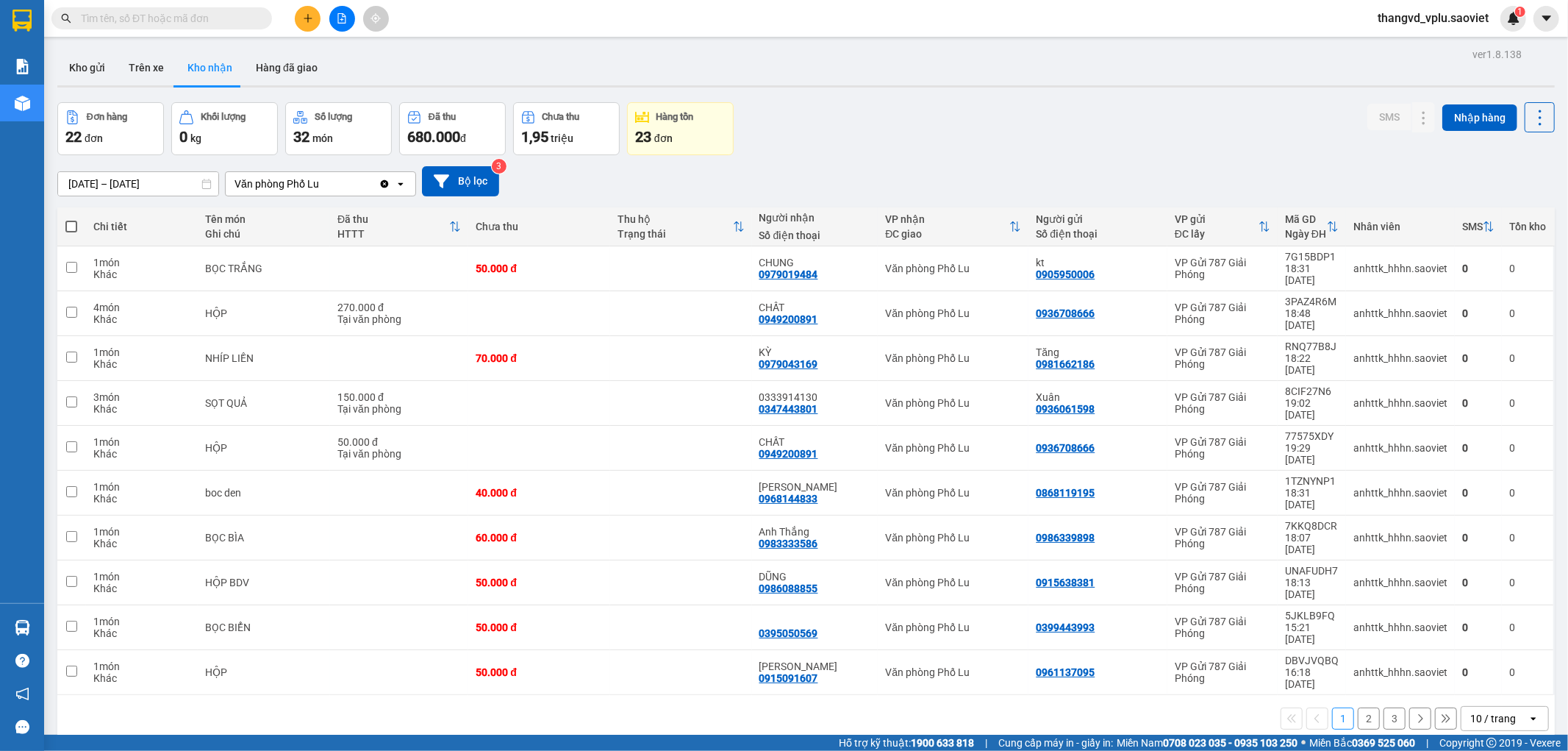
click at [1386, 708] on button "3" at bounding box center [1394, 718] width 22 height 22
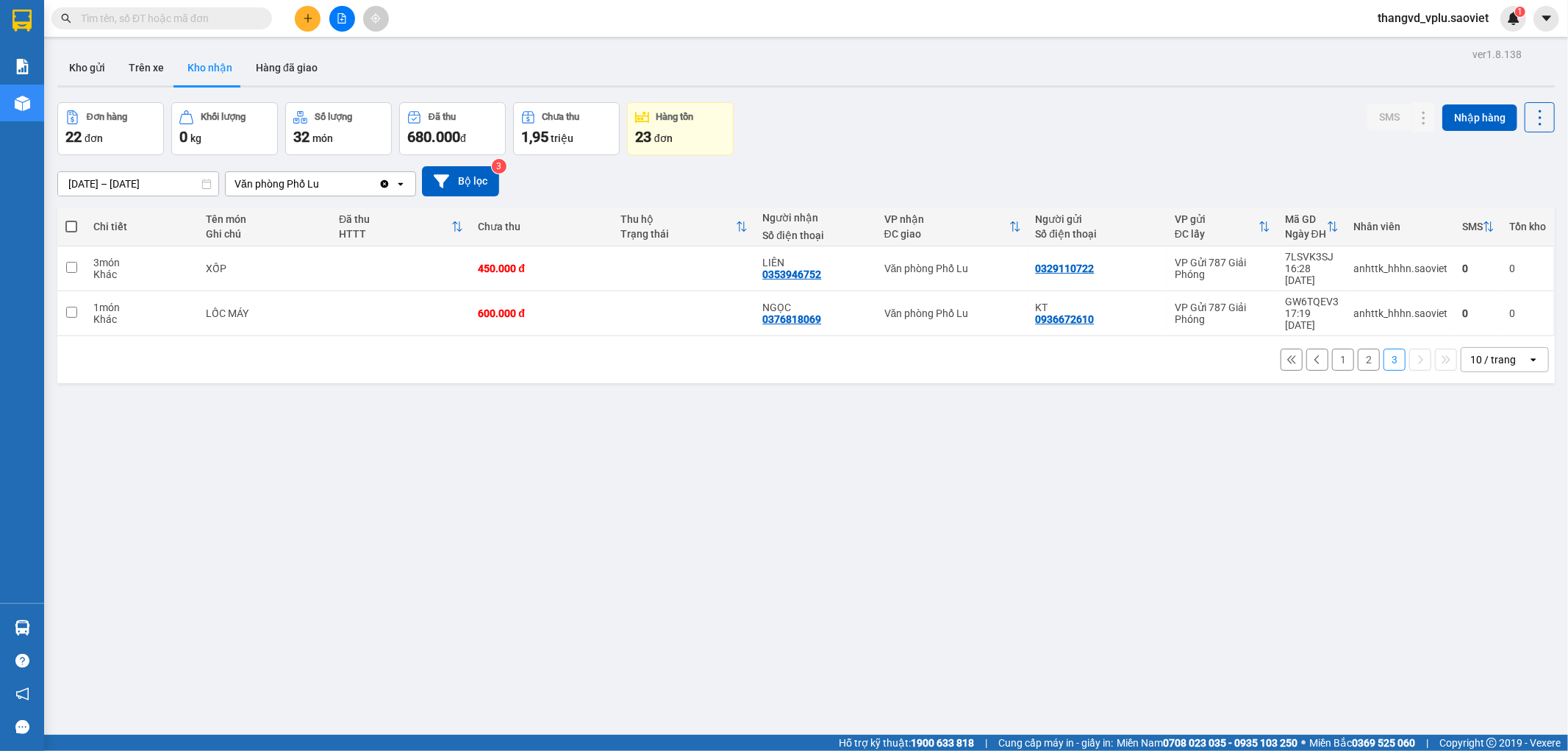
click at [1453, 439] on div "ver 1.8.138 Kho gửi Trên xe Kho nhận Hàng đã giao Đơn hàng 22 đơn Khối lượng 0 …" at bounding box center [806, 419] width 1510 height 751
click at [1507, 263] on icon at bounding box center [1513, 269] width 11 height 11
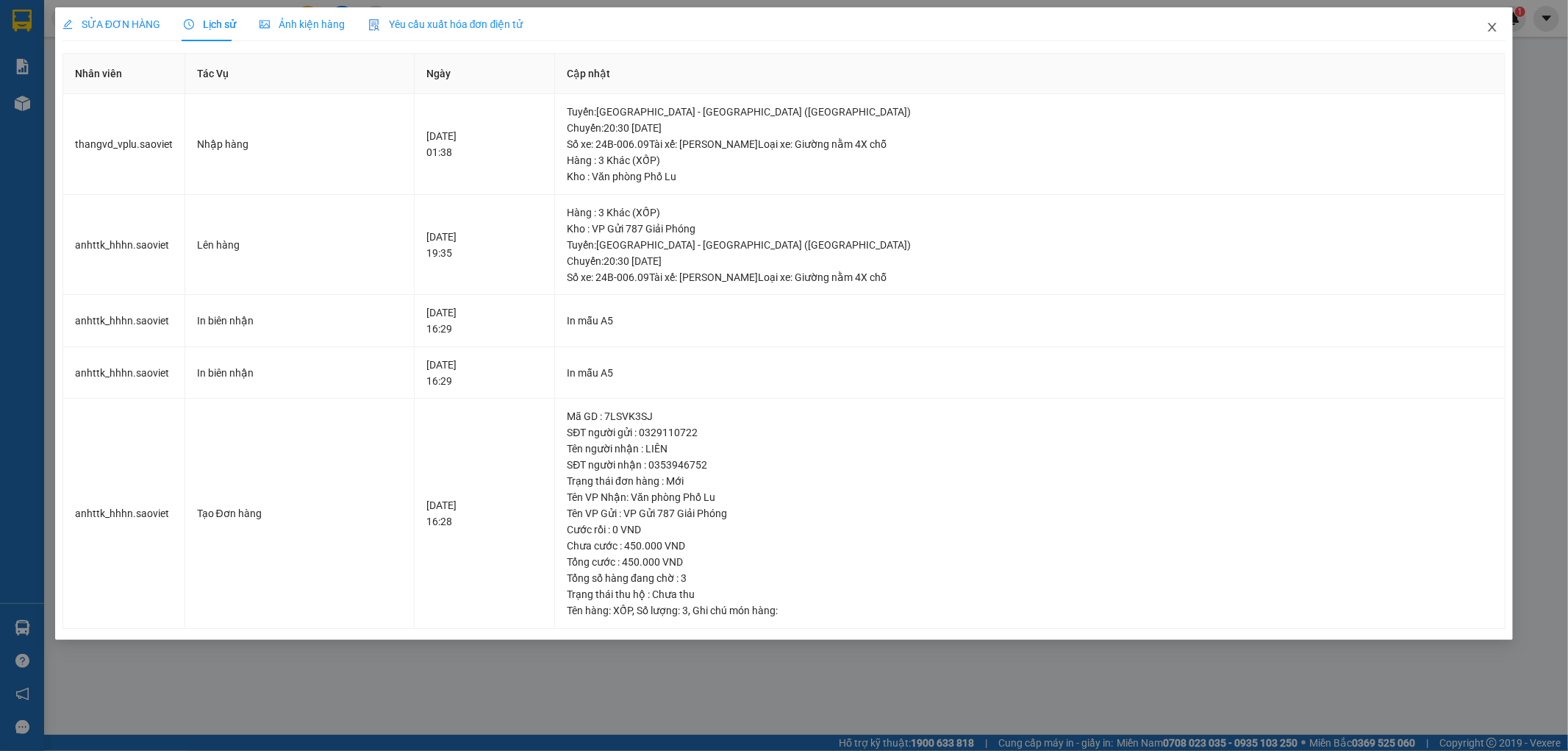
click at [1494, 31] on icon "close" at bounding box center [1492, 27] width 11 height 11
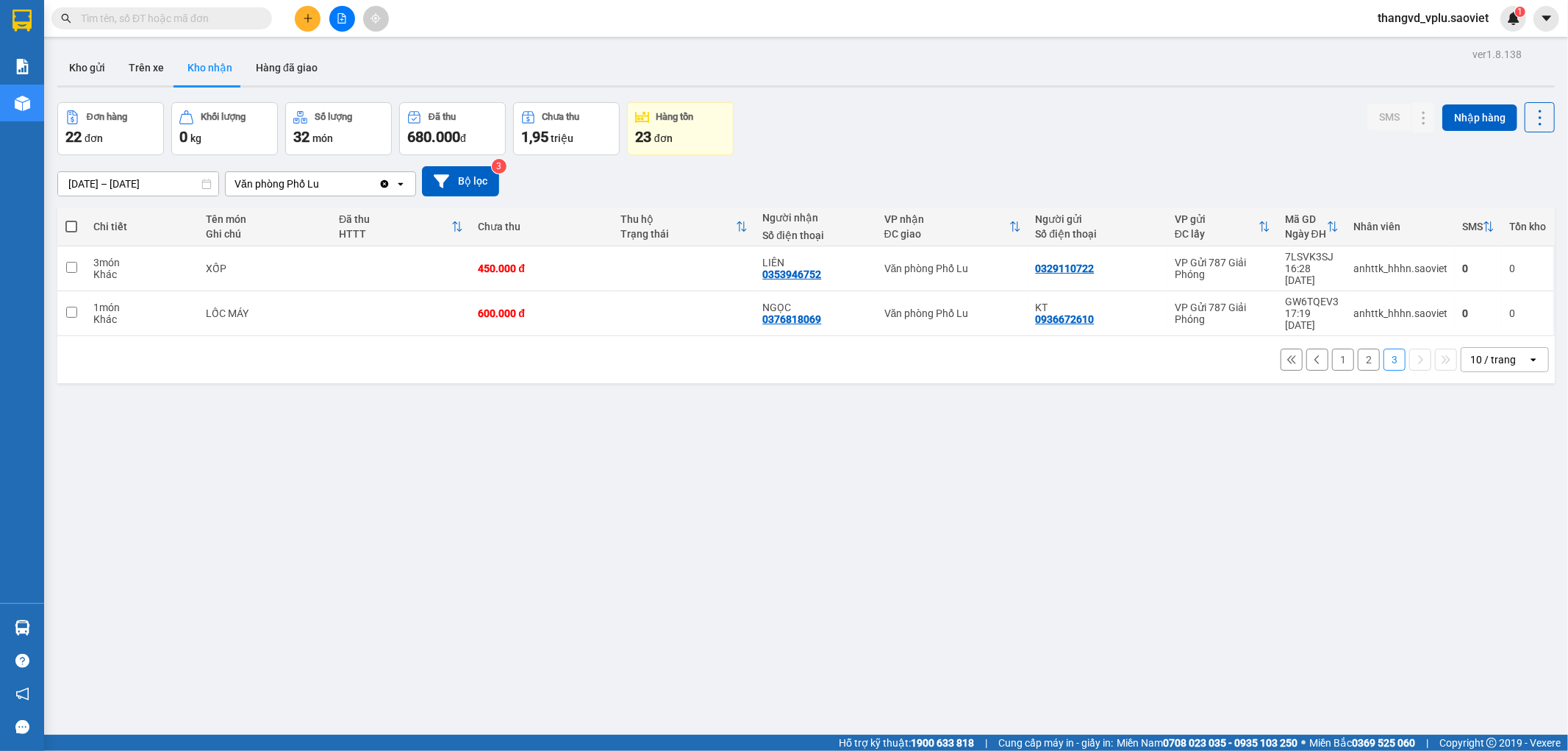
click at [1360, 349] on button "2" at bounding box center [1368, 359] width 22 height 22
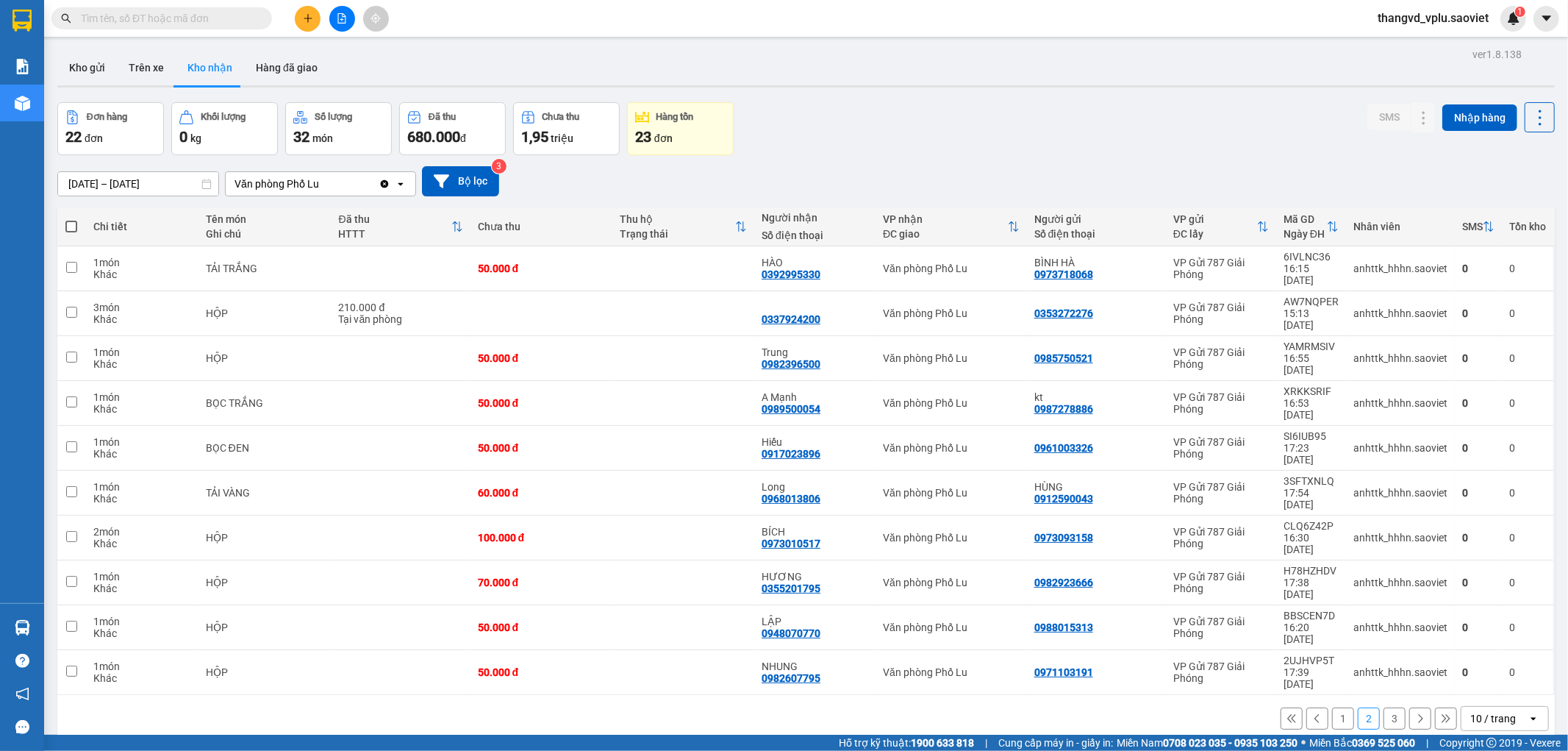
click at [1481, 712] on div "10 / trang" at bounding box center [1493, 718] width 46 height 14
click at [1483, 513] on span "50 / trang" at bounding box center [1484, 516] width 47 height 14
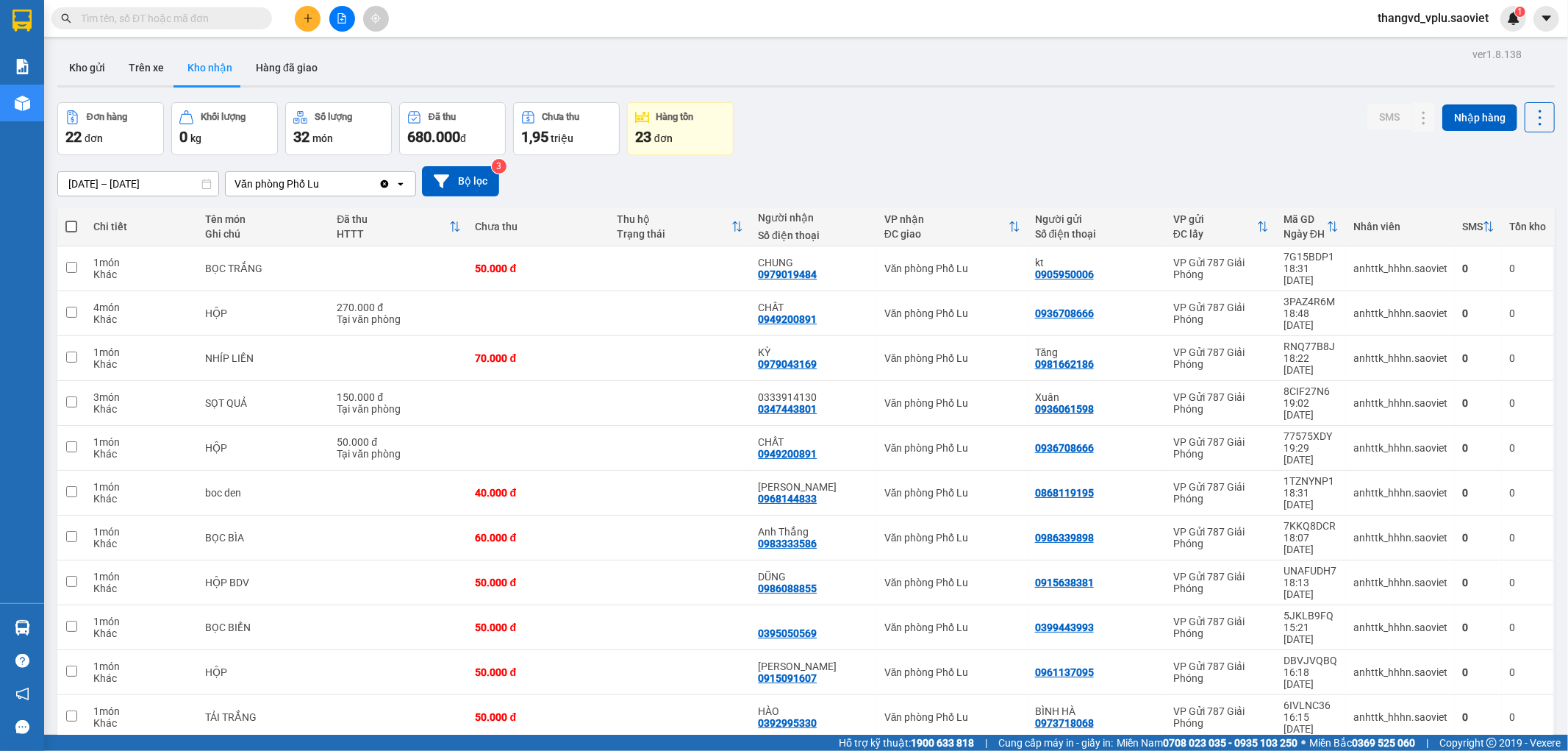
click at [65, 225] on label at bounding box center [71, 226] width 14 height 14
click at [71, 219] on input "checkbox" at bounding box center [71, 219] width 0 height 0
checkbox input "true"
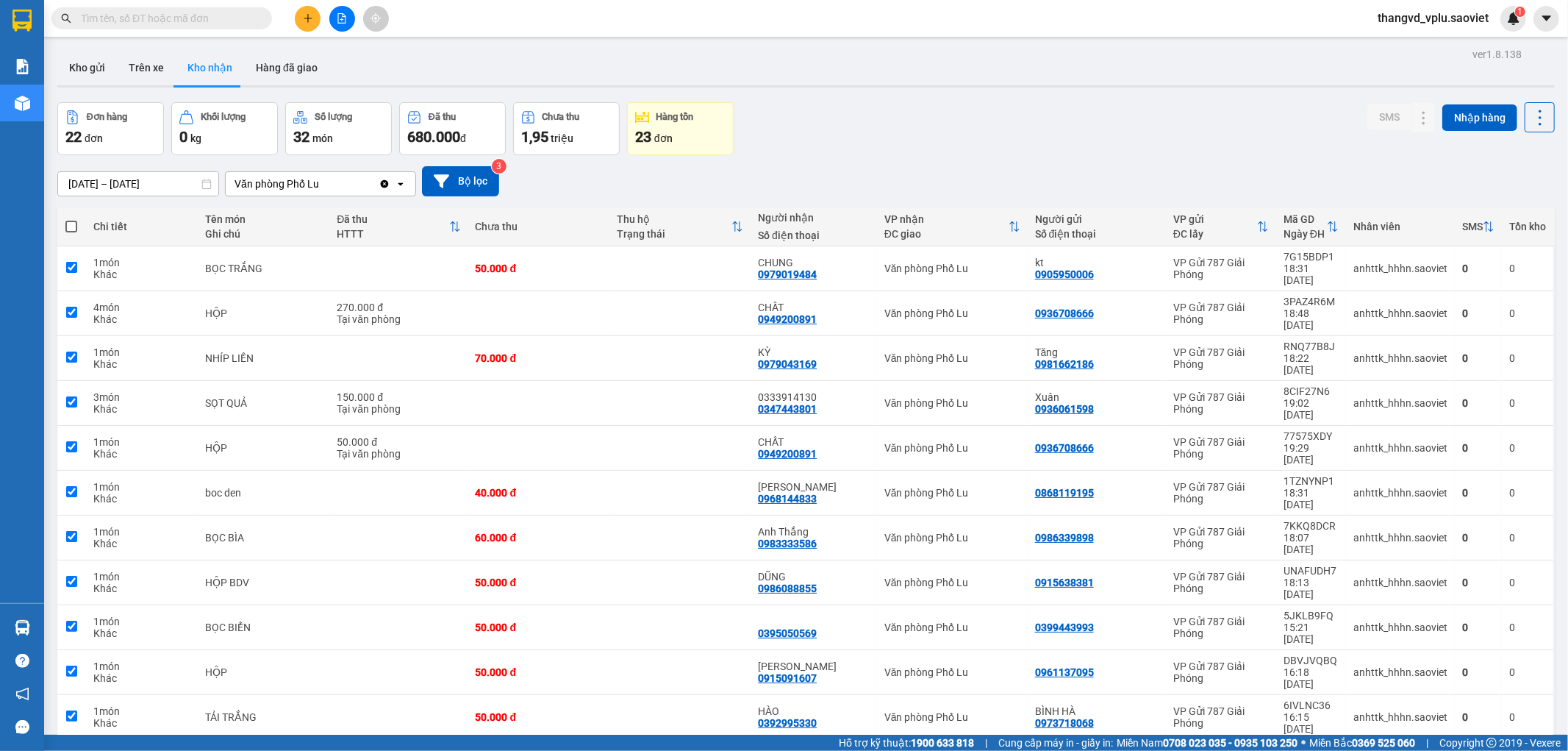
checkbox input "true"
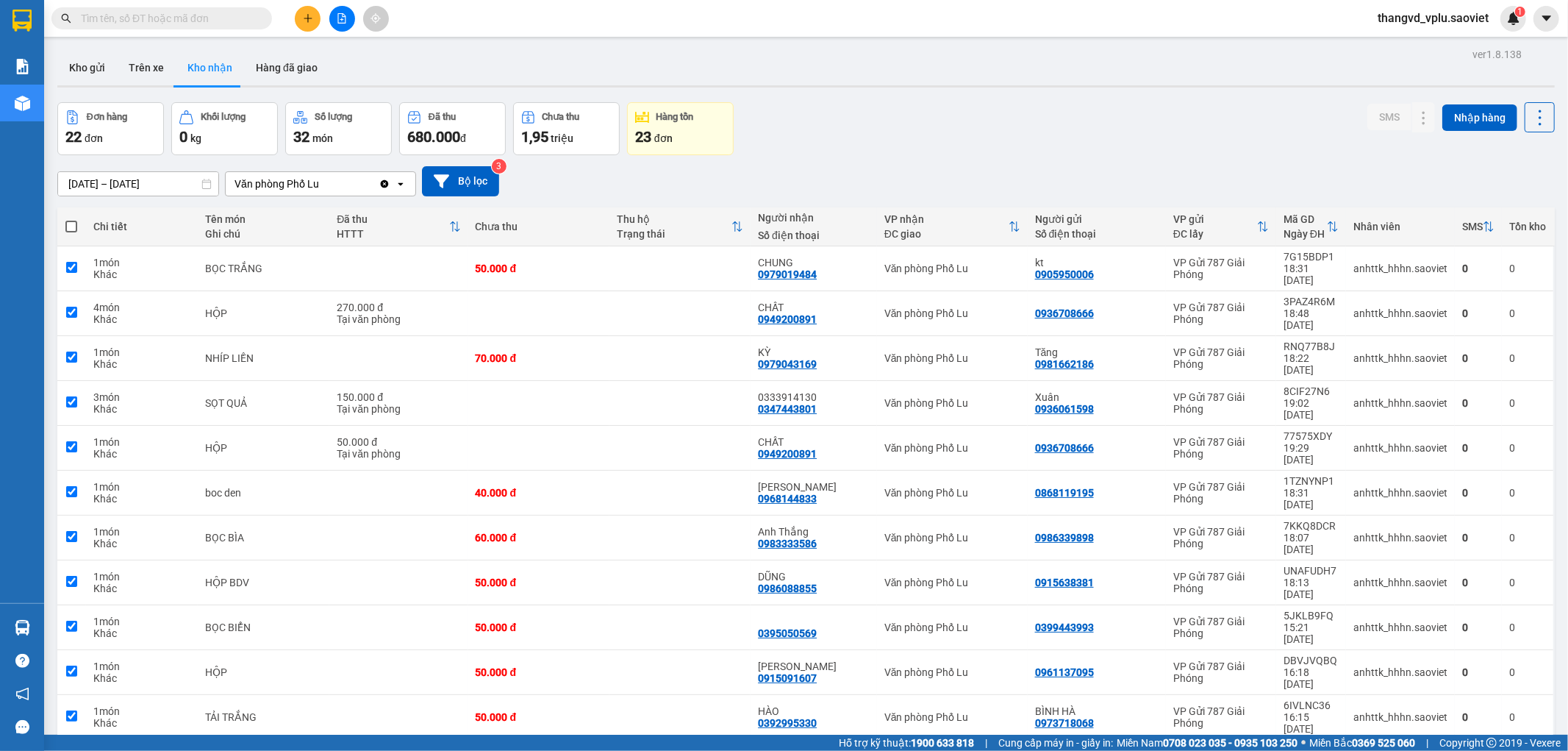
checkbox input "true"
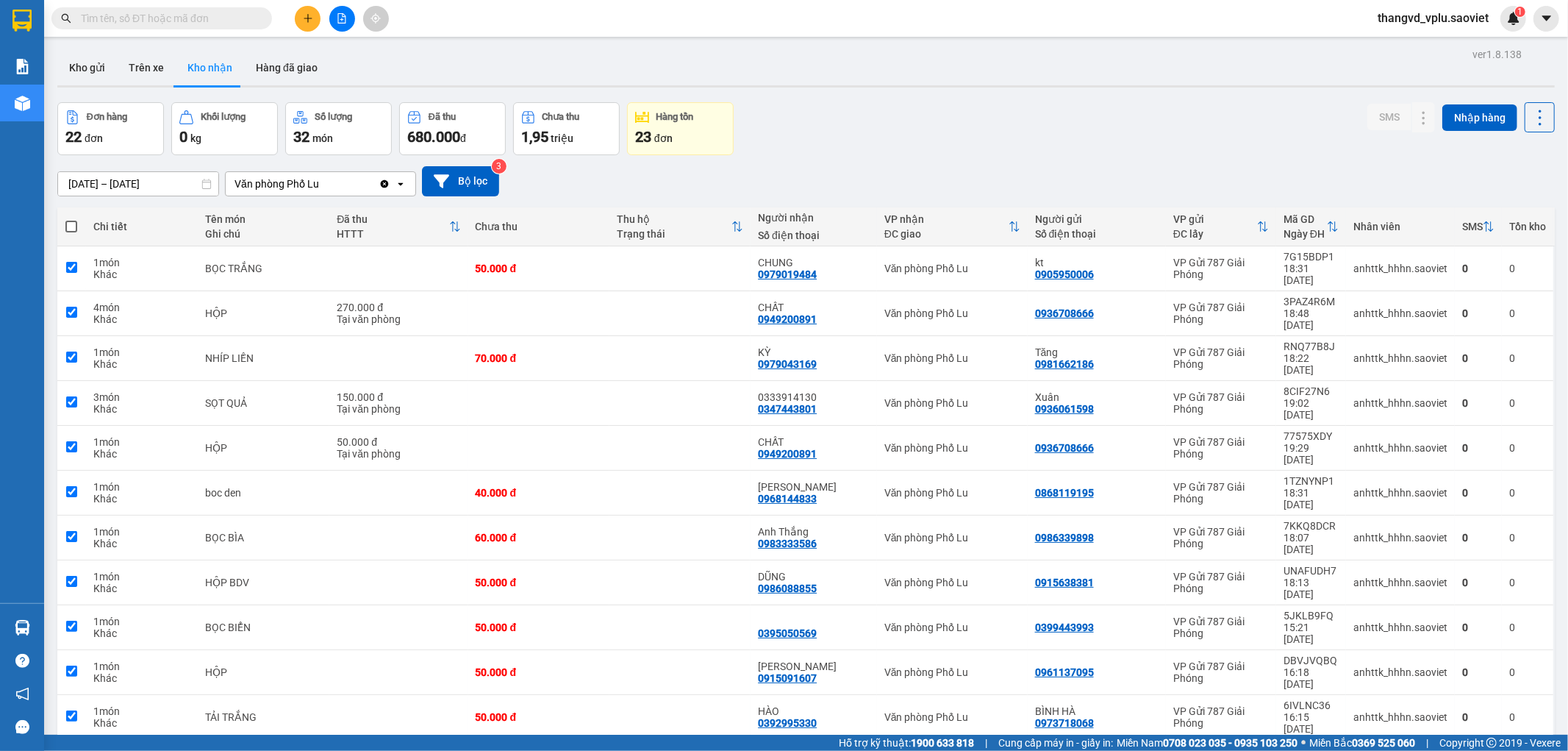
checkbox input "true"
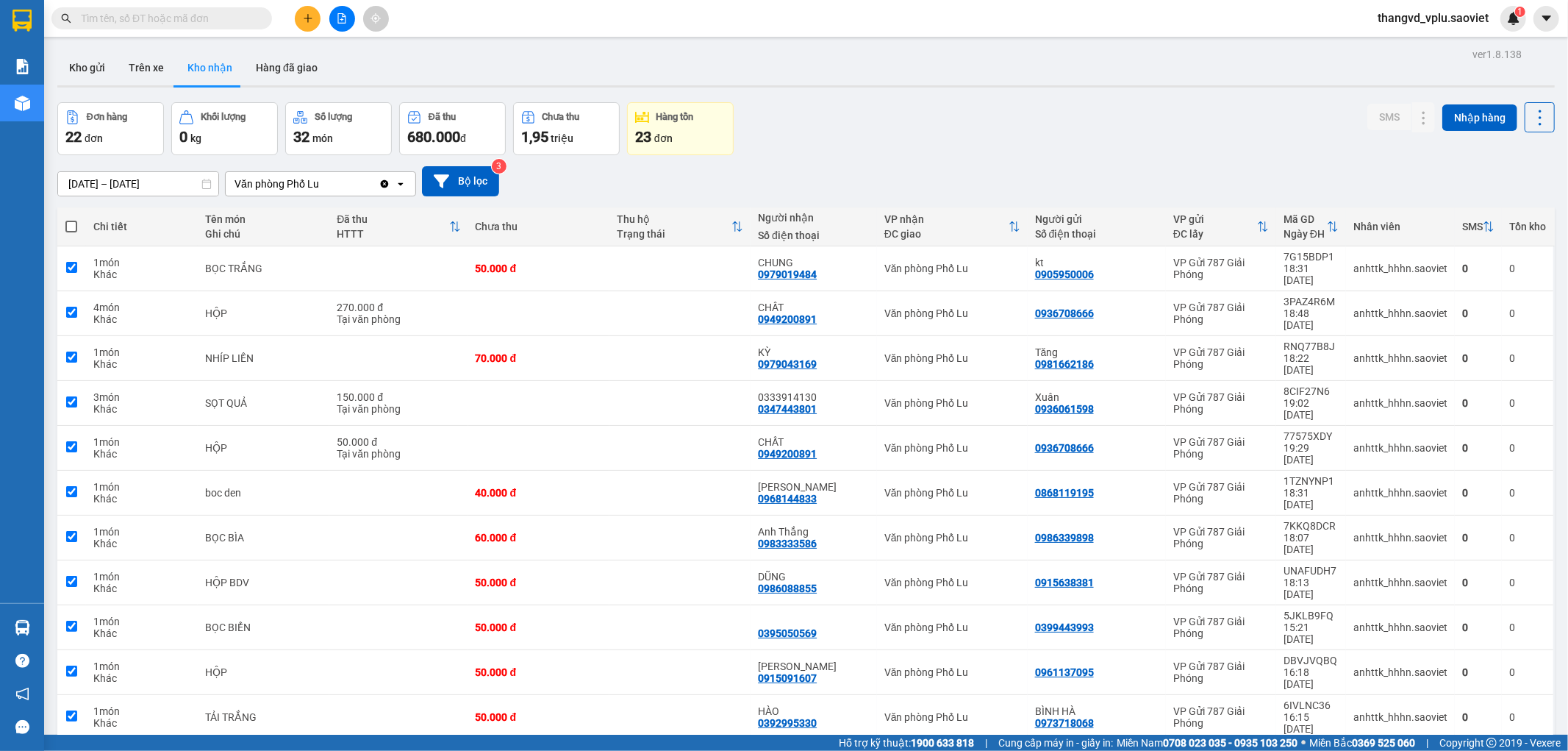
checkbox input "true"
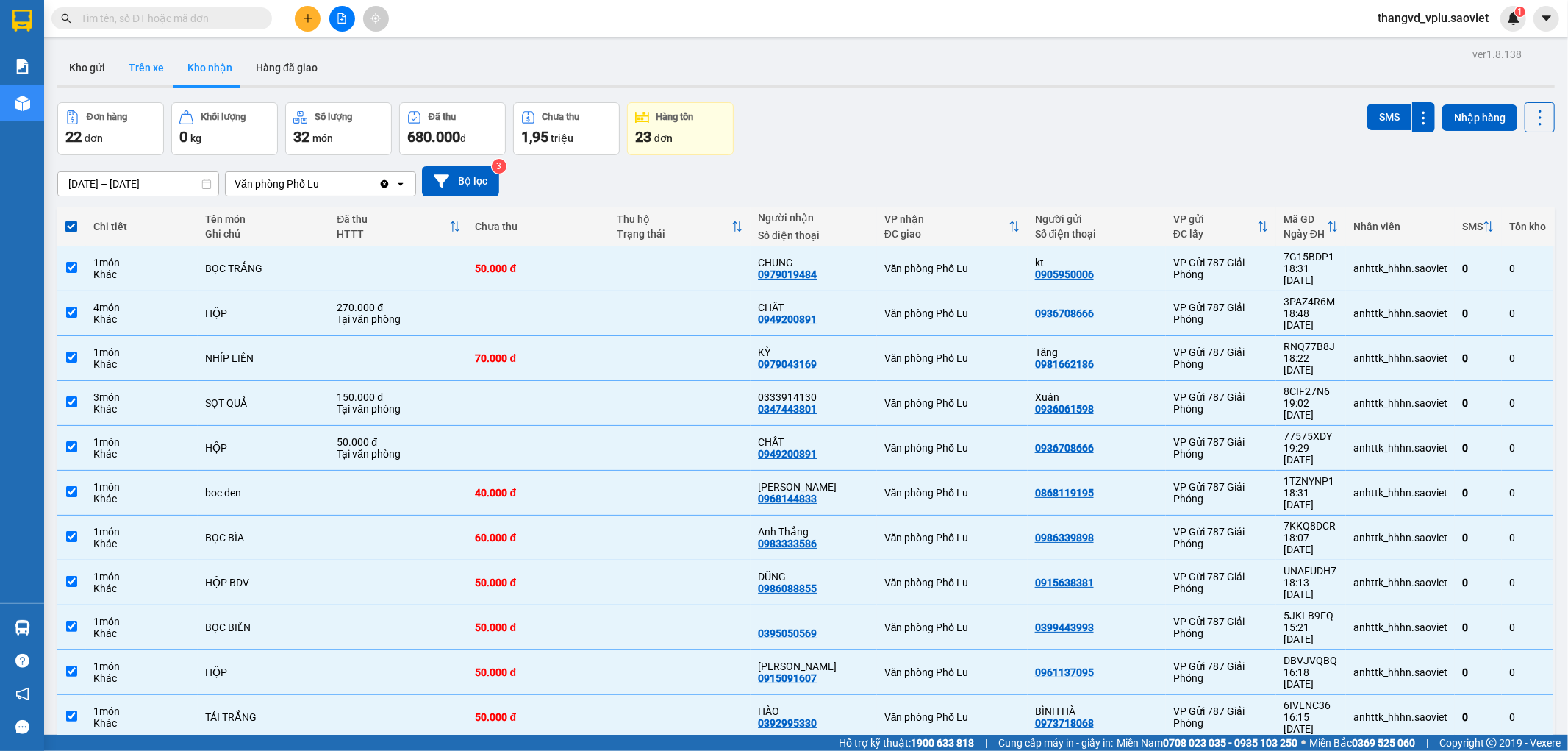
click at [159, 67] on button "Trên xe" at bounding box center [146, 68] width 58 height 35
type input "12/08/2025 – 14/08/2025"
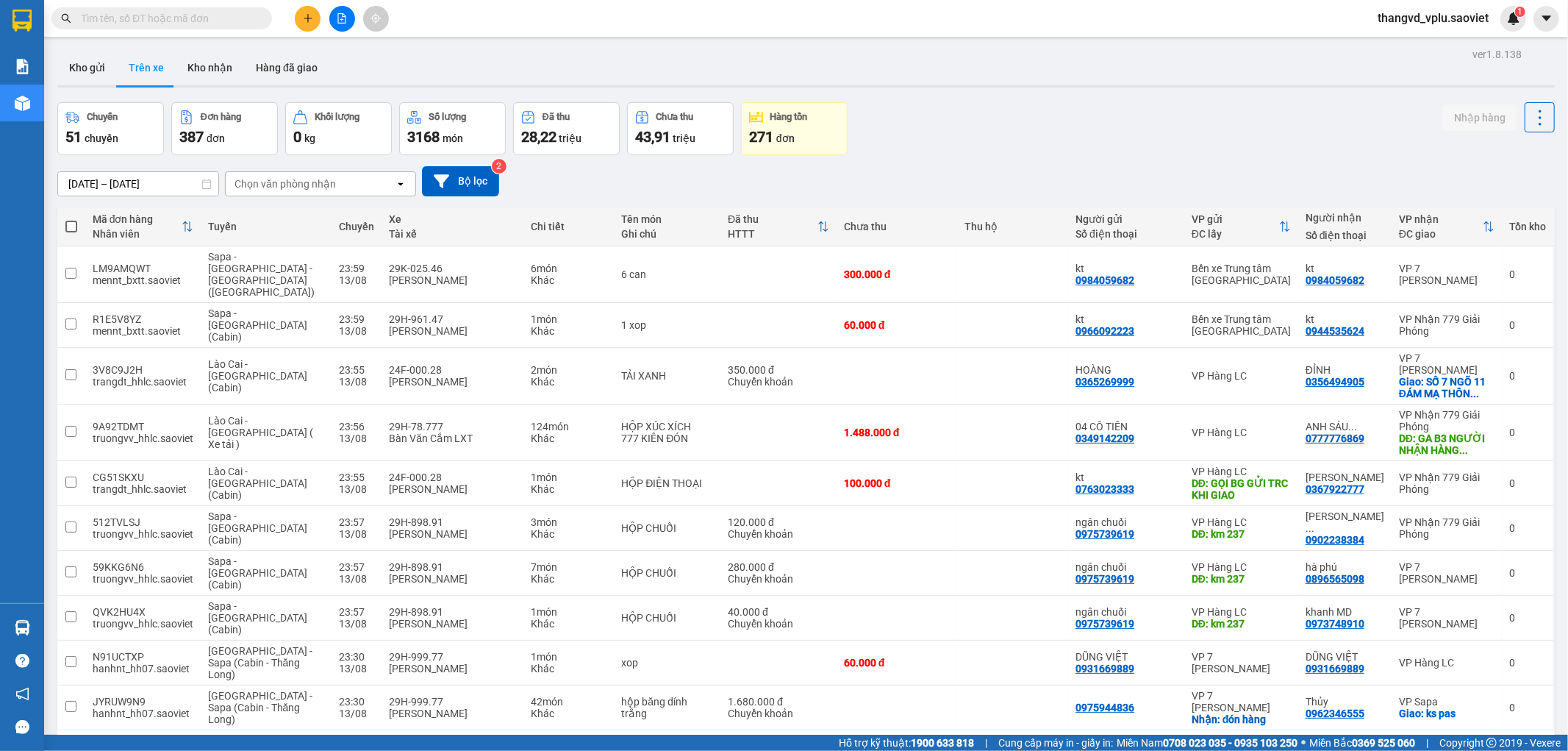
click at [293, 180] on div "Chọn văn phòng nhận" at bounding box center [285, 183] width 102 height 14
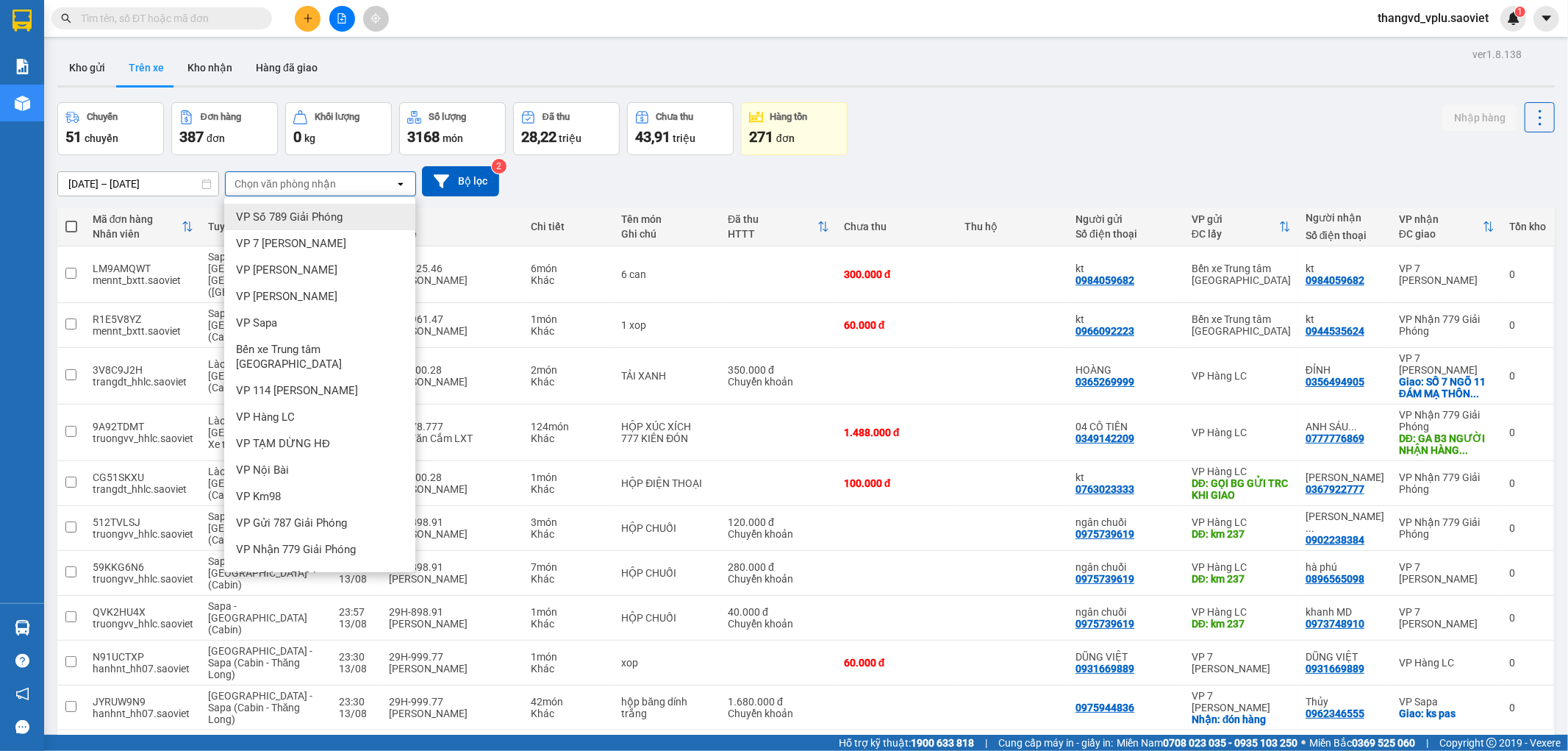
scroll to position [33, 0]
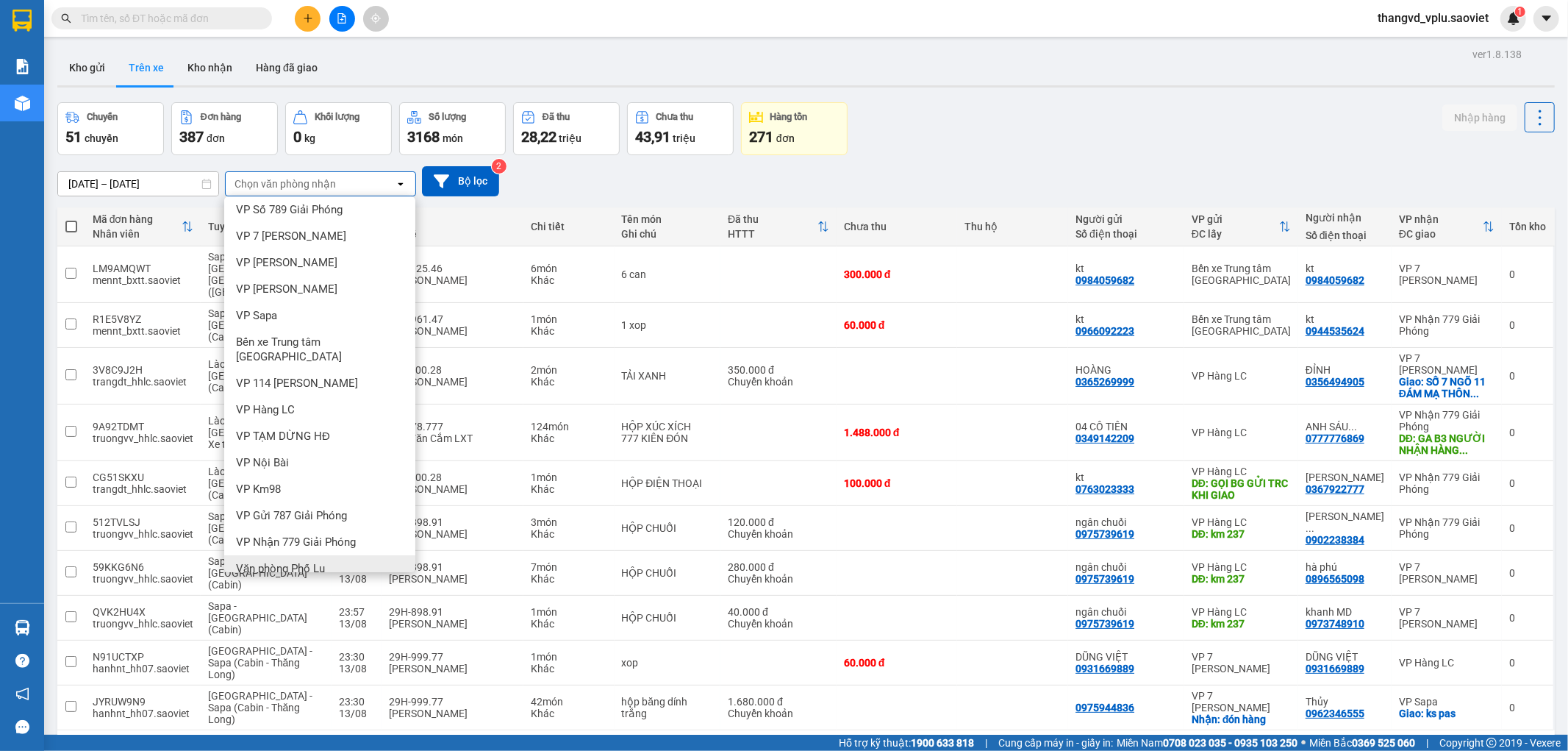
click at [281, 561] on span "Văn phòng Phố Lu" at bounding box center [280, 568] width 89 height 14
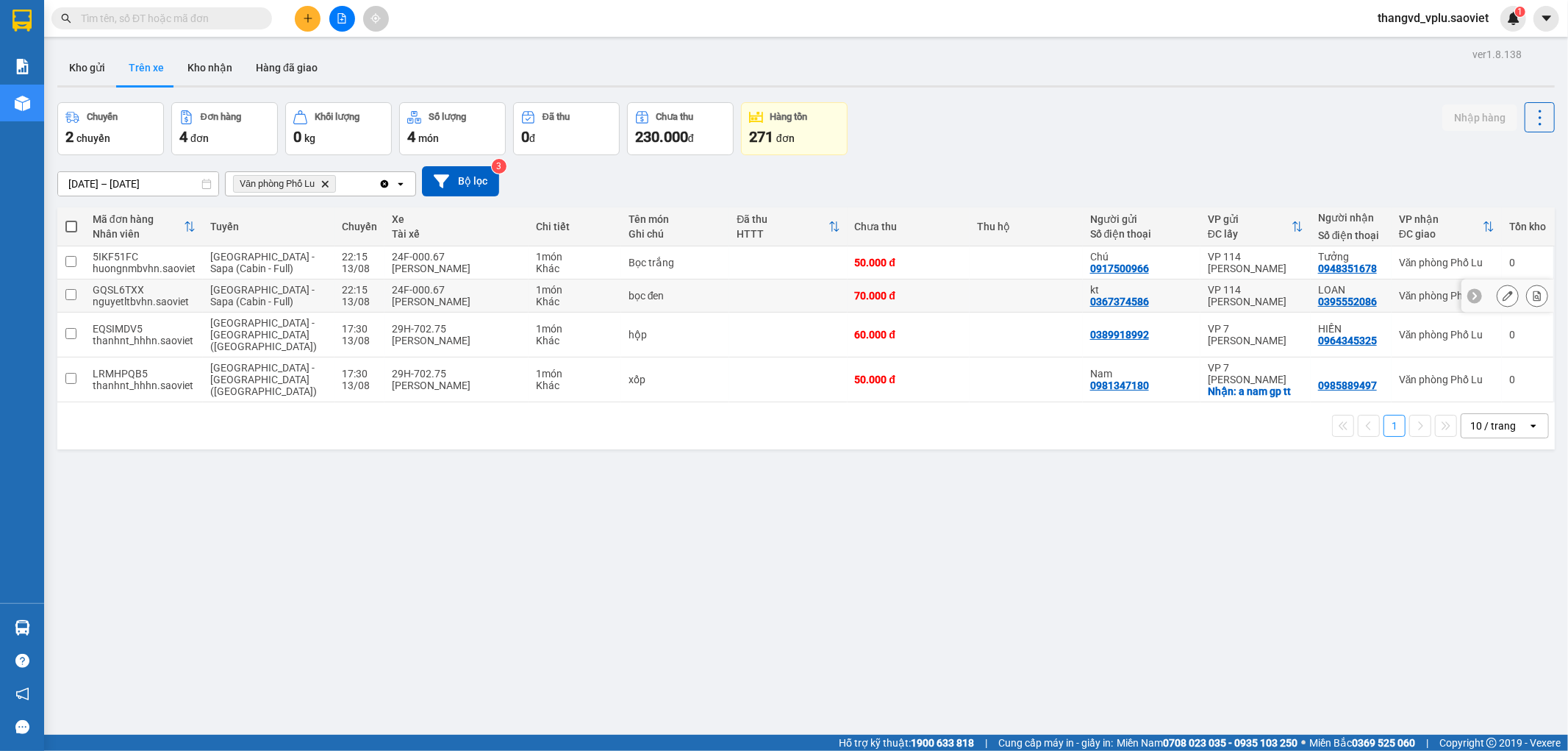
click at [399, 295] on div "[PERSON_NAME]" at bounding box center [456, 301] width 129 height 11
checkbox input "true"
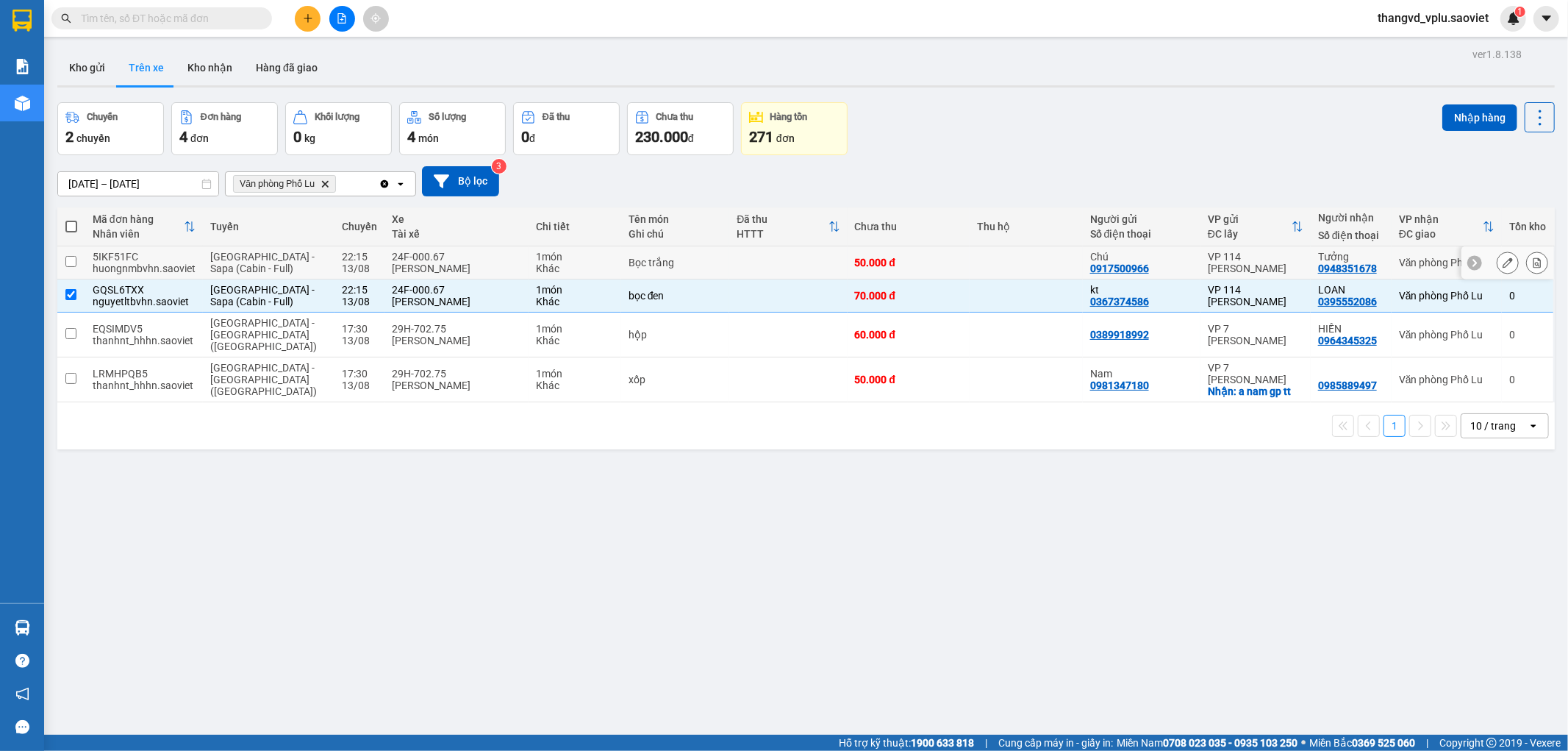
click at [417, 266] on div "[PERSON_NAME]" at bounding box center [456, 268] width 129 height 11
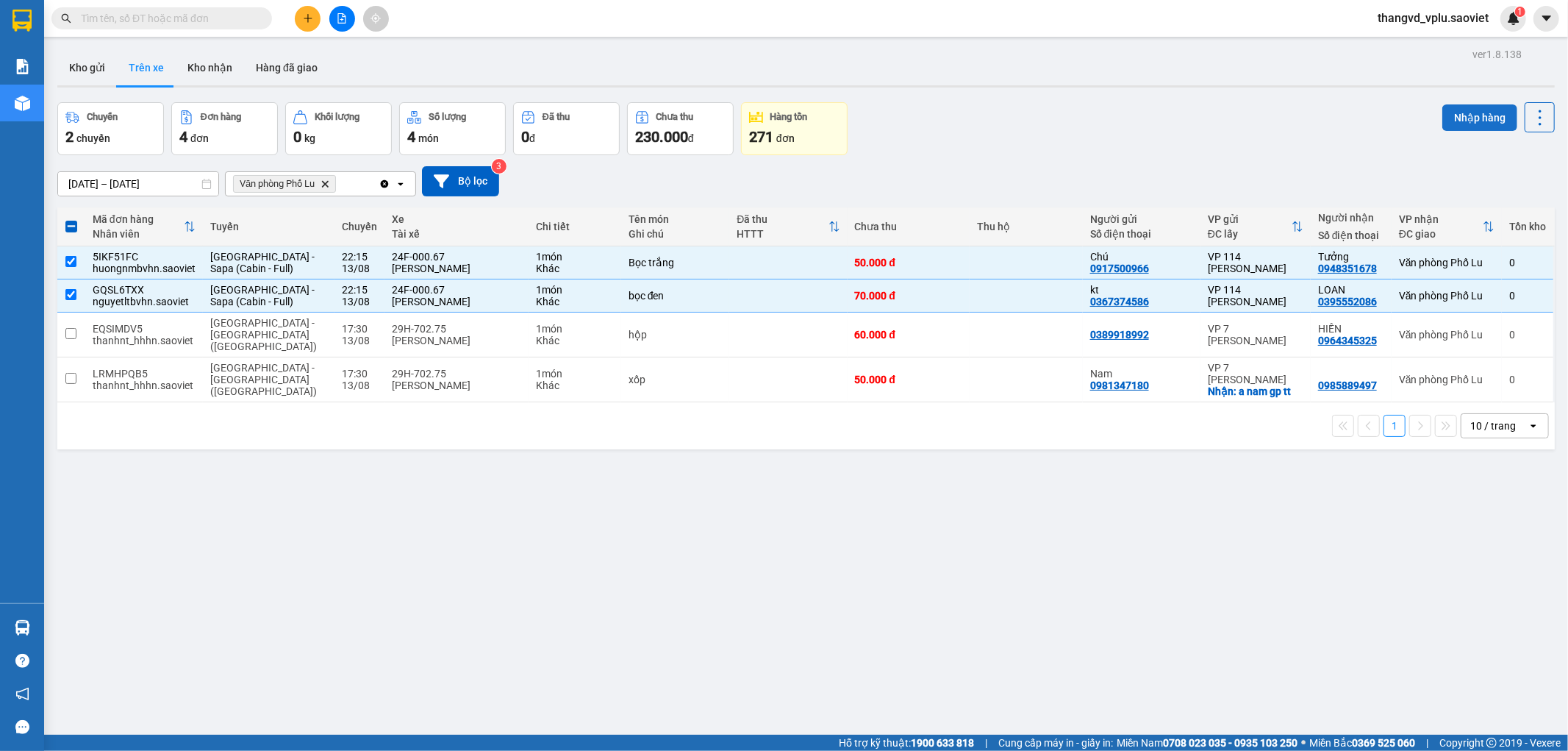
click at [1479, 106] on button "Nhập hàng" at bounding box center [1479, 118] width 75 height 27
checkbox input "false"
